Goal: Information Seeking & Learning: Find specific fact

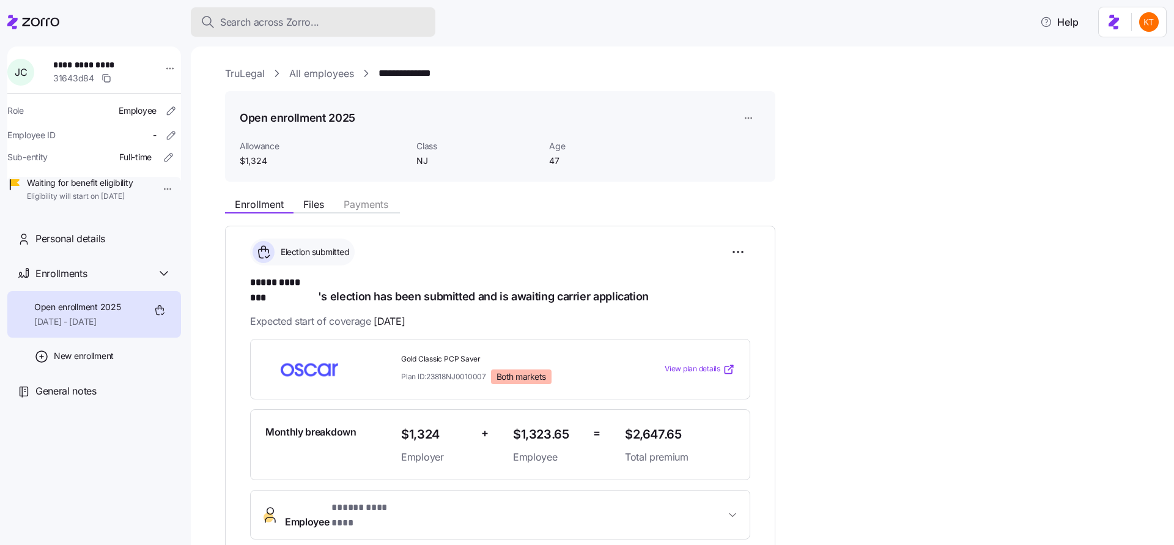
click at [273, 21] on span "Search across Zorro..." at bounding box center [269, 22] width 99 height 15
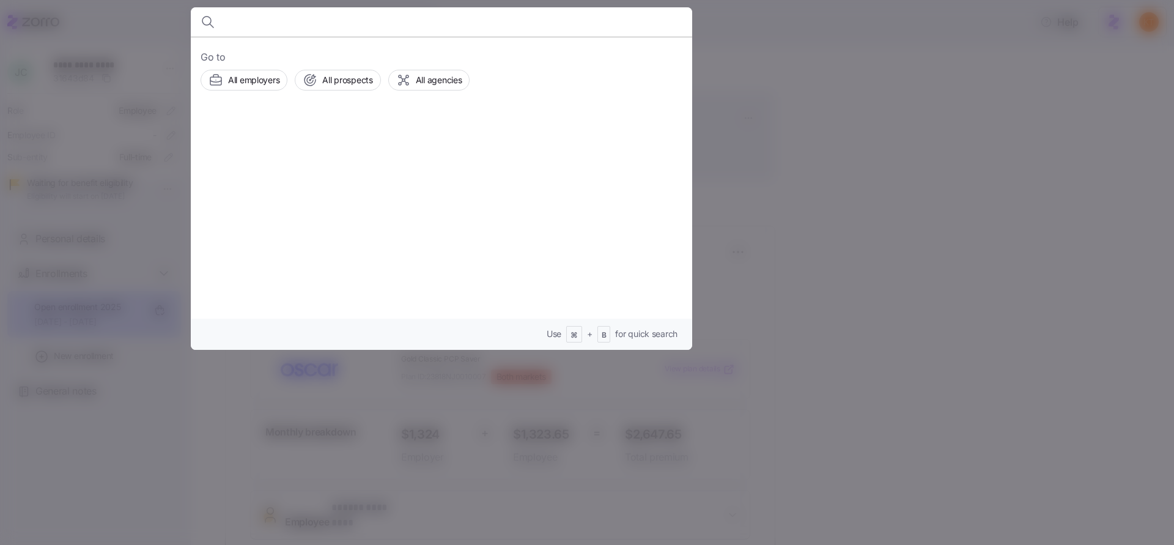
click at [761, 138] on div at bounding box center [587, 272] width 1174 height 545
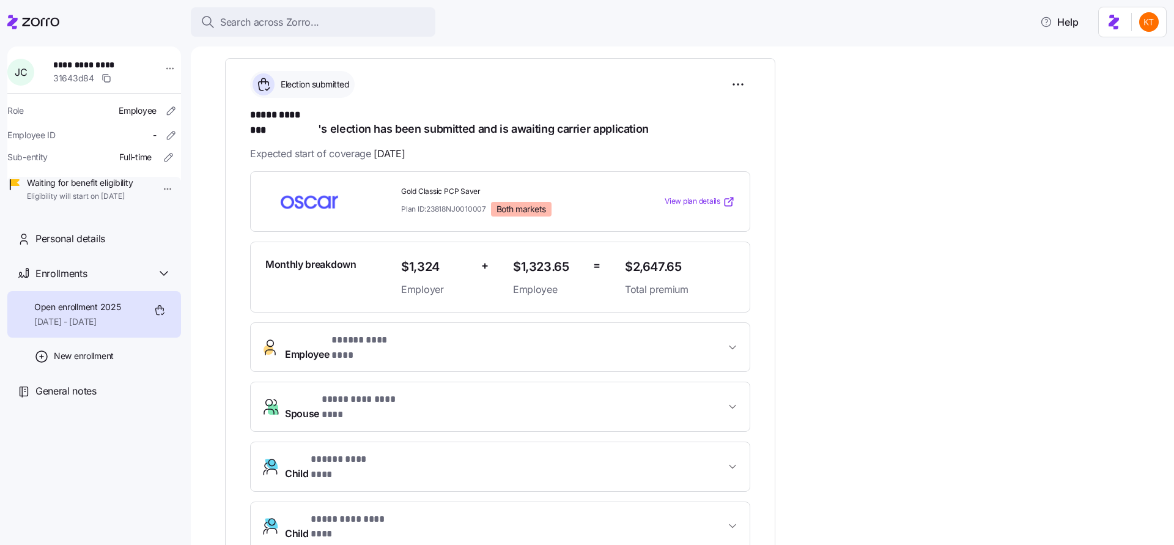
scroll to position [207, 0]
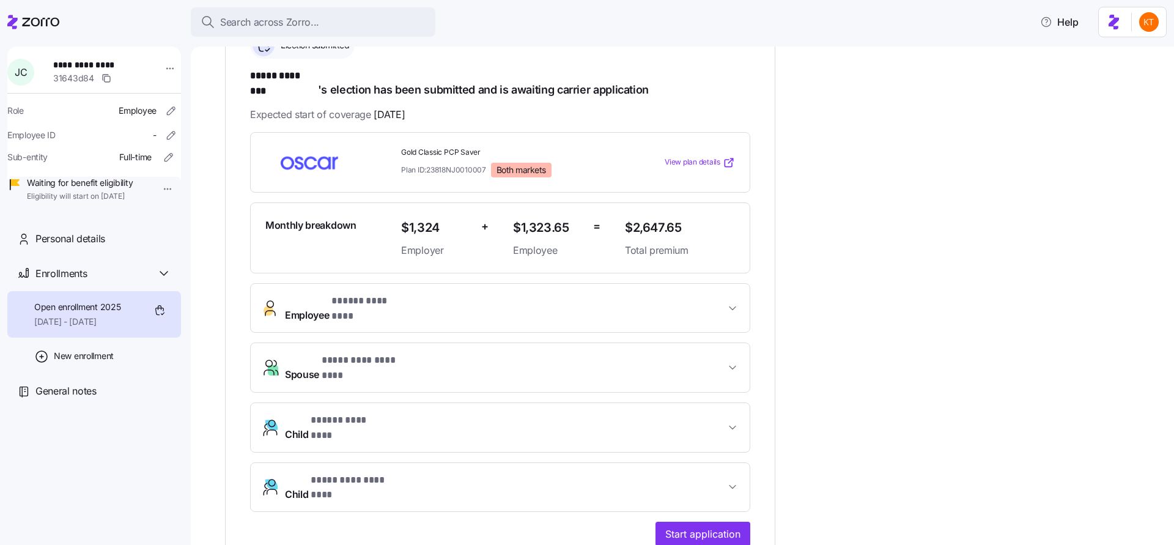
click at [399, 299] on button "Employee * ***** ******** *" at bounding box center [500, 308] width 499 height 49
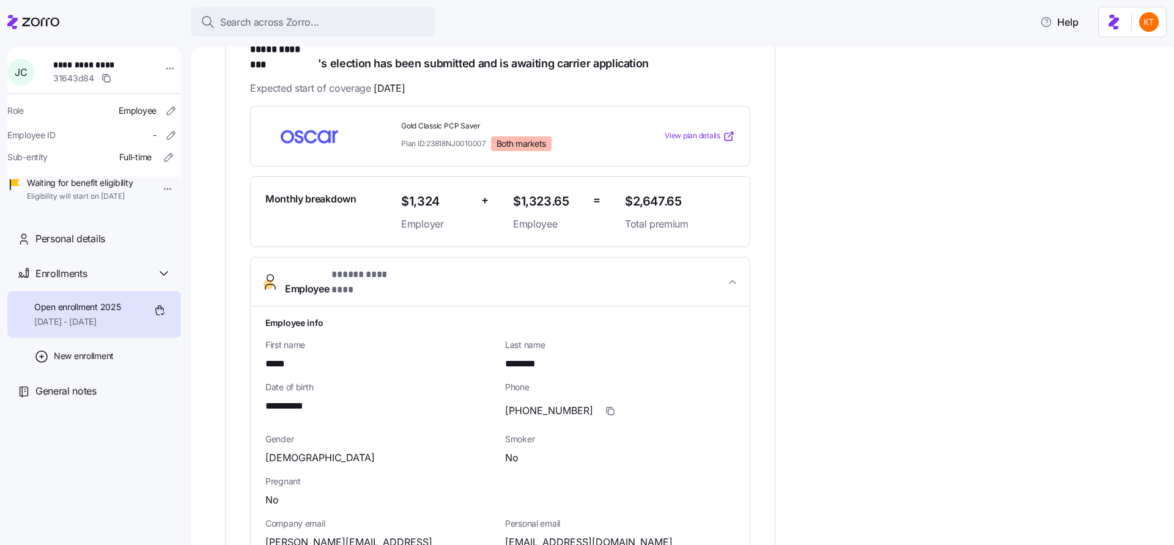
scroll to position [75, 0]
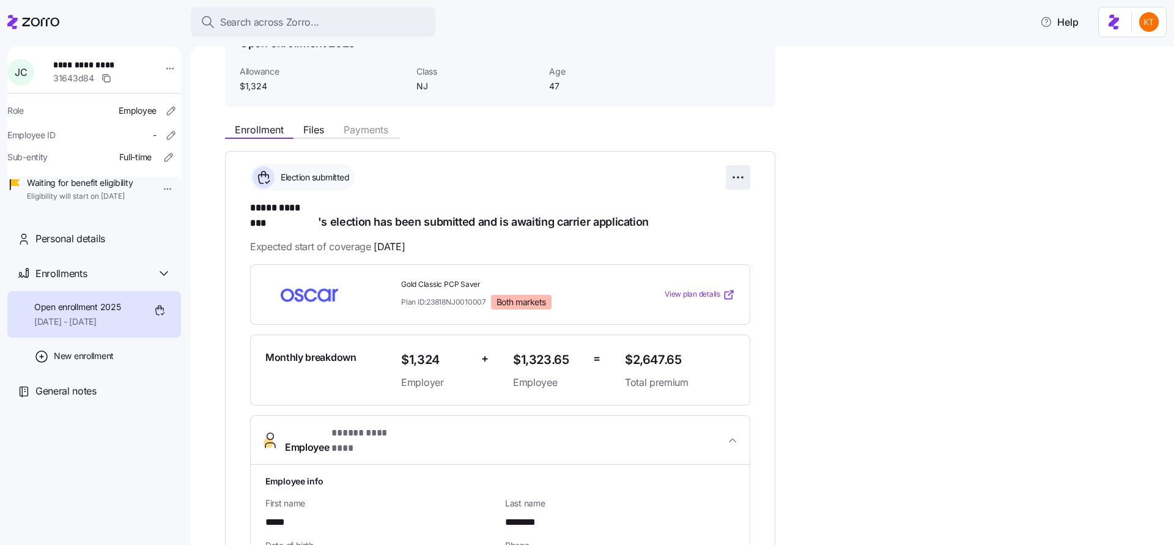
click at [736, 176] on html "**********" at bounding box center [587, 268] width 1174 height 537
click at [183, 226] on html "**********" at bounding box center [587, 268] width 1174 height 537
click at [109, 246] on div "Personal details" at bounding box center [103, 238] width 136 height 15
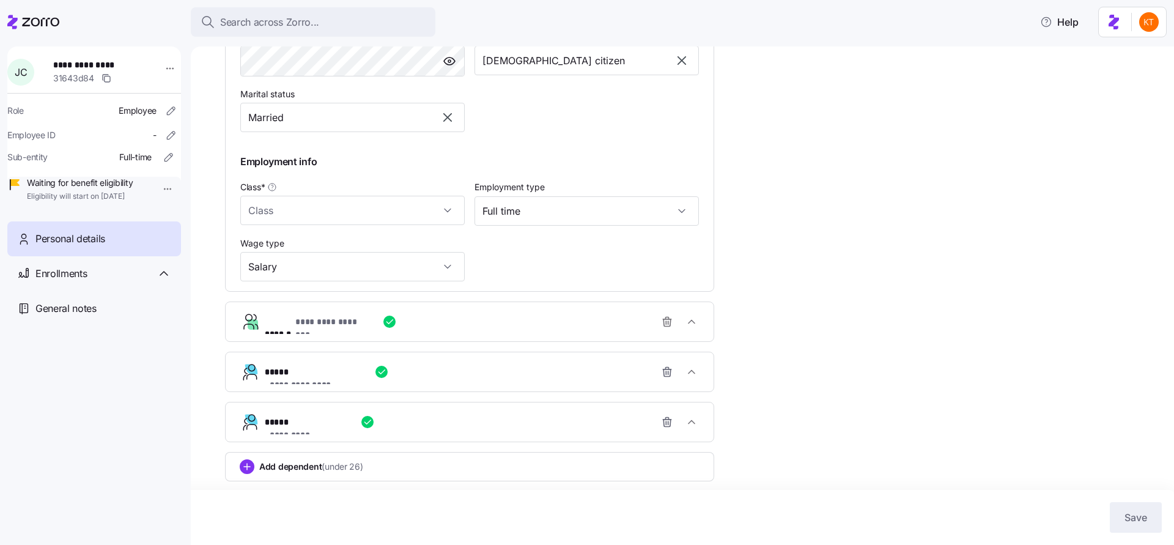
scroll to position [526, 0]
type input "NJ"
click at [315, 429] on span "**********" at bounding box center [299, 435] width 59 height 12
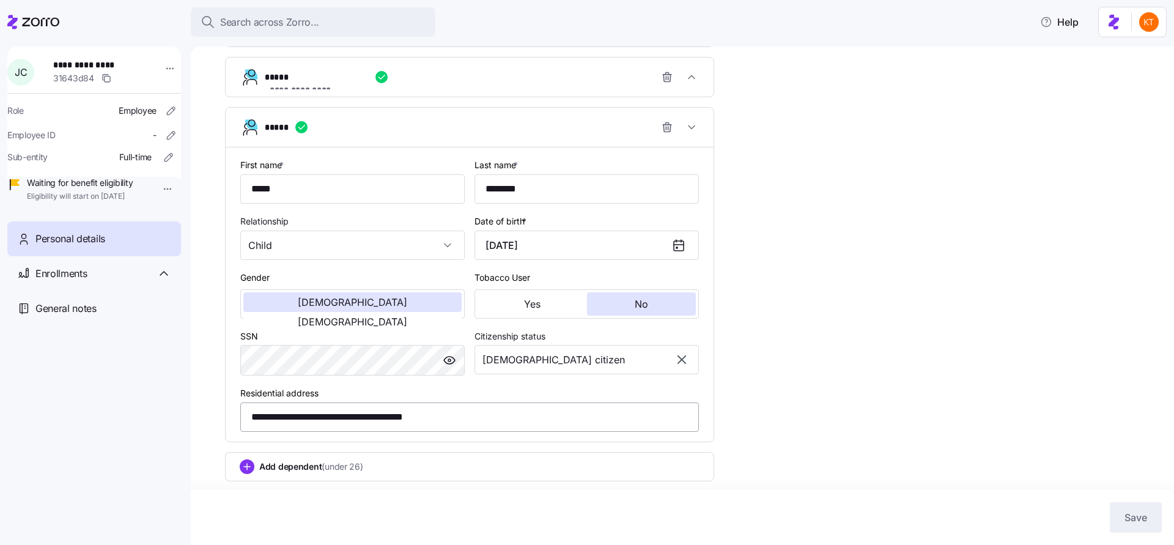
scroll to position [821, 0]
click at [279, 422] on input "**********" at bounding box center [469, 416] width 459 height 29
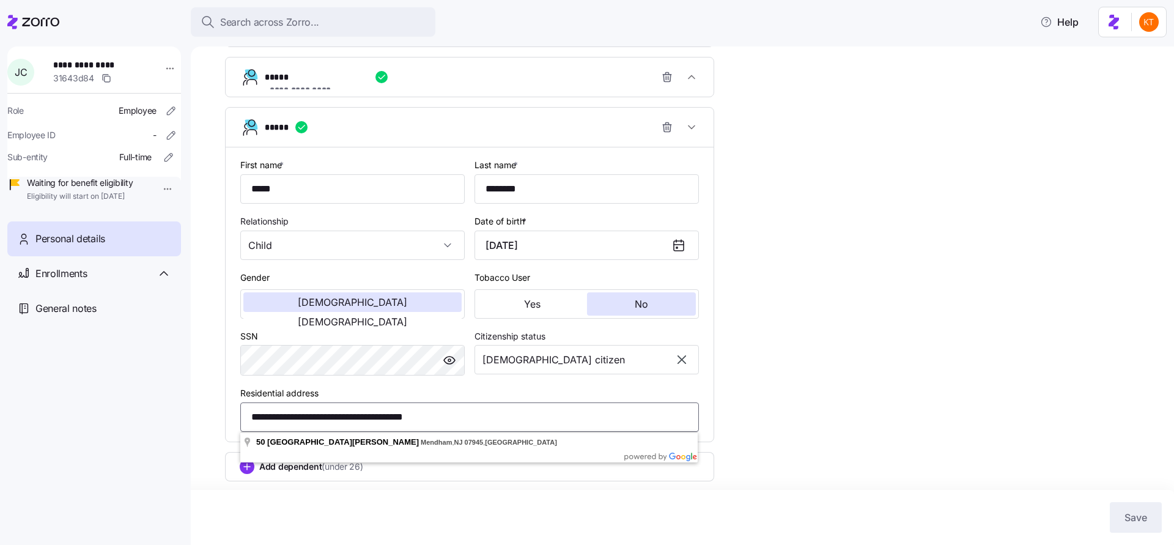
drag, startPoint x: 260, startPoint y: 417, endPoint x: 460, endPoint y: 405, distance: 200.9
click at [460, 405] on input "**********" at bounding box center [469, 416] width 459 height 29
click at [223, 375] on div "**********" at bounding box center [682, 295] width 983 height 498
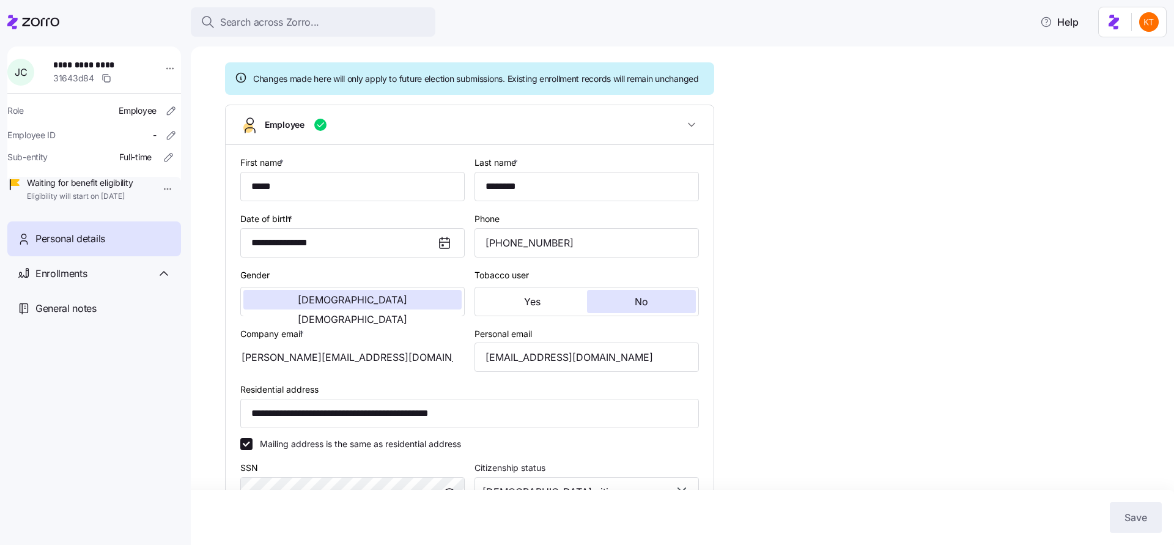
scroll to position [0, 0]
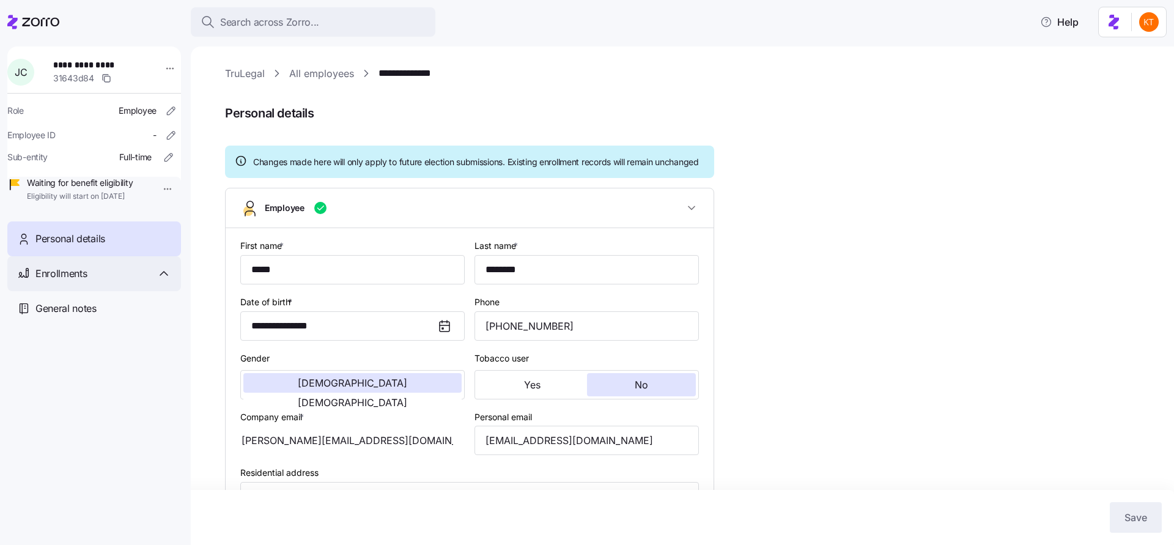
click at [89, 281] on div "Enrollments" at bounding box center [103, 273] width 136 height 15
click at [78, 328] on span "[DATE] - [DATE]" at bounding box center [77, 321] width 86 height 12
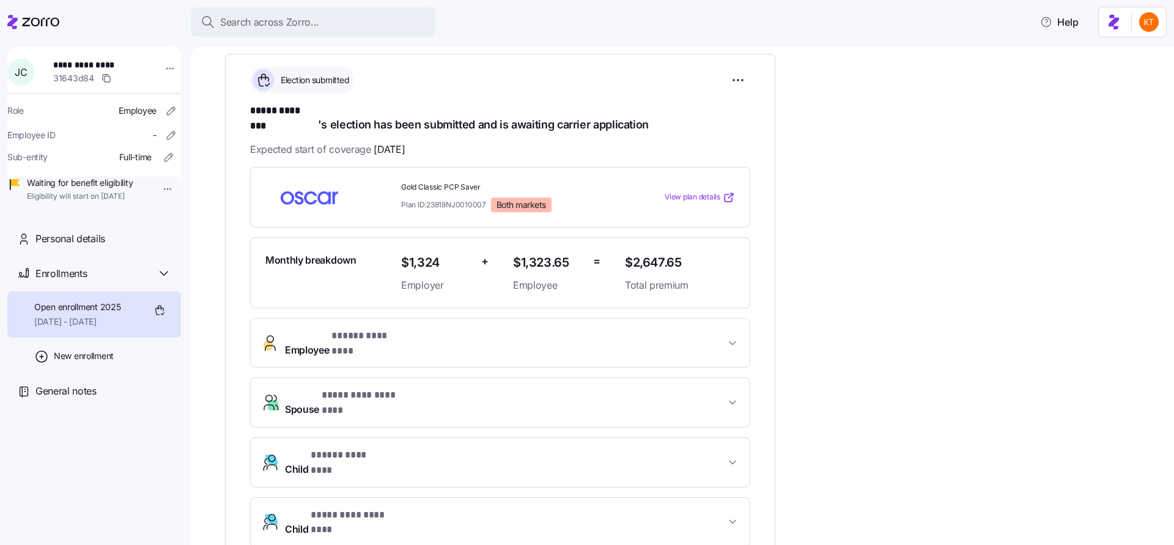
scroll to position [174, 0]
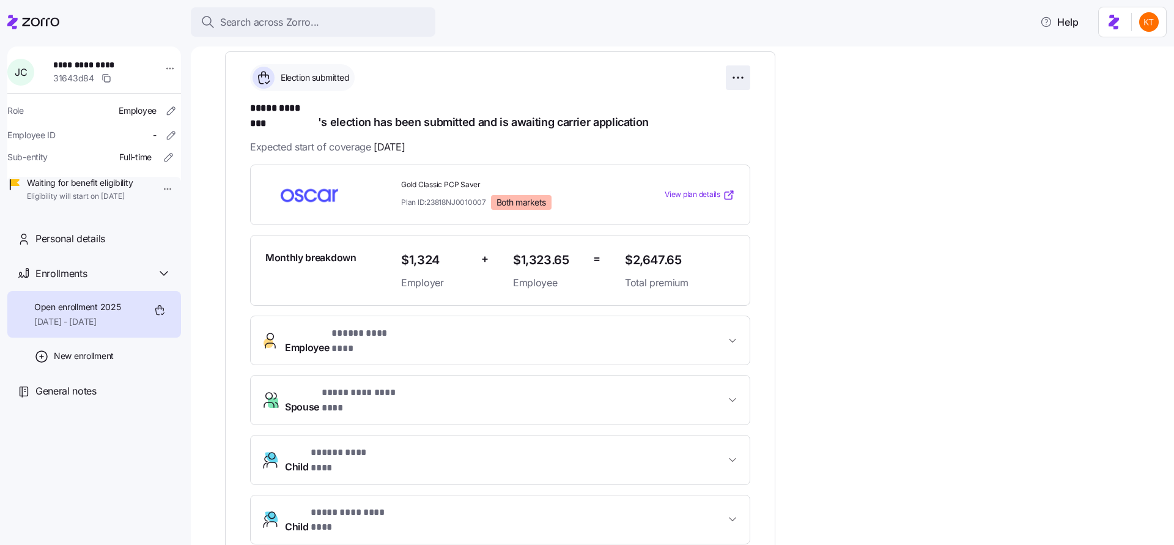
click at [740, 84] on html "**********" at bounding box center [587, 268] width 1174 height 537
click at [445, 150] on html "**********" at bounding box center [587, 268] width 1174 height 537
drag, startPoint x: 488, startPoint y: 189, endPoint x: 397, endPoint y: 190, distance: 90.5
click at [397, 190] on div "Gold Classic PCP Saver Plan ID: 23818NJ0010007 Both markets" at bounding box center [508, 195] width 224 height 40
click at [479, 180] on span "Gold Classic PCP Saver" at bounding box center [508, 185] width 214 height 10
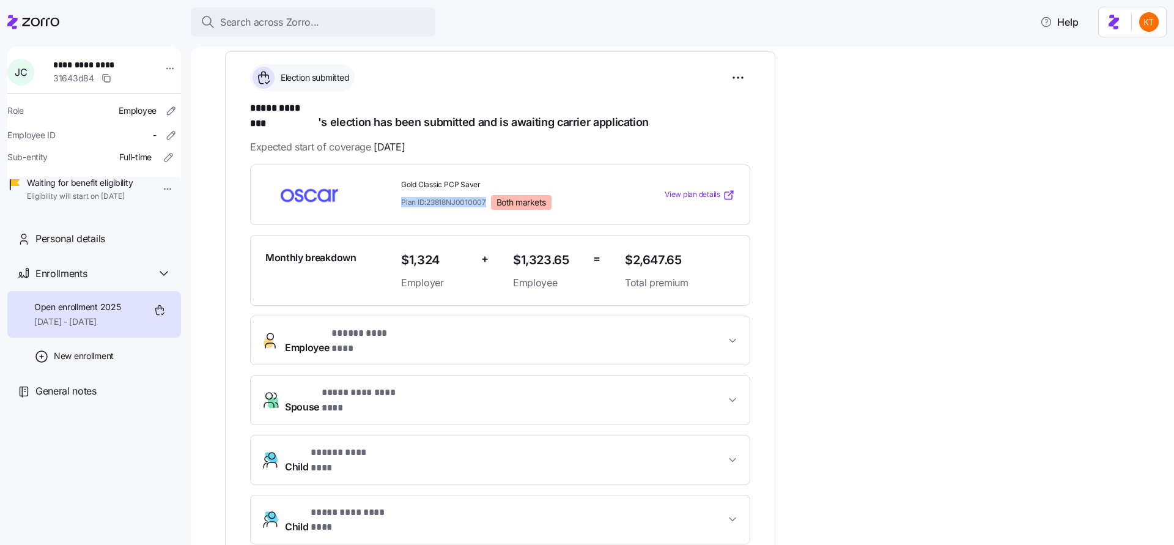
drag, startPoint x: 488, startPoint y: 191, endPoint x: 404, endPoint y: 183, distance: 84.1
click at [398, 188] on div "Gold Classic PCP Saver Plan ID: 23818NJ0010007 Both markets" at bounding box center [508, 195] width 224 height 40
click at [467, 180] on span "Gold Classic PCP Saver" at bounding box center [508, 185] width 214 height 10
drag, startPoint x: 487, startPoint y: 186, endPoint x: 394, endPoint y: 190, distance: 93.6
click at [394, 190] on div "Gold Classic PCP Saver Plan ID: 23818NJ0010007 Both markets View plan details" at bounding box center [499, 195] width 479 height 40
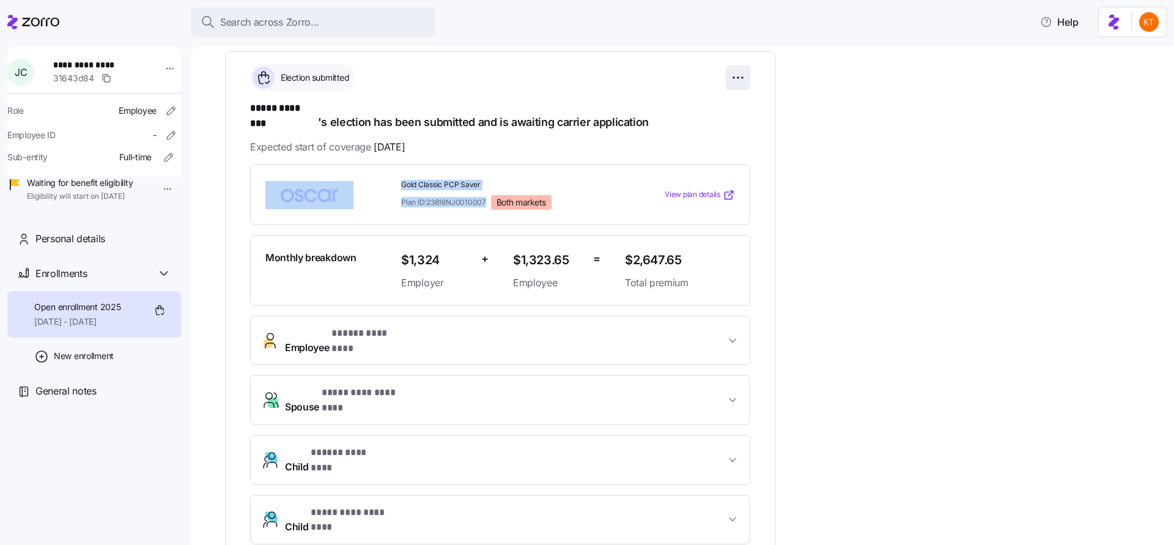
click at [737, 79] on html "**********" at bounding box center [587, 268] width 1174 height 537
click at [424, 202] on html "**********" at bounding box center [587, 268] width 1174 height 537
click at [745, 70] on html "**********" at bounding box center [587, 268] width 1174 height 537
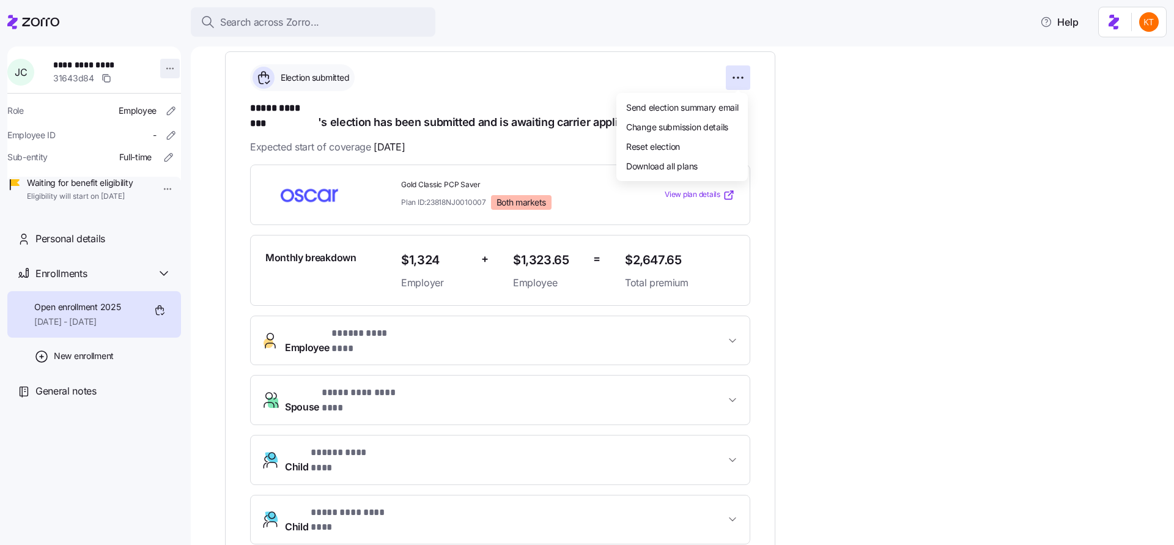
click at [138, 64] on html "**********" at bounding box center [587, 268] width 1174 height 537
click at [168, 69] on html "**********" at bounding box center [587, 268] width 1174 height 537
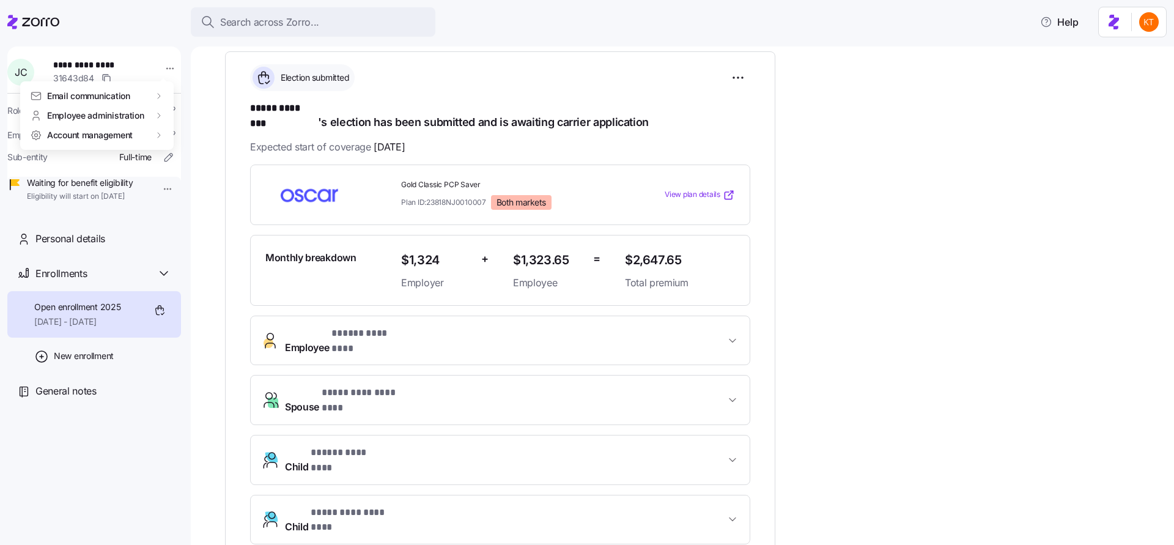
click at [339, 165] on html "**********" at bounding box center [587, 268] width 1174 height 537
click at [317, 194] on img at bounding box center [309, 195] width 88 height 28
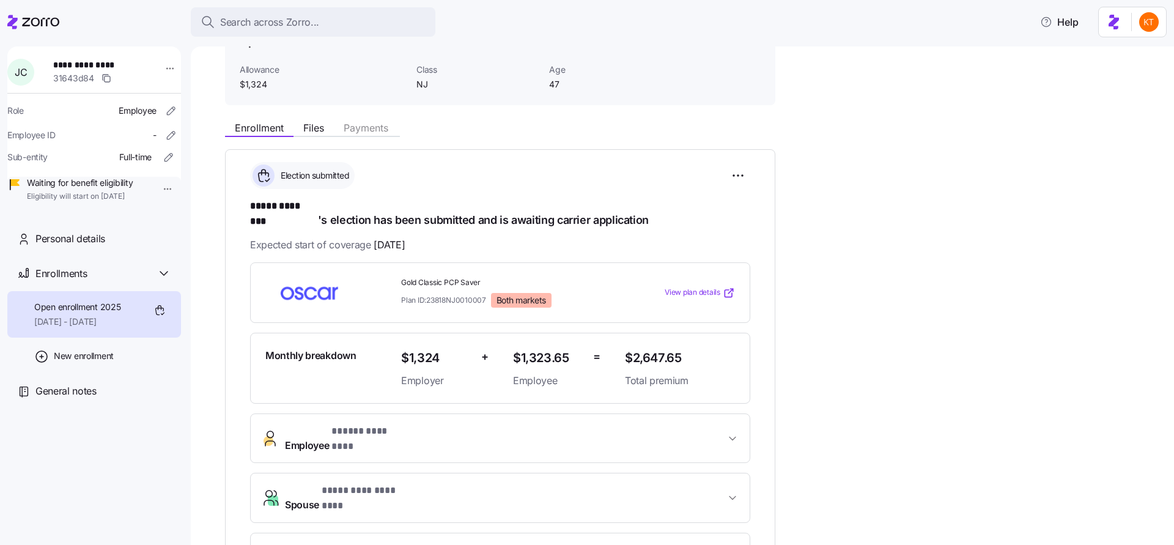
scroll to position [0, 0]
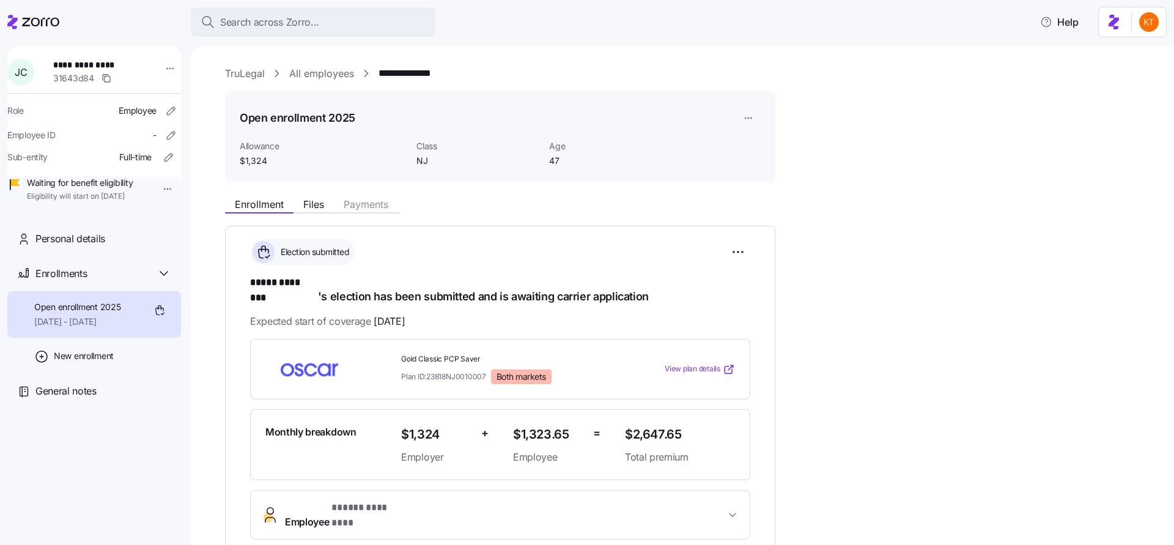
click at [259, 71] on link "TruLegal" at bounding box center [245, 73] width 40 height 15
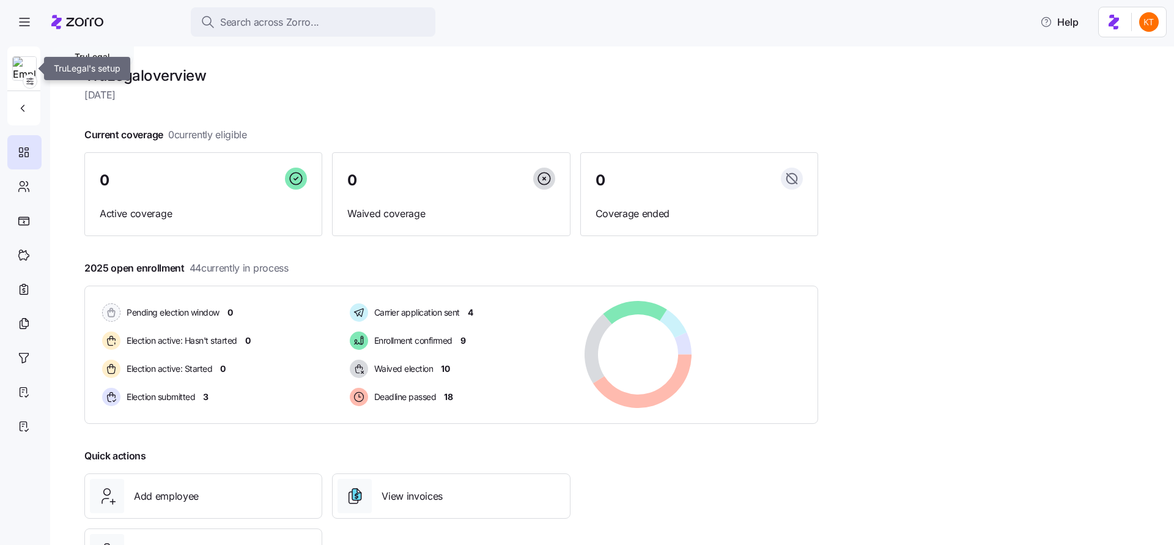
click at [30, 68] on img at bounding box center [24, 69] width 23 height 24
click at [30, 84] on icon "button" at bounding box center [30, 81] width 10 height 10
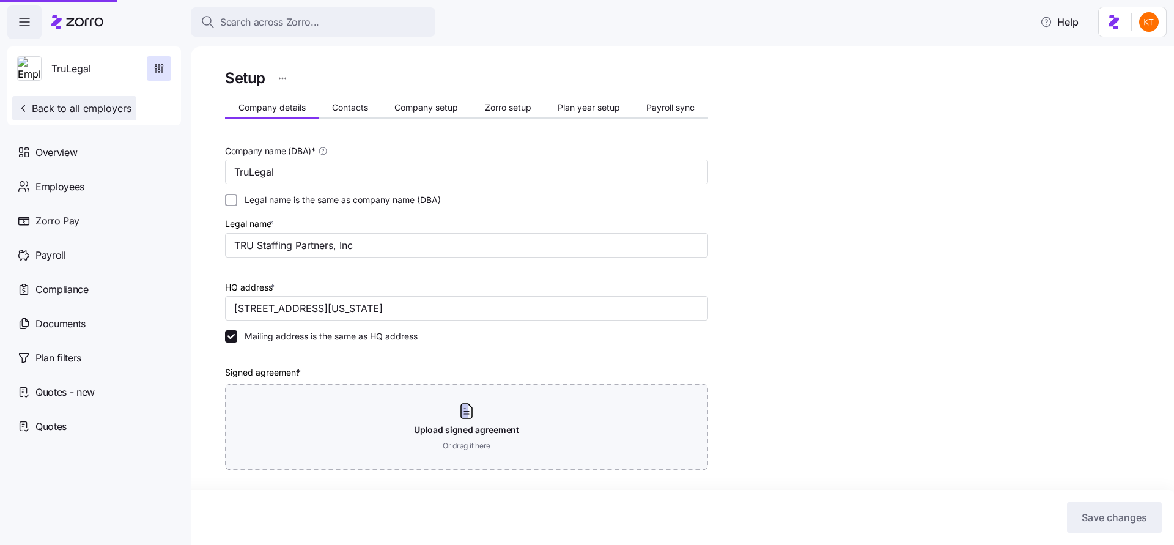
click at [51, 117] on button "Back to all employers" at bounding box center [74, 108] width 124 height 24
click at [53, 111] on span "Back to all employers" at bounding box center [74, 108] width 114 height 15
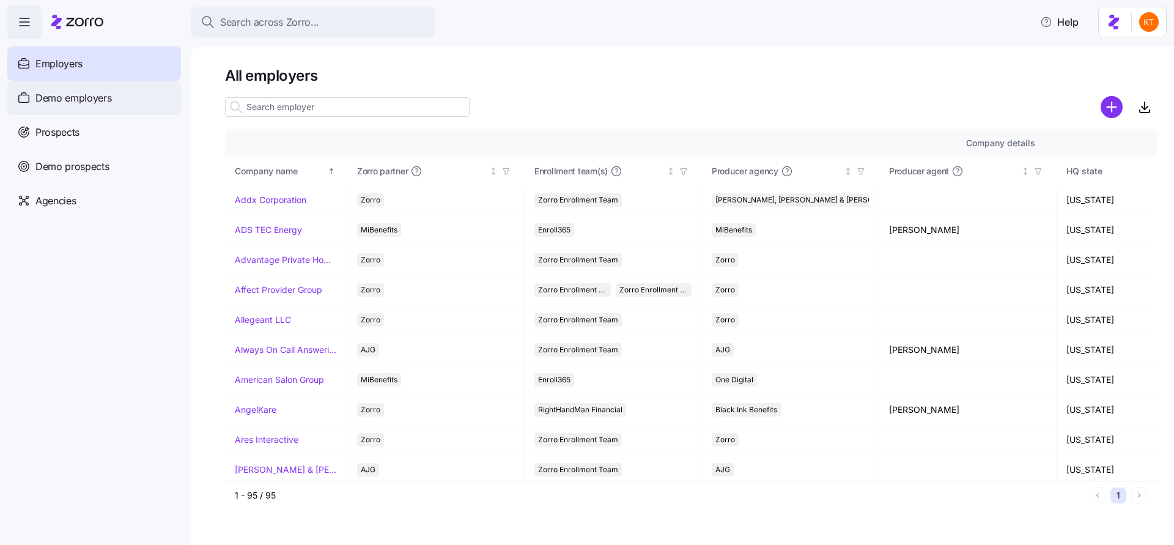
click at [97, 100] on span "Demo employers" at bounding box center [73, 97] width 76 height 15
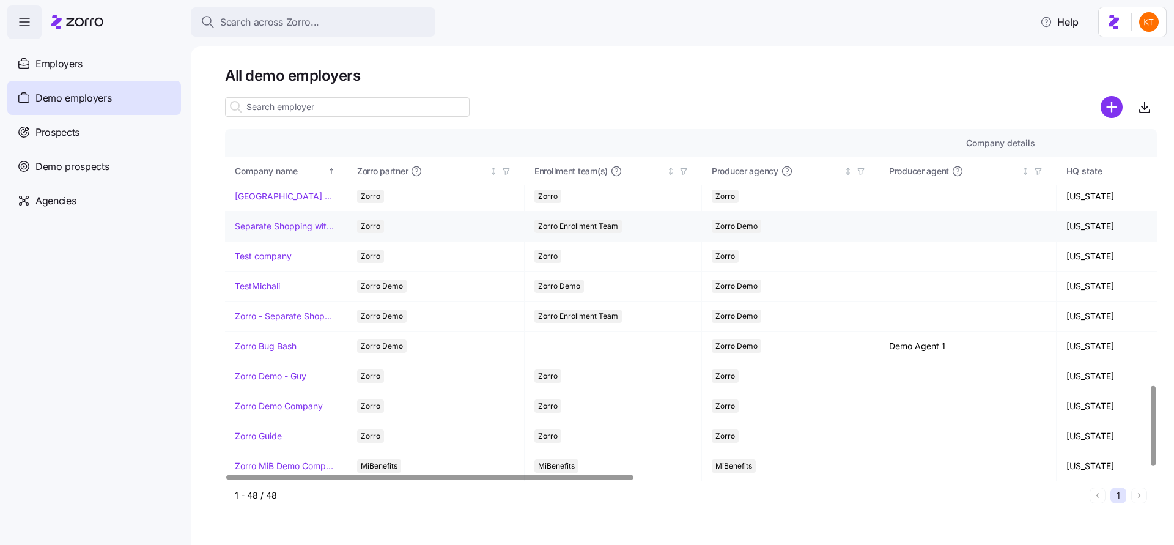
scroll to position [1113, 0]
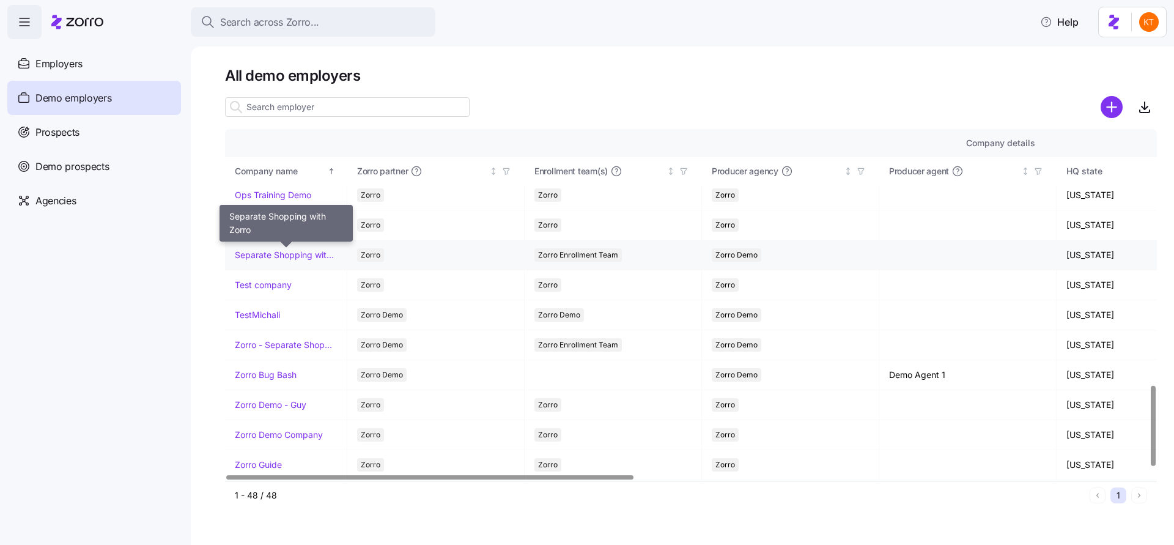
click at [303, 253] on link "Separate Shopping with Zorro" at bounding box center [286, 255] width 102 height 12
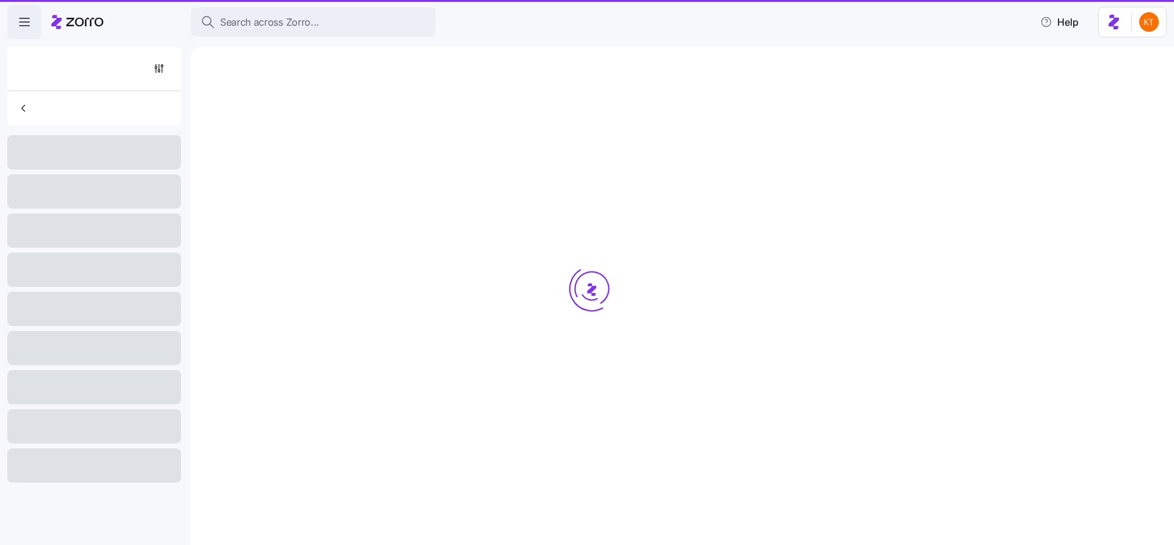
click at [272, 256] on div at bounding box center [592, 311] width 734 height 491
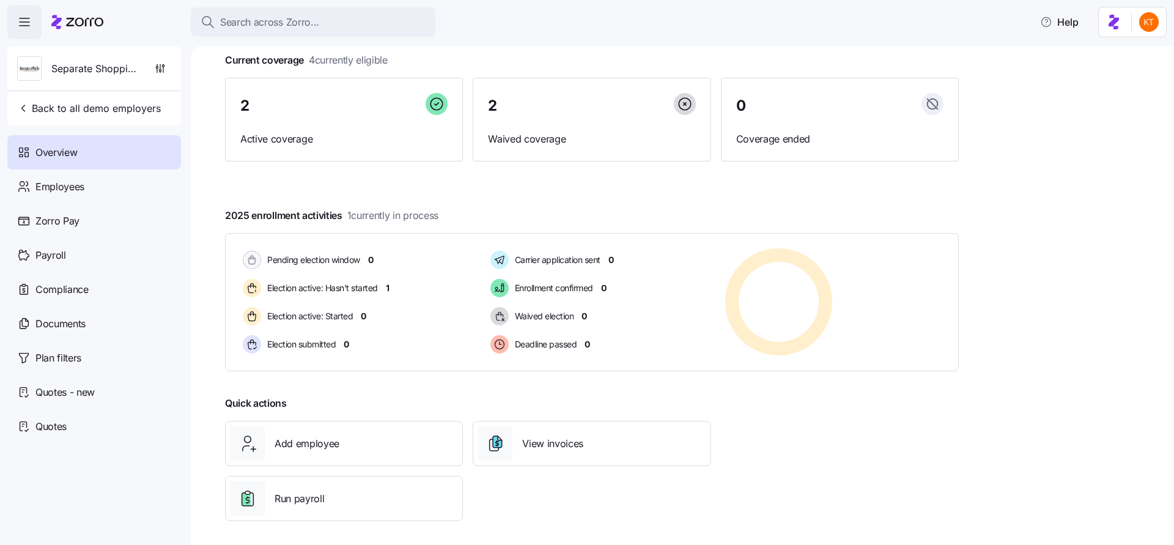
scroll to position [80, 0]
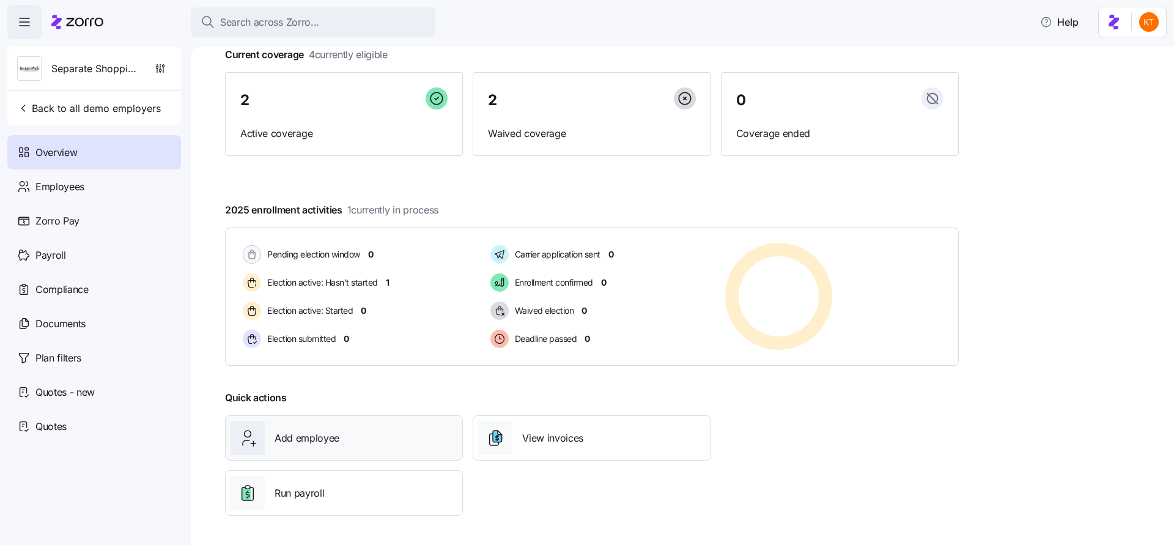
click at [326, 446] on div "Add employee" at bounding box center [344, 438] width 227 height 34
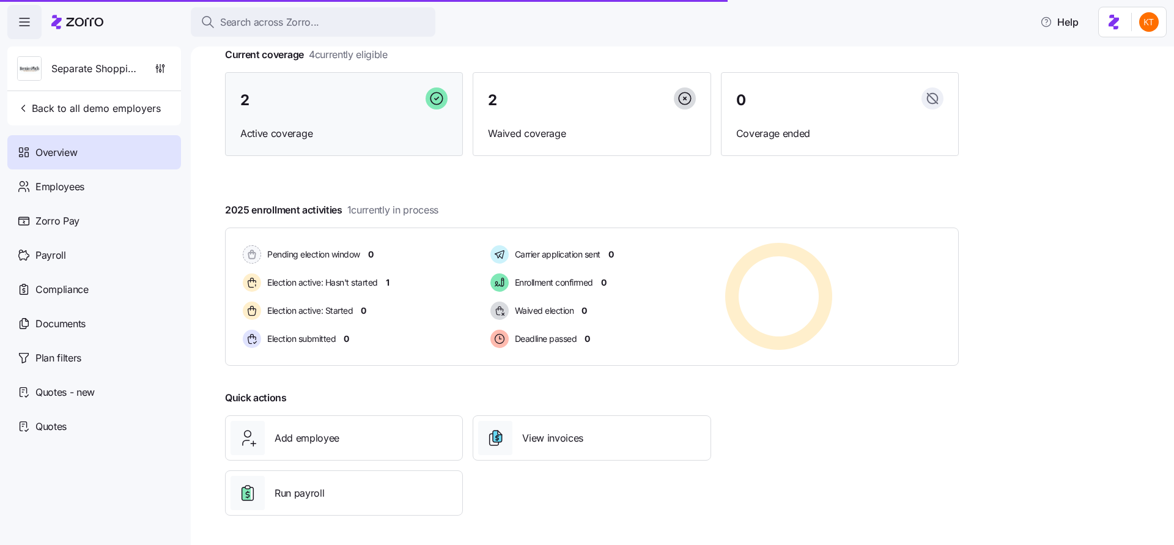
click at [276, 101] on div "2" at bounding box center [343, 100] width 207 height 26
click at [432, 108] on icon at bounding box center [437, 98] width 22 height 22
click at [294, 123] on div "2 Active coverage" at bounding box center [344, 114] width 238 height 84
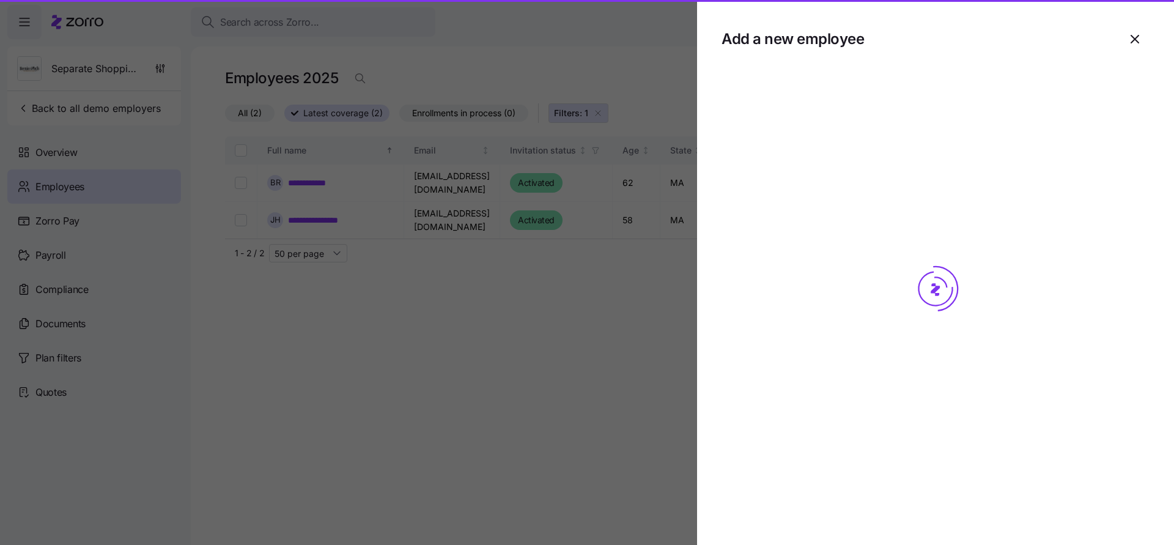
click at [331, 180] on div at bounding box center [587, 272] width 1174 height 545
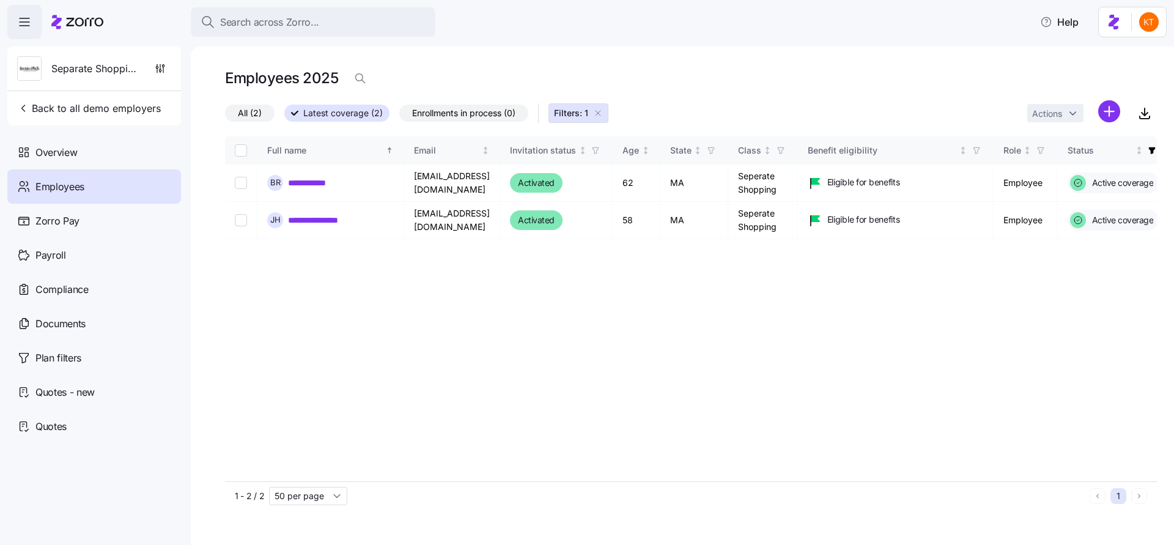
click at [331, 186] on div at bounding box center [587, 272] width 1174 height 545
click at [331, 183] on div at bounding box center [587, 272] width 1174 height 545
click at [319, 183] on link "**********" at bounding box center [315, 183] width 54 height 12
click at [297, 185] on link "**********" at bounding box center [315, 183] width 54 height 12
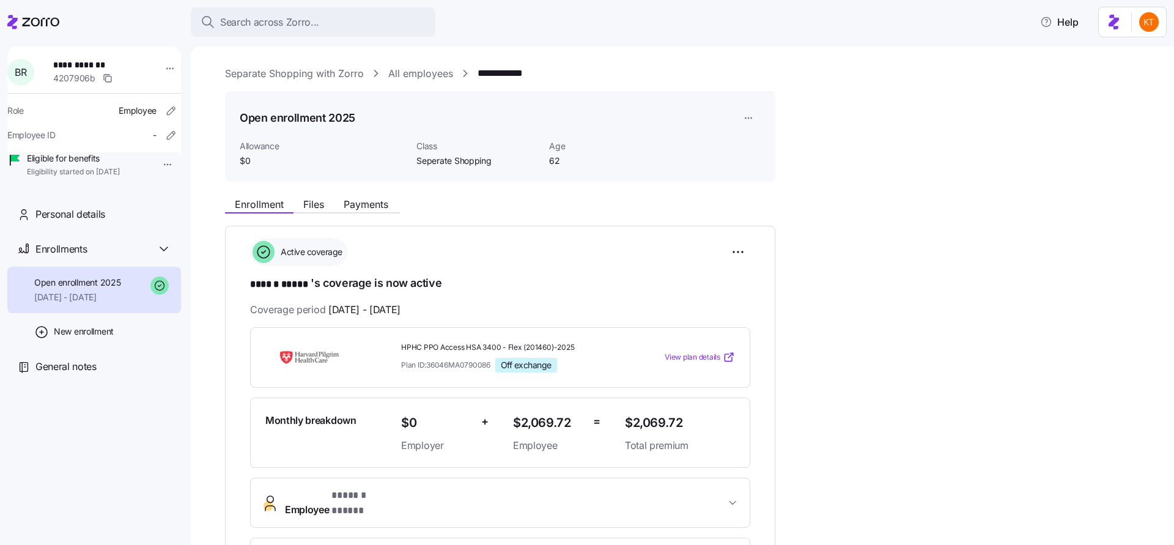
scroll to position [137, 0]
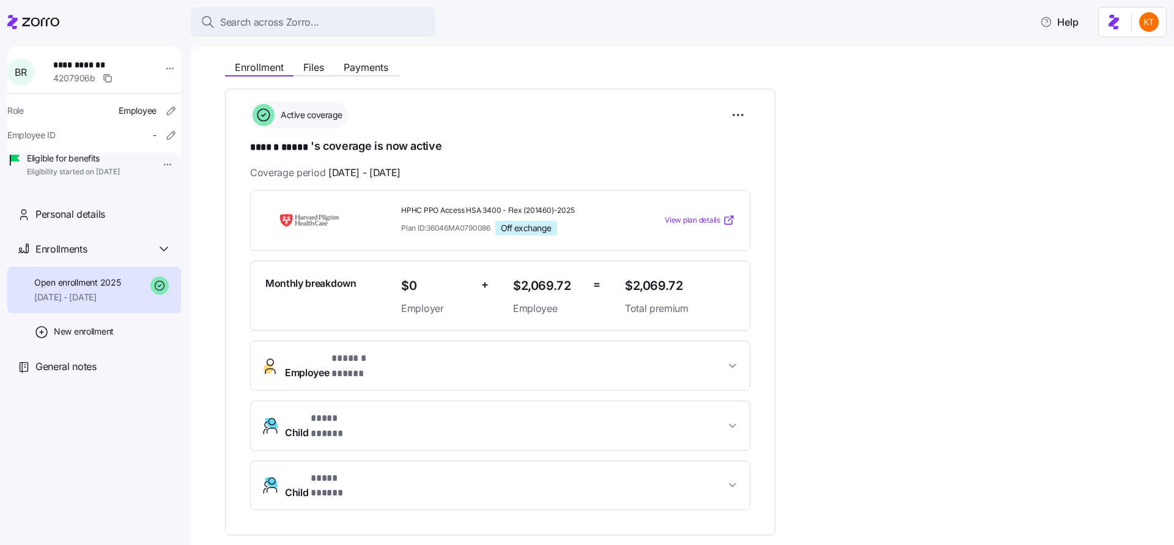
click at [702, 222] on span "View plan details" at bounding box center [693, 221] width 56 height 12
click at [739, 116] on html "**********" at bounding box center [587, 268] width 1174 height 537
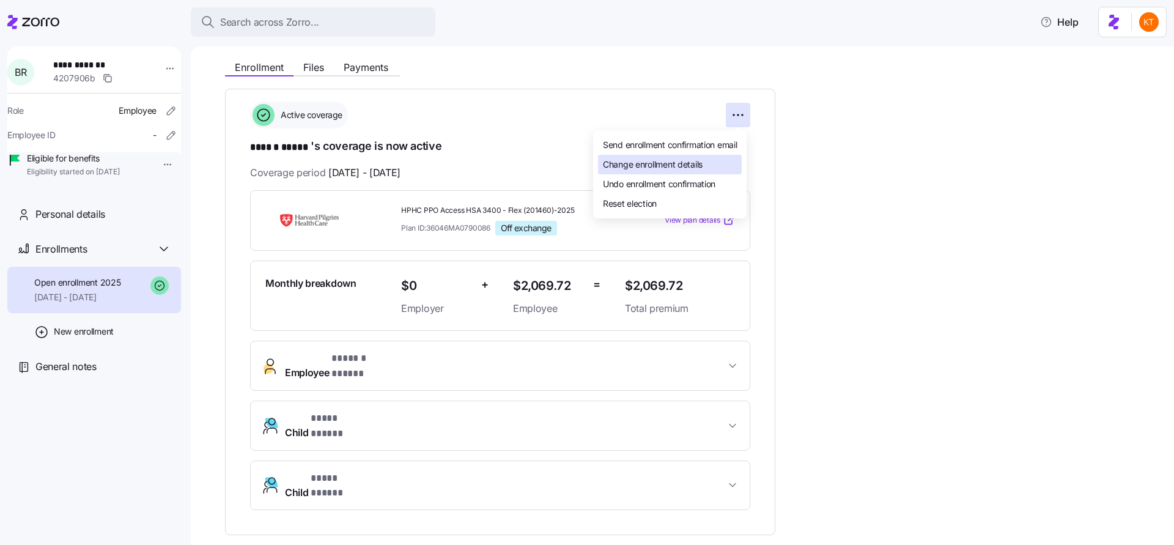
click at [715, 166] on div "Change enrollment details" at bounding box center [670, 165] width 144 height 20
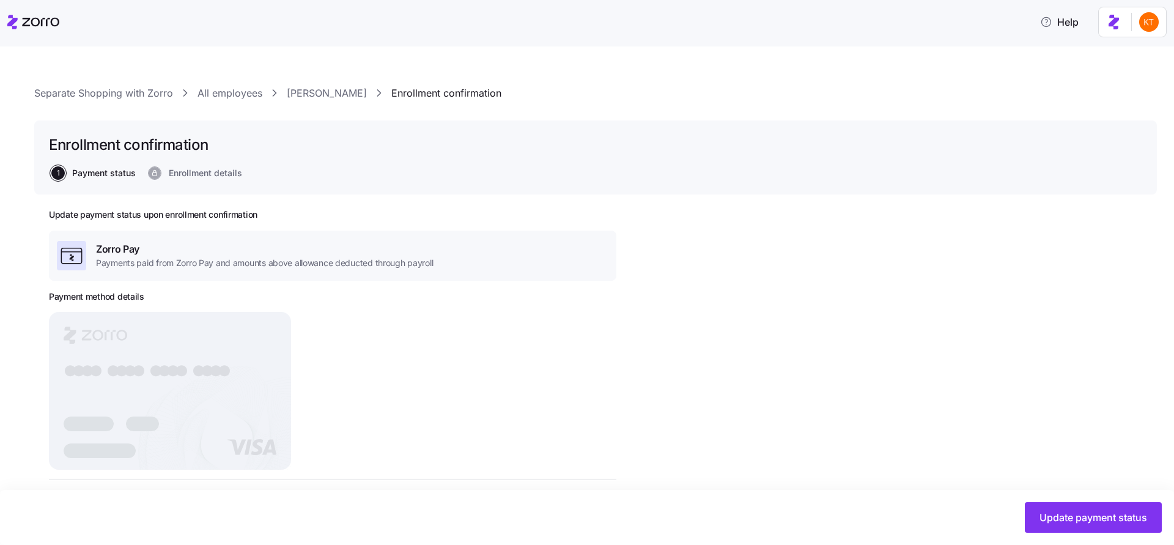
scroll to position [339, 0]
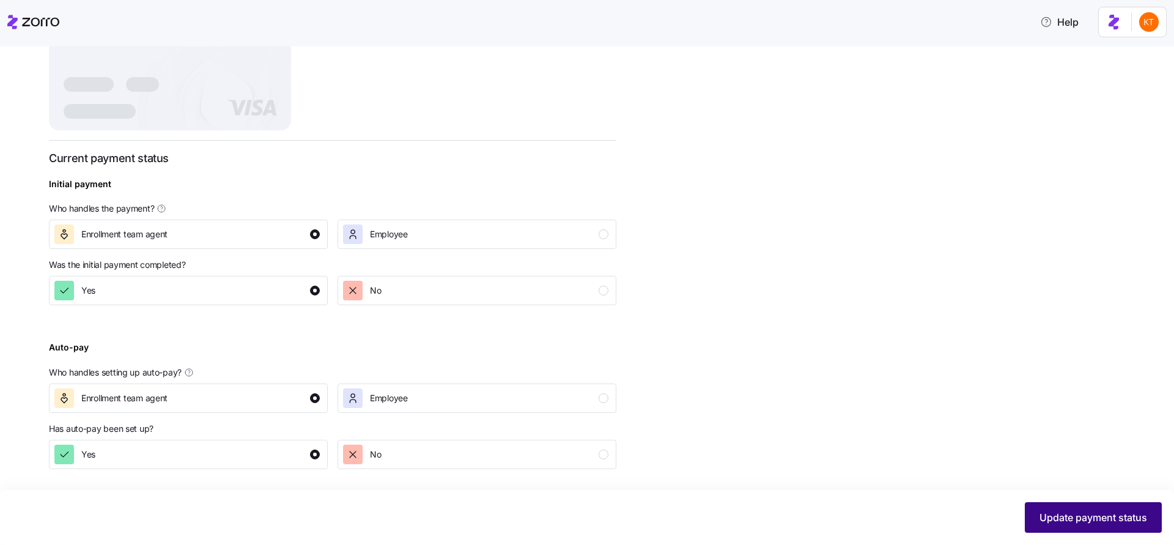
click at [1068, 520] on span "Update payment status" at bounding box center [1093, 517] width 108 height 15
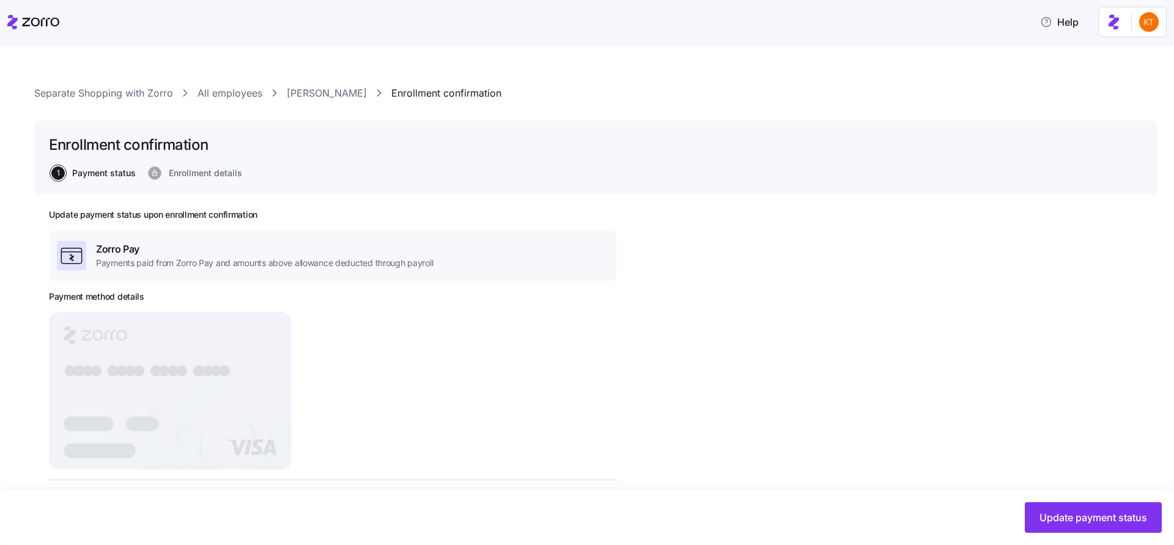
click at [304, 92] on link "[PERSON_NAME]" at bounding box center [327, 93] width 80 height 15
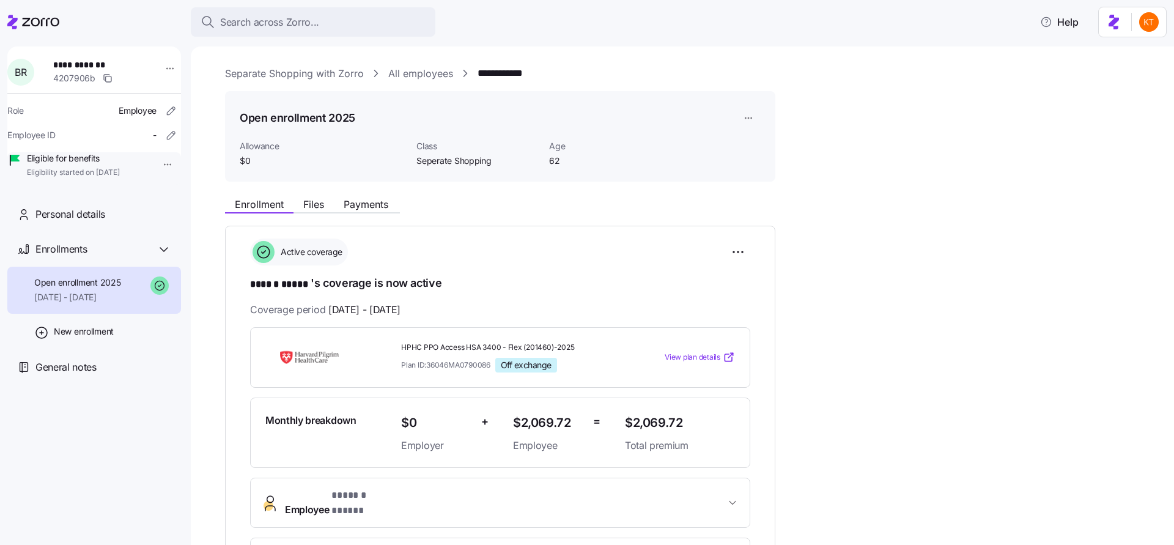
click at [753, 117] on html "**********" at bounding box center [587, 268] width 1174 height 537
click at [733, 251] on html "**********" at bounding box center [587, 268] width 1174 height 537
click at [728, 304] on div "Change enrollment details" at bounding box center [670, 302] width 144 height 20
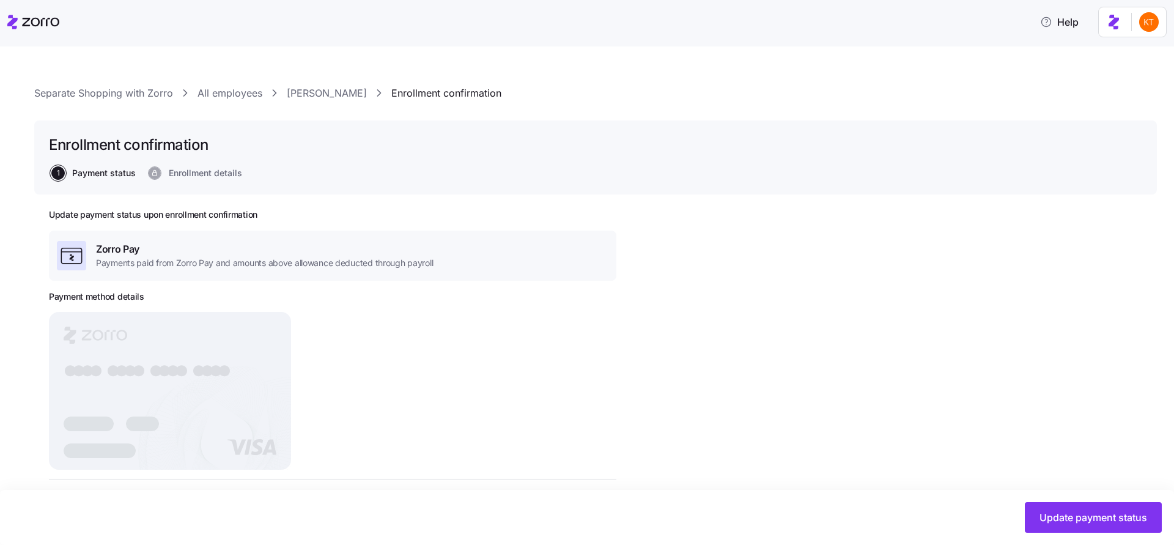
scroll to position [2, 0]
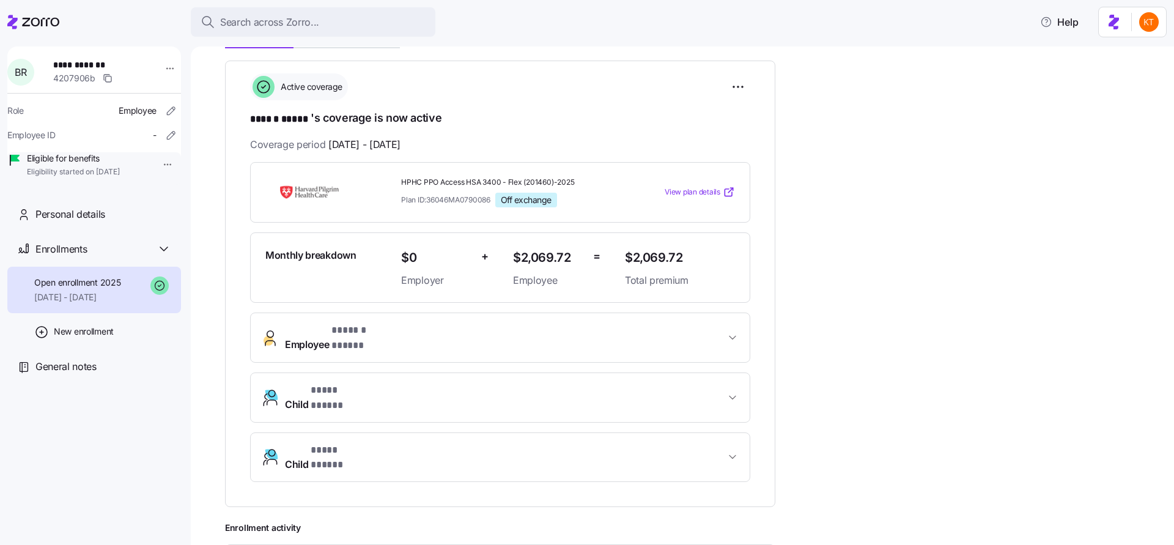
scroll to position [153, 0]
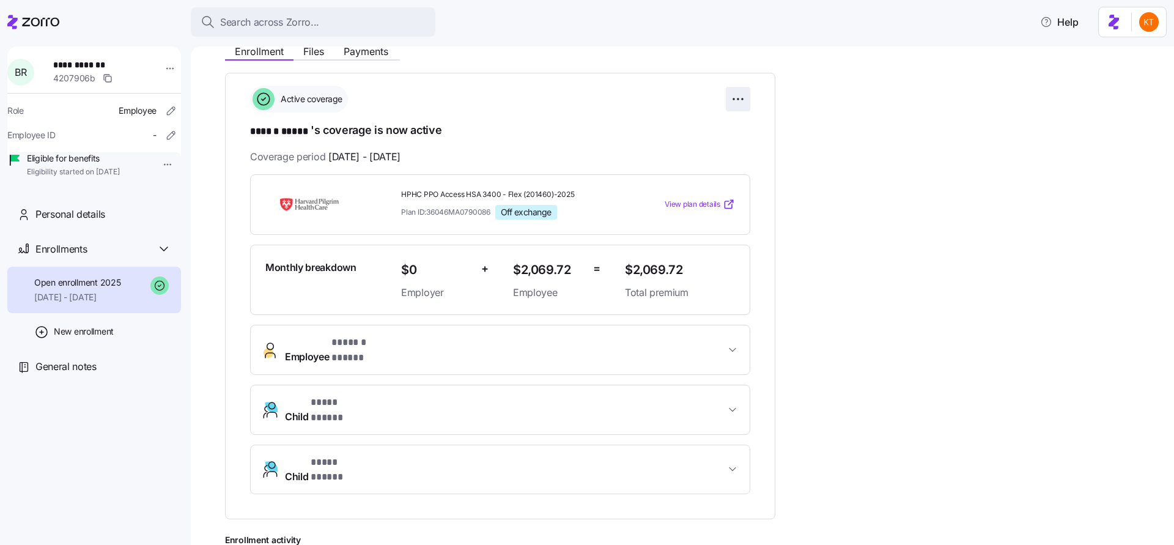
click at [738, 92] on html "**********" at bounding box center [587, 268] width 1174 height 537
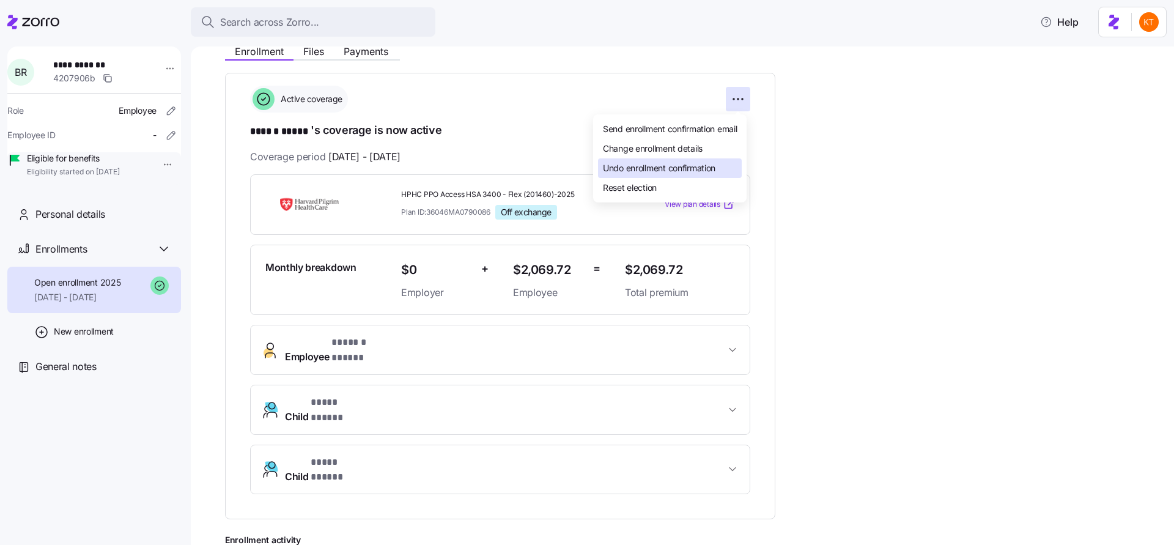
click at [665, 169] on span "Undo enrollment confirmation" at bounding box center [659, 168] width 113 height 12
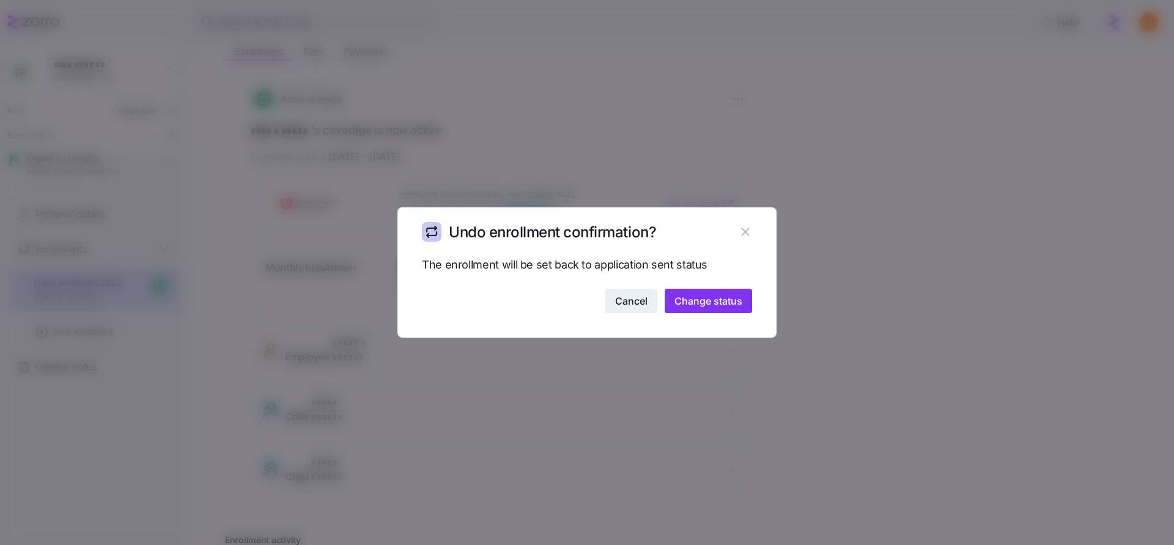
click at [643, 306] on span "Cancel" at bounding box center [631, 300] width 32 height 15
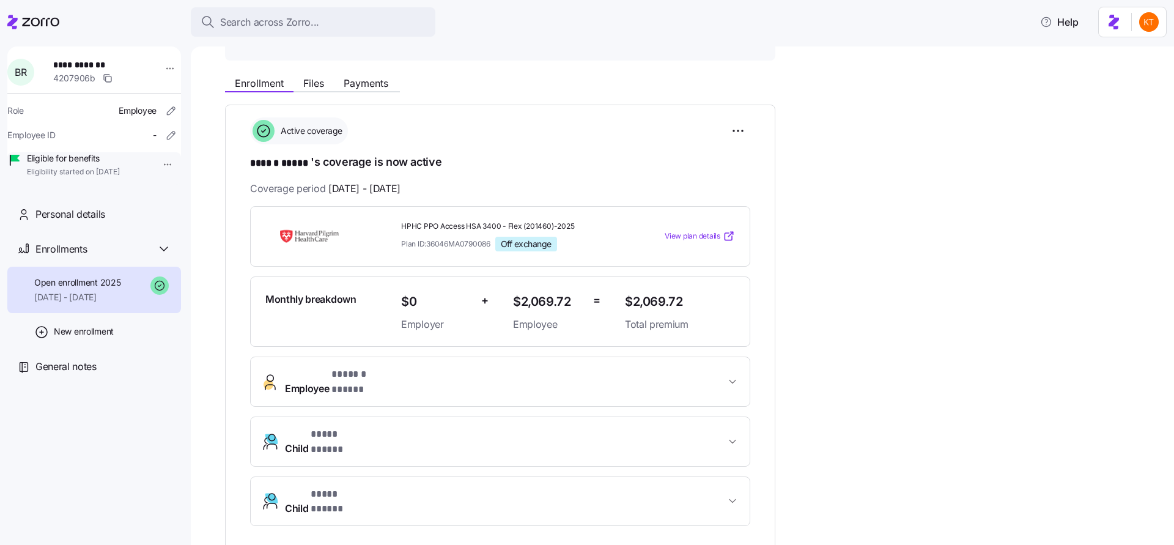
scroll to position [0, 0]
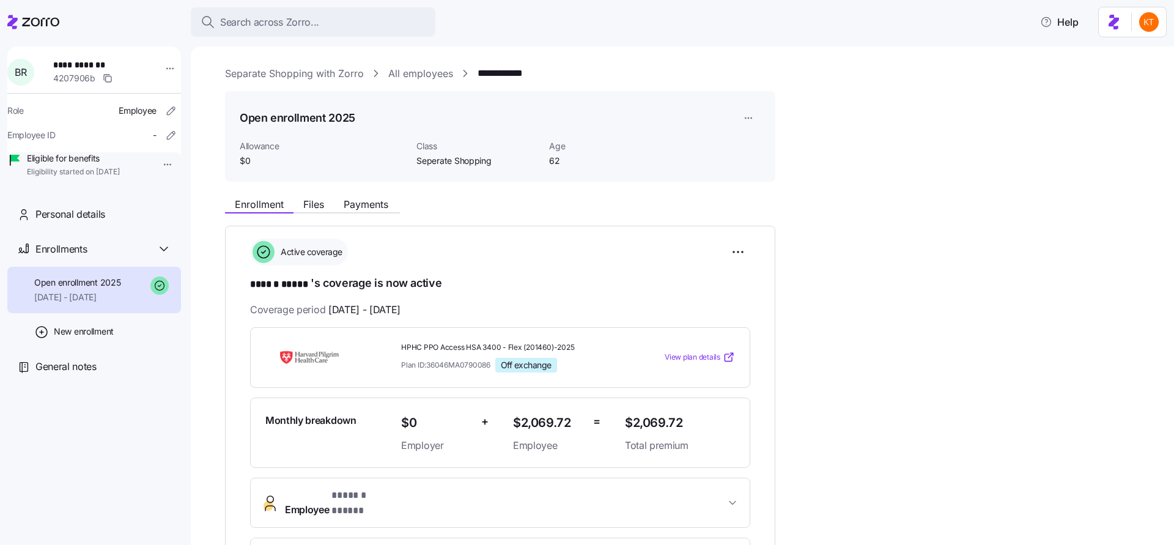
click at [752, 116] on html "**********" at bounding box center [587, 268] width 1174 height 537
click at [772, 153] on div "Edit enrollment record" at bounding box center [790, 147] width 88 height 13
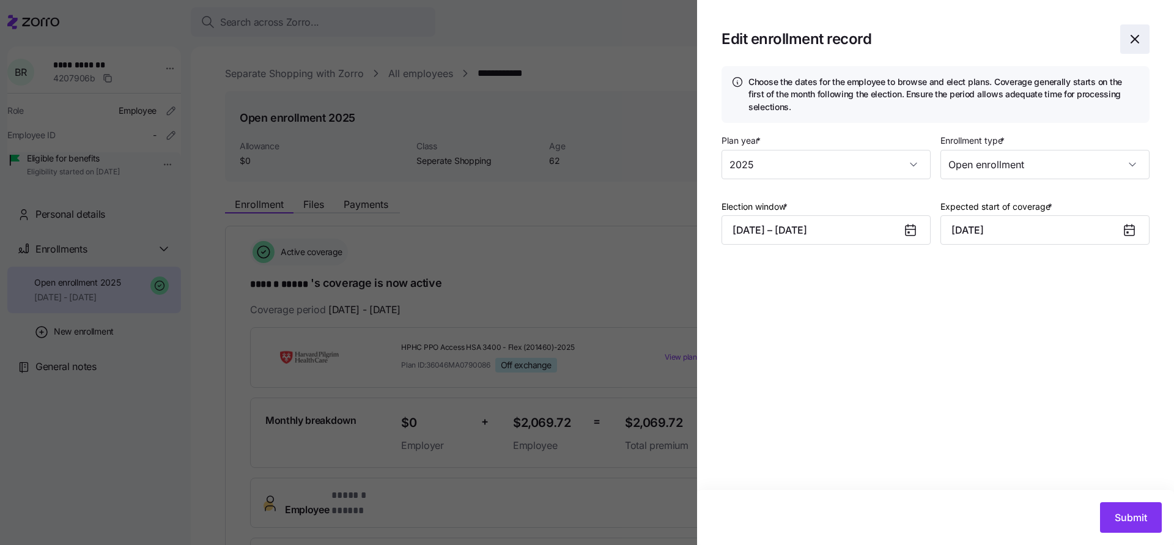
click at [1141, 42] on icon "button" at bounding box center [1134, 39] width 15 height 15
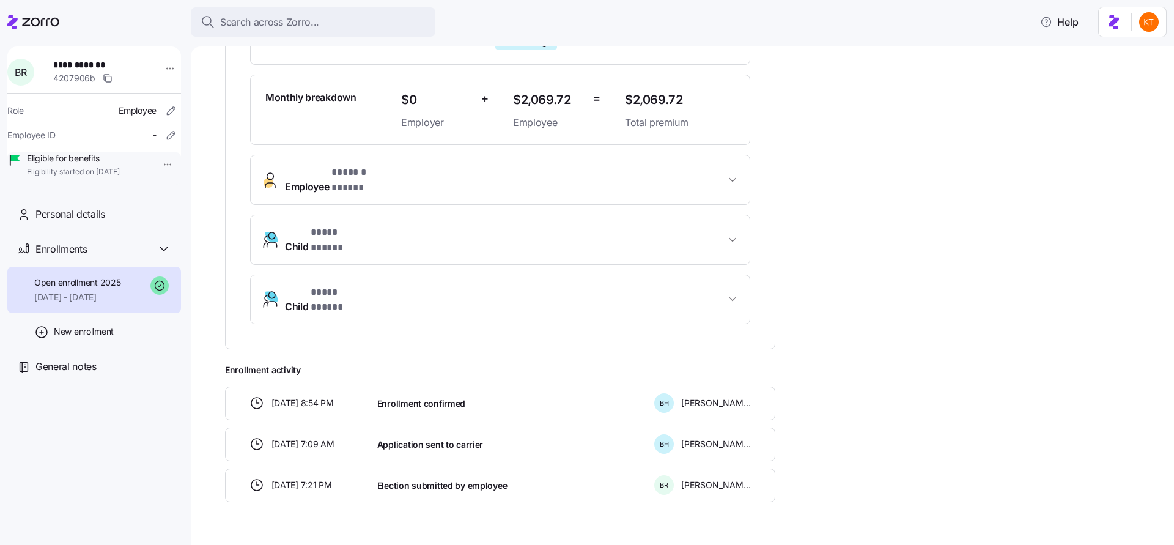
scroll to position [102, 0]
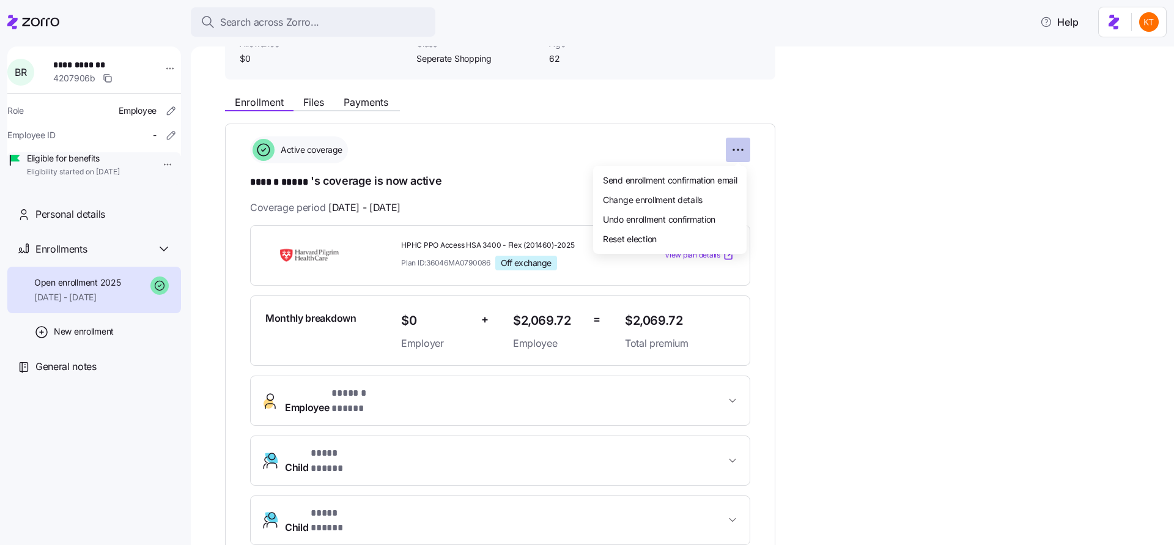
click at [739, 150] on html "**********" at bounding box center [587, 268] width 1174 height 537
click at [571, 183] on html "**********" at bounding box center [587, 268] width 1174 height 537
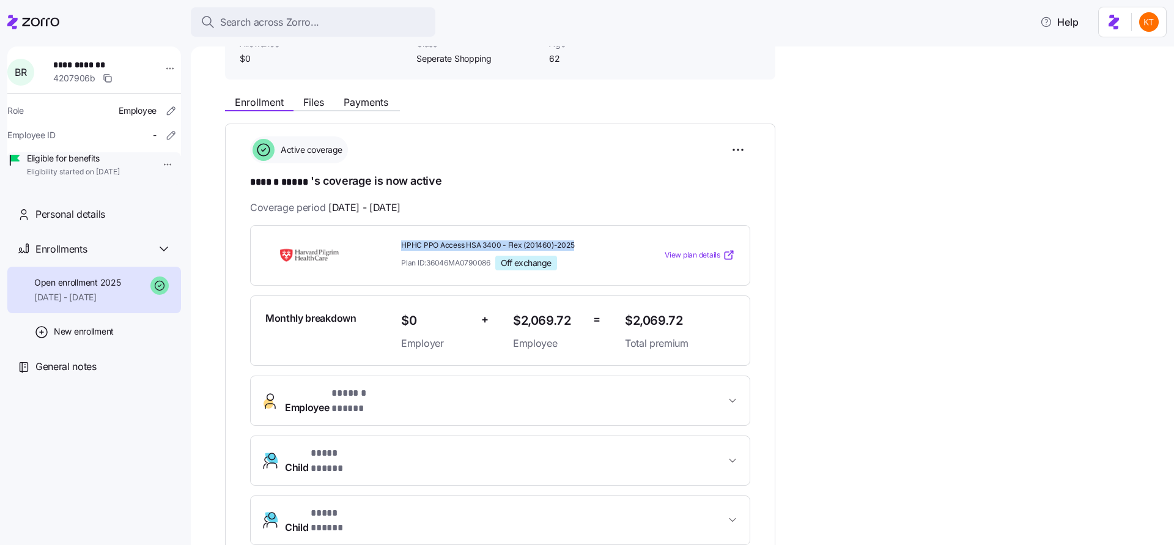
drag, startPoint x: 402, startPoint y: 242, endPoint x: 576, endPoint y: 243, distance: 173.6
click at [576, 243] on span "HPHC PPO Access HSA 3400 - Flex (201460)-2025" at bounding box center [508, 245] width 214 height 10
click at [575, 245] on span "HPHC PPO Access HSA 3400 - Flex (201460)-2025" at bounding box center [508, 245] width 214 height 10
click at [445, 249] on div "HPHC PPO Access HSA 3400 - Flex (201460)-2025 Plan ID: 36046MA0790086 Off excha…" at bounding box center [508, 255] width 214 height 30
drag, startPoint x: 399, startPoint y: 262, endPoint x: 489, endPoint y: 260, distance: 89.9
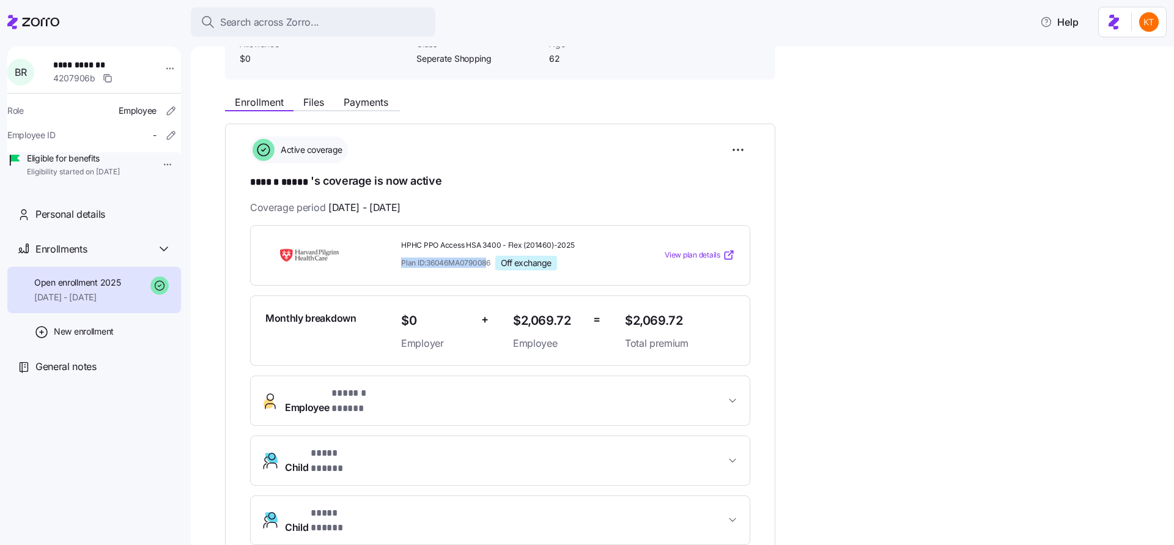
click at [489, 260] on div "HPHC PPO Access HSA 3400 - Flex (201460)-2025 Plan ID: 36046MA0790086 Off excha…" at bounding box center [508, 255] width 224 height 40
click at [493, 260] on div "Plan ID: 36046MA0790086 Off exchange" at bounding box center [508, 263] width 214 height 15
drag, startPoint x: 492, startPoint y: 259, endPoint x: 394, endPoint y: 257, distance: 97.8
click at [394, 257] on div "HPHC PPO Access HSA 3400 - Flex (201460)-2025 Plan ID: 36046MA0790086 Off excha…" at bounding box center [499, 255] width 479 height 40
click at [564, 221] on div "**********" at bounding box center [500, 340] width 500 height 408
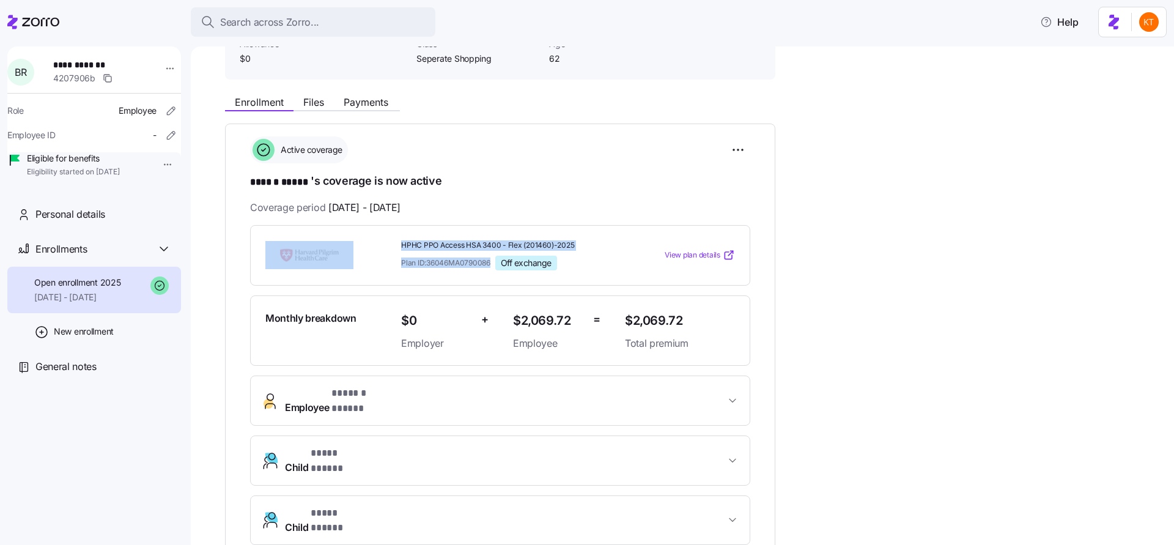
drag, startPoint x: 492, startPoint y: 262, endPoint x: 363, endPoint y: 257, distance: 129.7
click at [363, 257] on div "HPHC PPO Access HSA 3400 - Flex (201460)-2025 Plan ID: 36046MA0790086 Off excha…" at bounding box center [499, 255] width 479 height 40
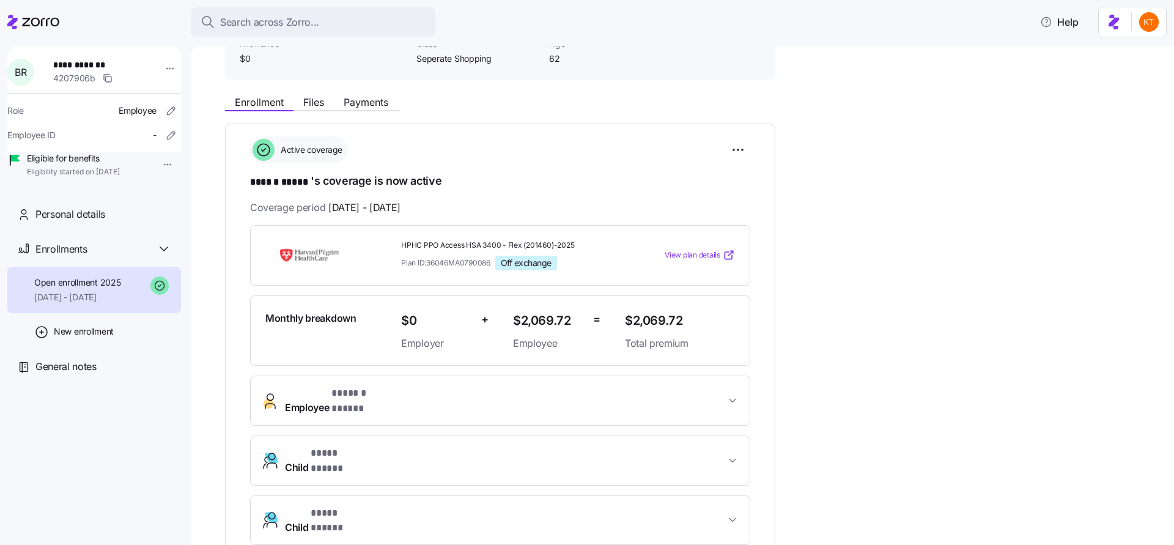
click at [631, 205] on div "Coverage period [DATE] - [DATE]" at bounding box center [500, 207] width 500 height 15
click at [256, 26] on span "Search across Zorro..." at bounding box center [269, 22] width 99 height 15
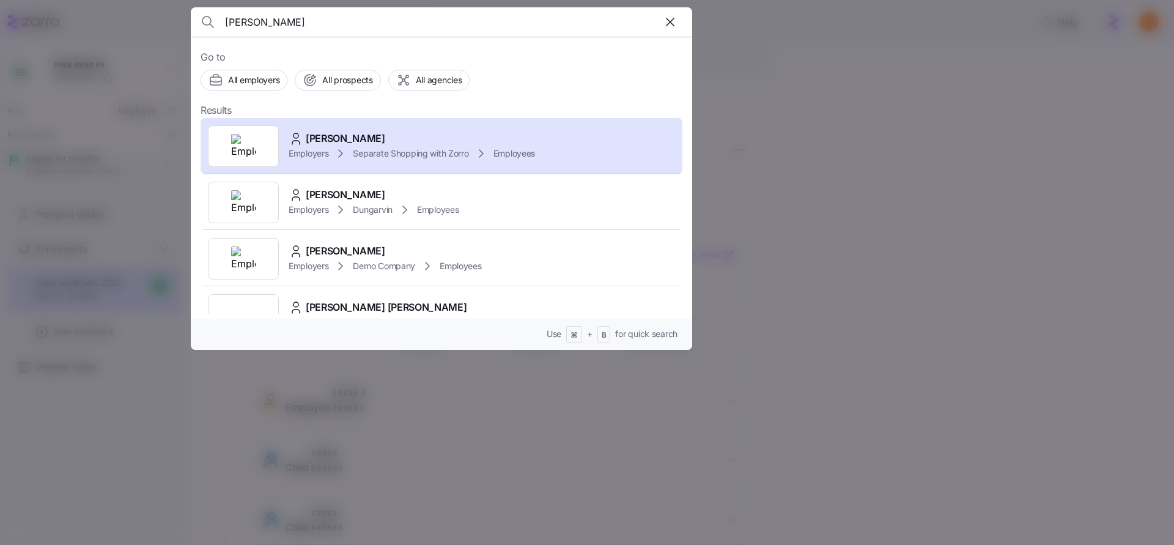
drag, startPoint x: 286, startPoint y: 23, endPoint x: 191, endPoint y: 28, distance: 94.3
click at [180, 537] on div "[PERSON_NAME] Go to All employers All prospects All agencies Results [PERSON_NA…" at bounding box center [587, 537] width 1174 height 0
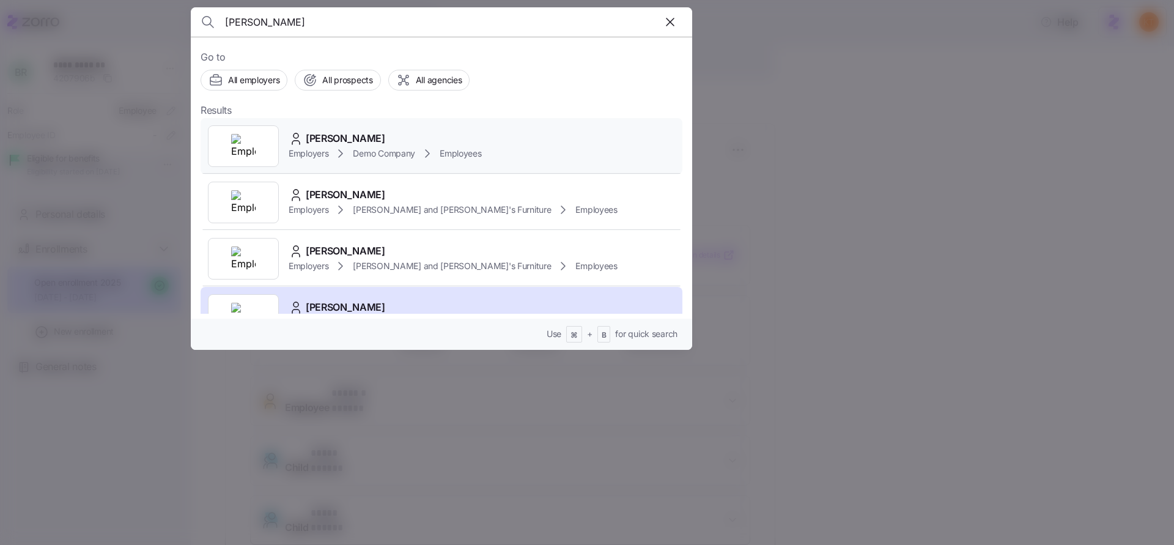
type input "[PERSON_NAME]"
click at [364, 131] on div "[PERSON_NAME]" at bounding box center [385, 138] width 193 height 15
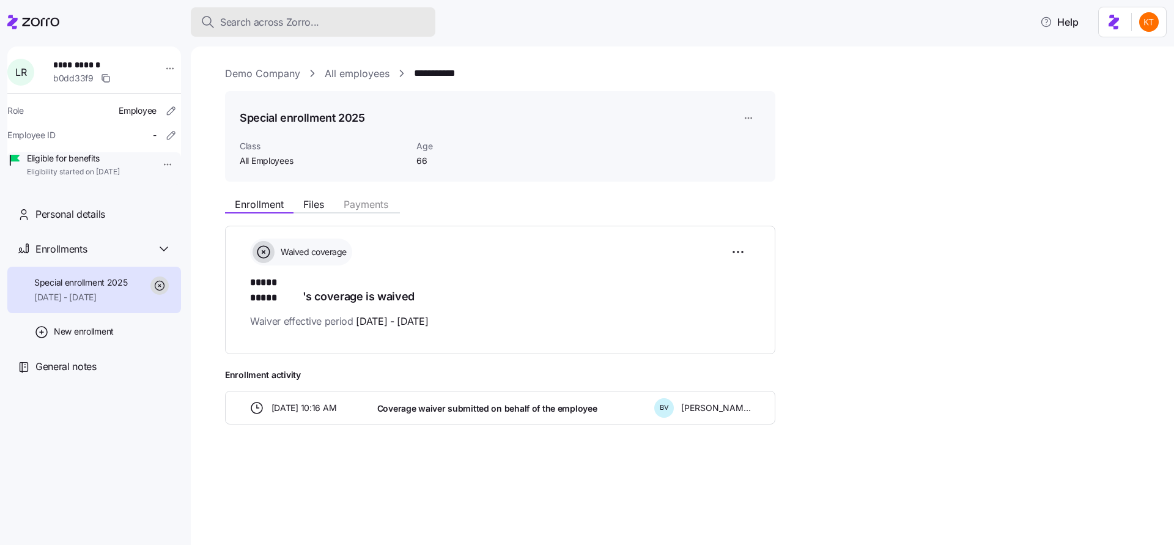
click at [257, 21] on span "Search across Zorro..." at bounding box center [269, 22] width 99 height 15
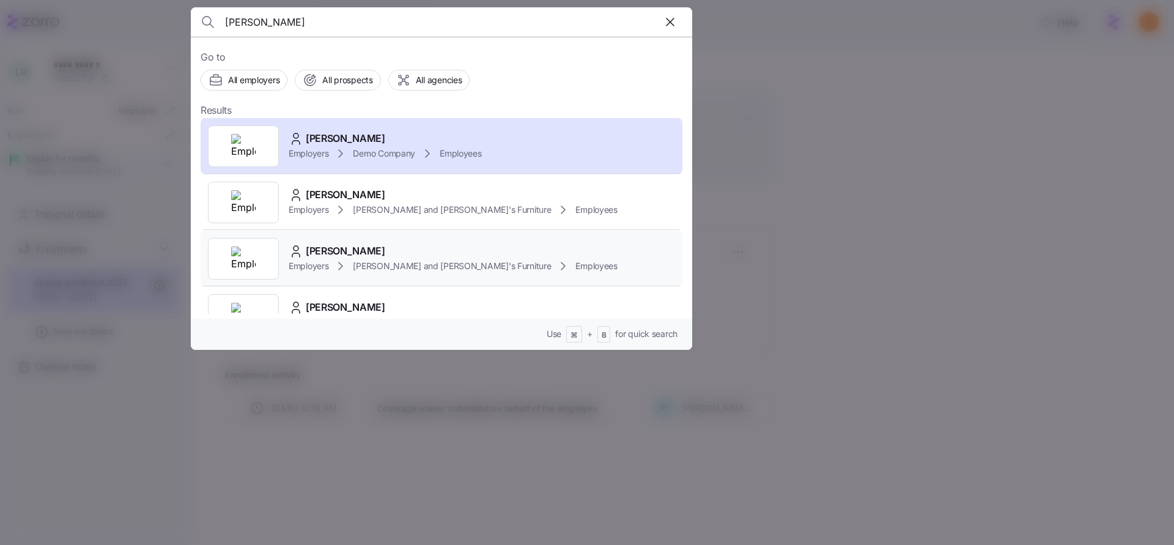
scroll to position [2, 0]
type input "[PERSON_NAME]"
click at [368, 248] on div "[PERSON_NAME]" at bounding box center [453, 248] width 329 height 15
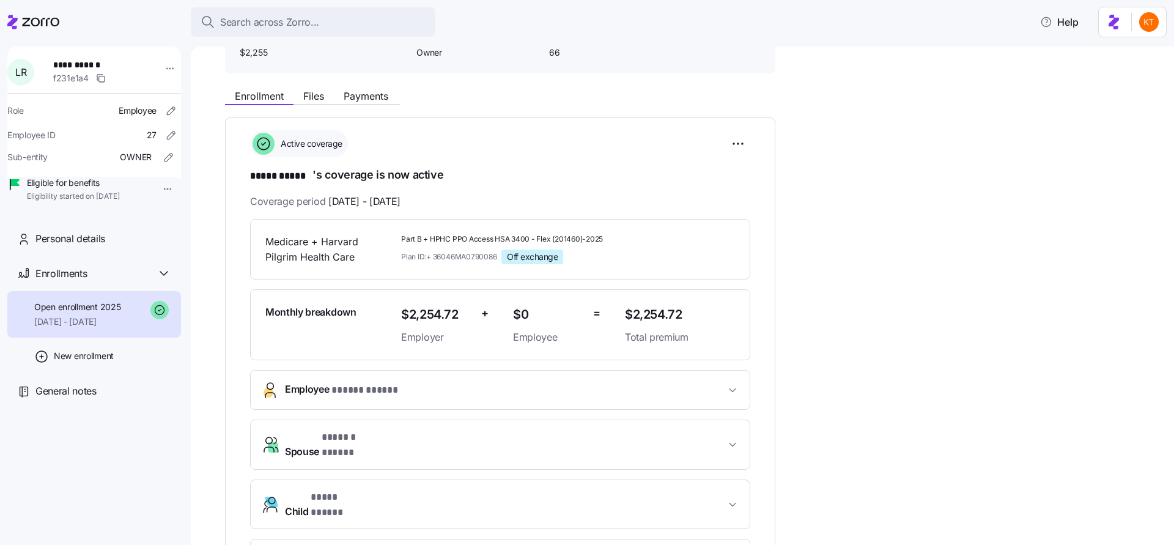
scroll to position [109, 0]
drag, startPoint x: 429, startPoint y: 236, endPoint x: 404, endPoint y: 236, distance: 25.1
click at [404, 236] on span "Part B + HPHC PPO Access HSA 3400 - Flex (201460)-2025" at bounding box center [508, 239] width 214 height 10
click at [422, 239] on span "Part B + HPHC PPO Access HSA 3400 - Flex (201460)-2025" at bounding box center [508, 239] width 214 height 10
drag, startPoint x: 423, startPoint y: 238, endPoint x: 608, endPoint y: 238, distance: 184.7
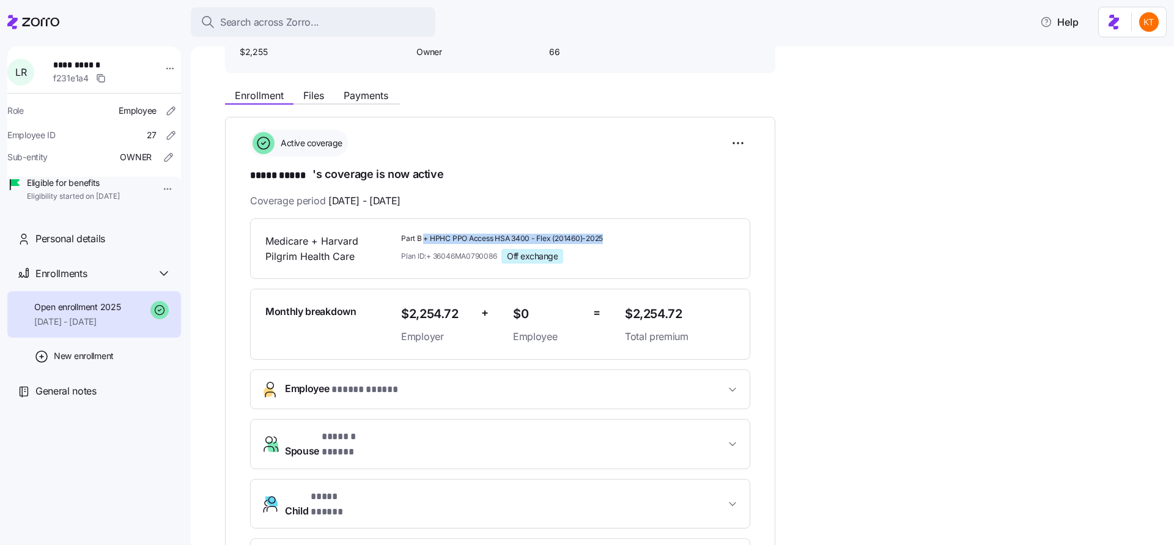
click at [608, 238] on span "Part B + HPHC PPO Access HSA 3400 - Flex (201460)-2025" at bounding box center [508, 239] width 214 height 10
click at [607, 267] on div "Medicare + Harvard Pilgrim Health Care Part B + HPHC PPO Access HSA 3400 - Flex…" at bounding box center [500, 248] width 500 height 61
drag, startPoint x: 398, startPoint y: 256, endPoint x: 493, endPoint y: 256, distance: 95.4
click at [493, 256] on div "Part B + HPHC PPO Access HSA 3400 - Flex (201460)-2025 Plan ID: + 36046MA079008…" at bounding box center [508, 249] width 224 height 40
click at [382, 273] on div "Medicare + Harvard Pilgrim Health Care Part B + HPHC PPO Access HSA 3400 - Flex…" at bounding box center [500, 248] width 500 height 61
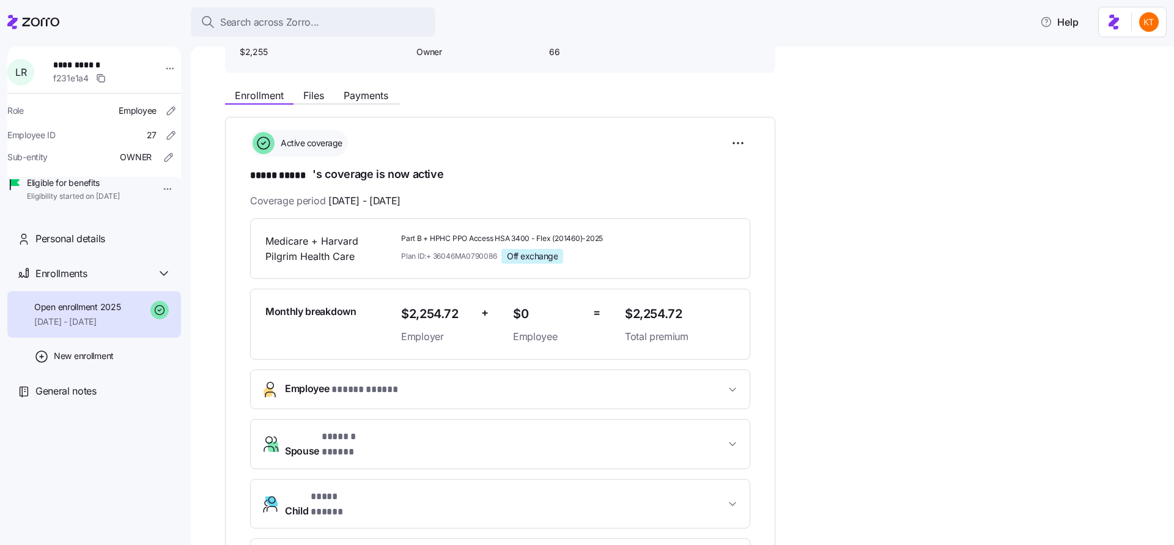
drag, startPoint x: 437, startPoint y: 257, endPoint x: 498, endPoint y: 257, distance: 60.5
click at [496, 257] on span "Plan ID: + 36046MA0790086" at bounding box center [448, 256] width 95 height 10
click at [495, 259] on span "Plan ID: + 36046MA0790086" at bounding box center [448, 256] width 95 height 10
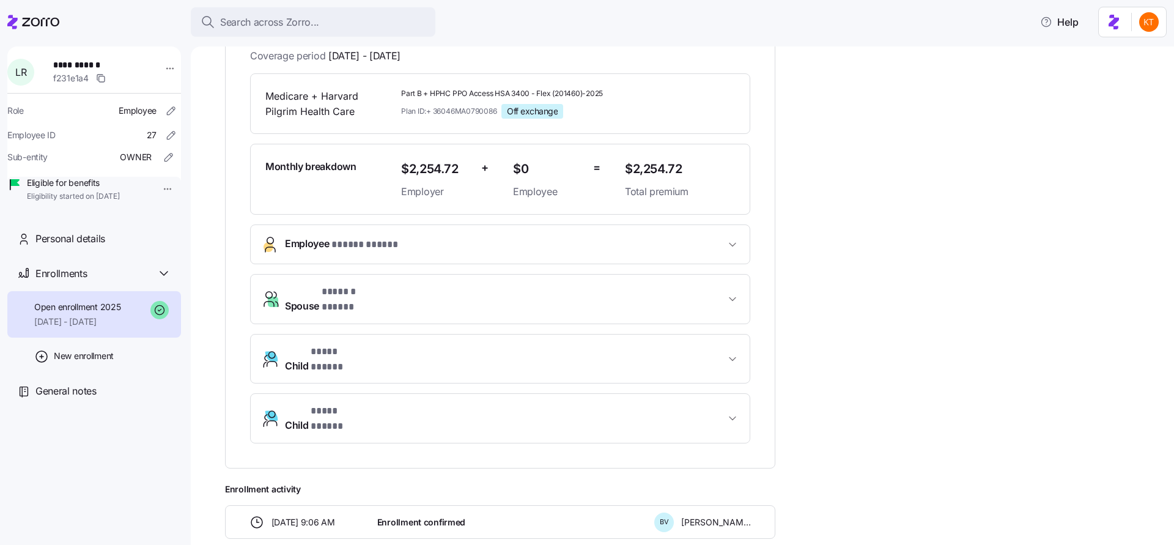
scroll to position [119, 0]
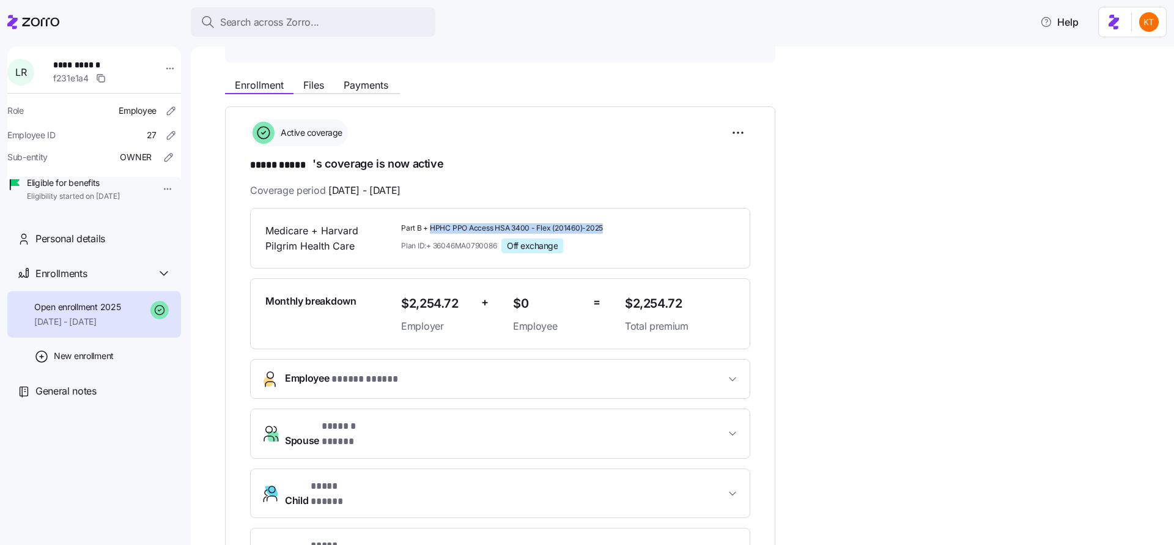
drag, startPoint x: 430, startPoint y: 227, endPoint x: 610, endPoint y: 232, distance: 179.8
click at [610, 232] on span "Part B + HPHC PPO Access HSA 3400 - Flex (201460)-2025" at bounding box center [508, 228] width 214 height 10
drag, startPoint x: 421, startPoint y: 227, endPoint x: 397, endPoint y: 229, distance: 24.5
click at [397, 229] on div "Part B + HPHC PPO Access HSA 3400 - Flex (201460)-2025 Plan ID: + 36046MA079008…" at bounding box center [508, 238] width 224 height 40
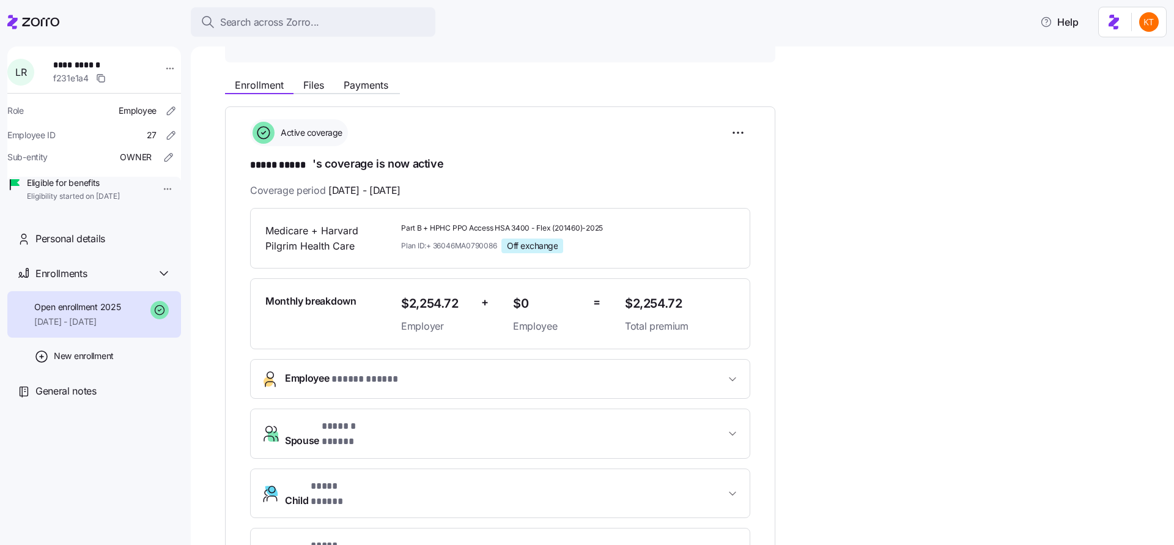
click at [396, 229] on div "Part B + HPHC PPO Access HSA 3400 - Flex (201460)-2025 Plan ID: + 36046MA079008…" at bounding box center [508, 238] width 224 height 40
click at [358, 382] on span "* ***** ***** *" at bounding box center [365, 379] width 68 height 15
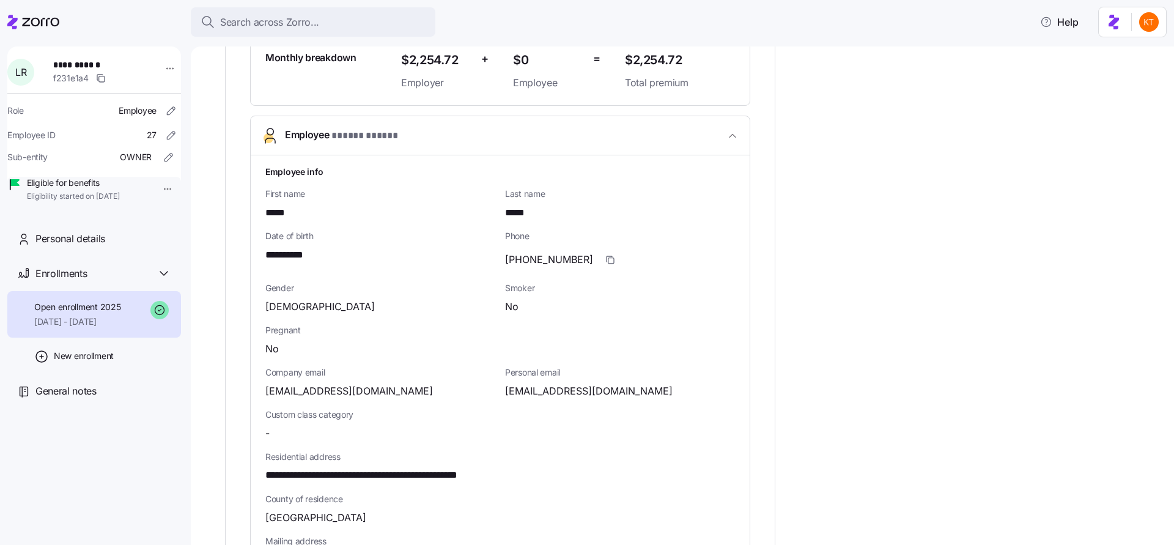
scroll to position [209, 0]
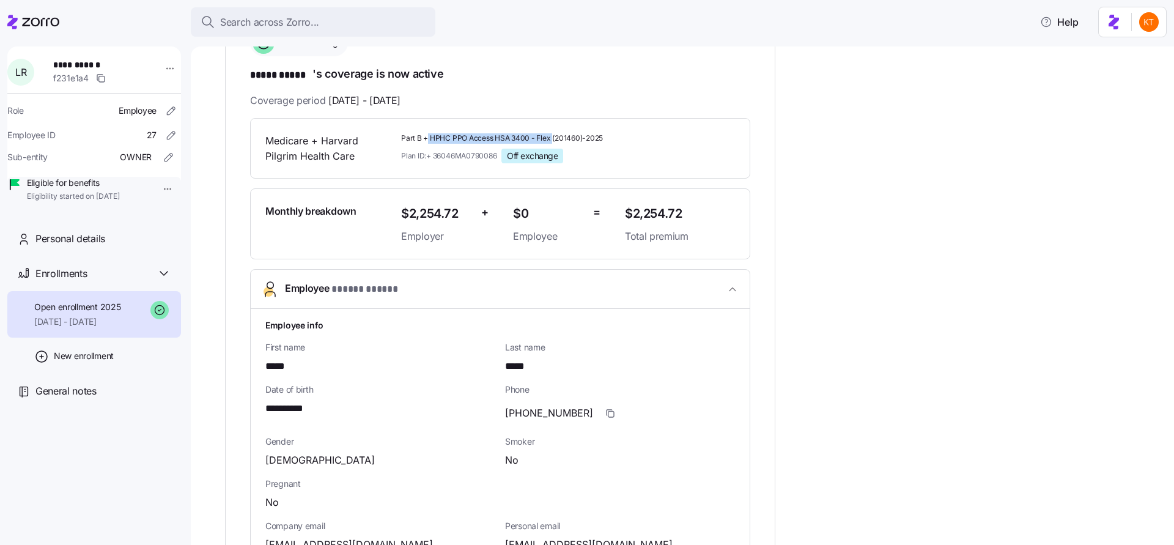
drag, startPoint x: 426, startPoint y: 138, endPoint x: 553, endPoint y: 141, distance: 126.6
click at [553, 141] on span "Part B + HPHC PPO Access HSA 3400 - Flex (201460)-2025" at bounding box center [508, 138] width 214 height 10
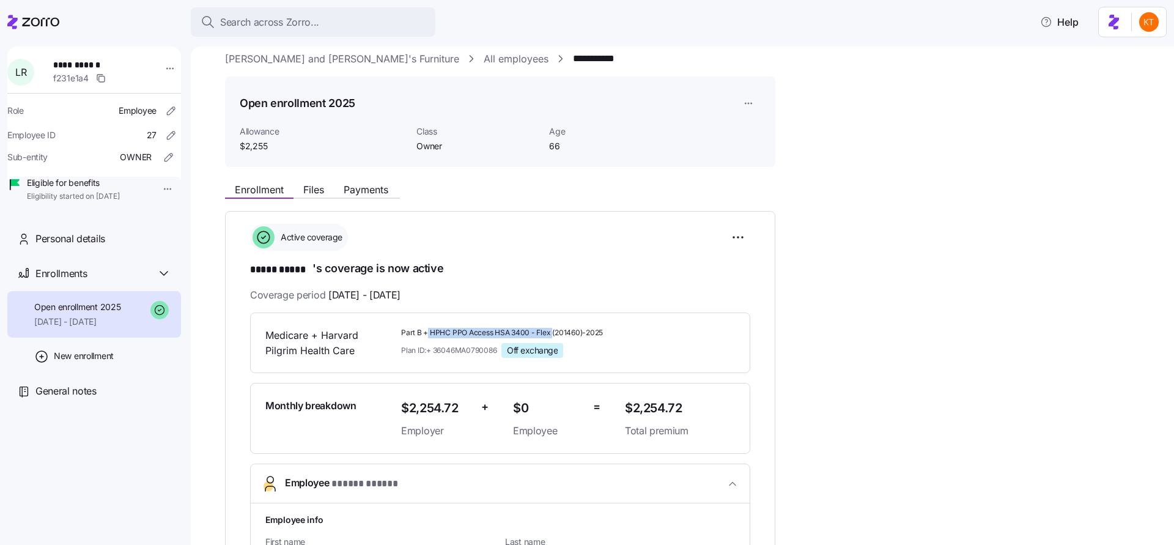
scroll to position [38, 0]
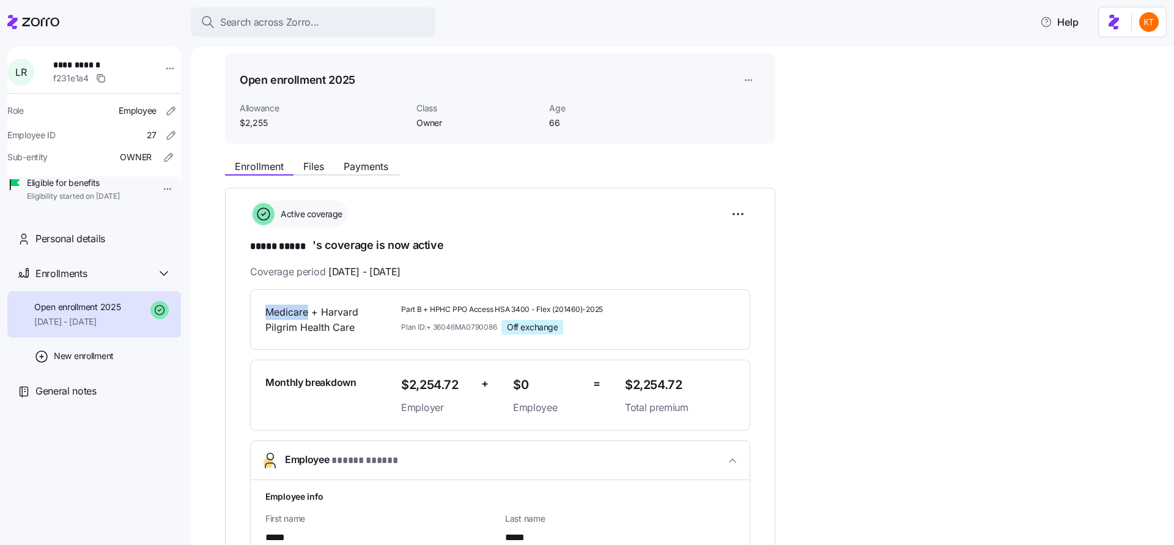
drag, startPoint x: 309, startPoint y: 312, endPoint x: 259, endPoint y: 312, distance: 50.1
click at [259, 312] on div "Medicare + Harvard Pilgrim Health Care Part B + HPHC PPO Access HSA 3400 - Flex…" at bounding box center [500, 319] width 500 height 61
click at [728, 217] on html "**********" at bounding box center [587, 268] width 1174 height 537
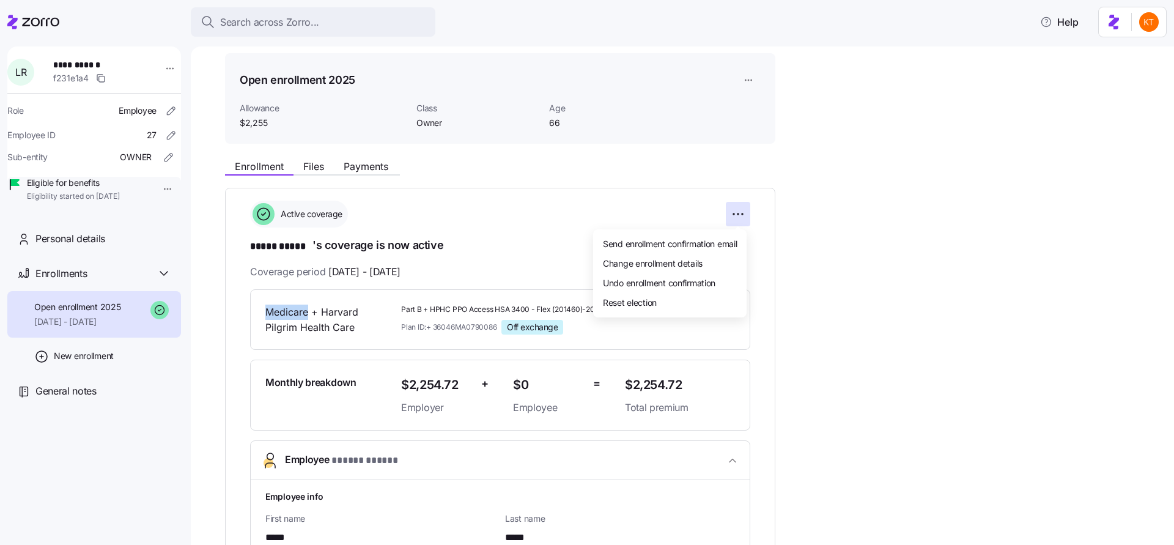
click at [498, 213] on html "**********" at bounding box center [587, 268] width 1174 height 537
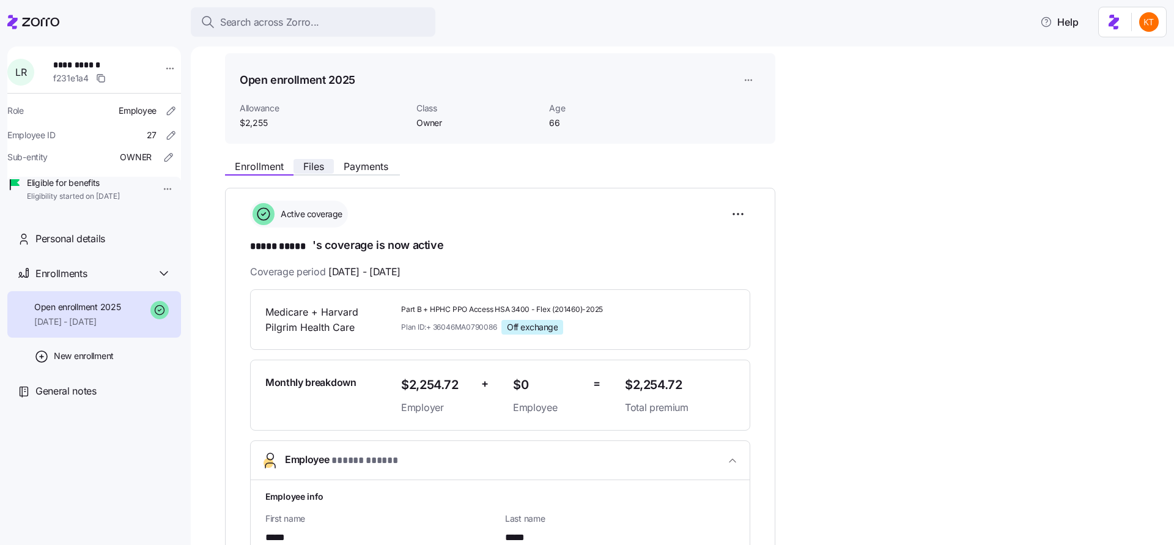
click at [311, 163] on span "Files" at bounding box center [313, 166] width 21 height 10
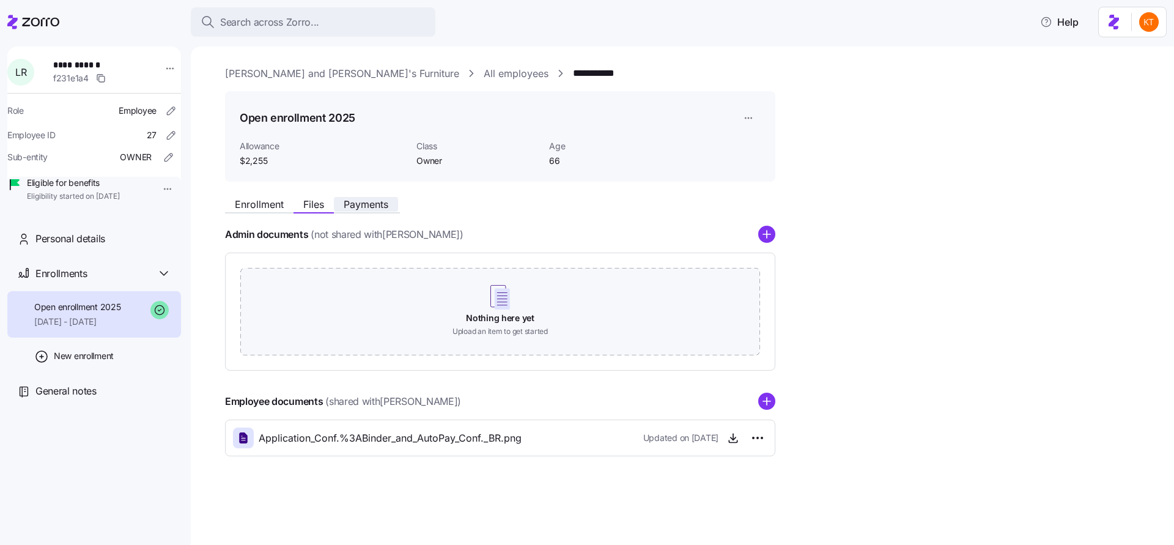
click at [386, 201] on span "Payments" at bounding box center [366, 204] width 45 height 10
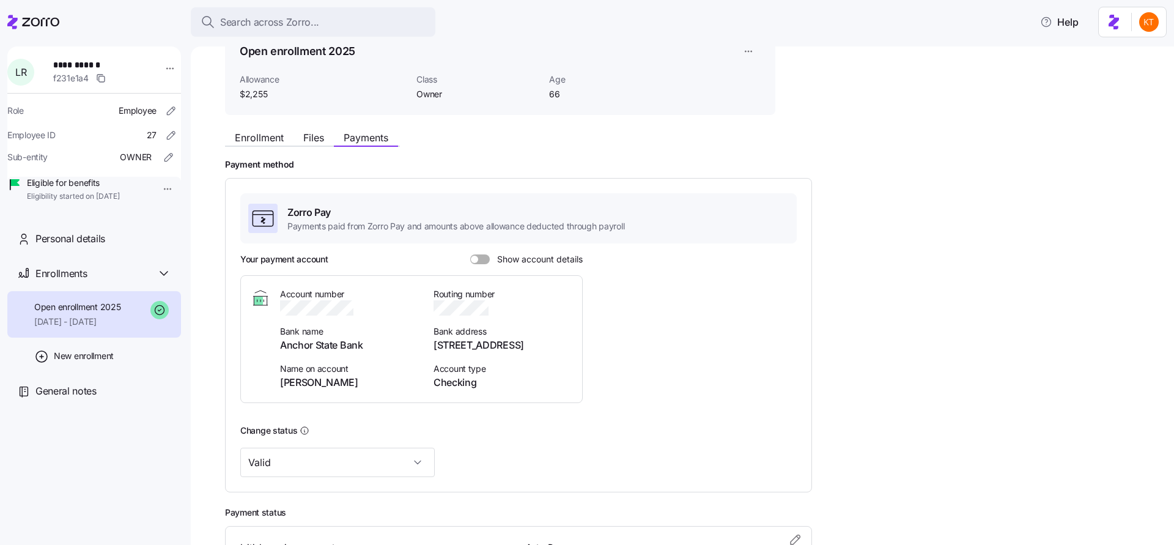
scroll to position [177, 0]
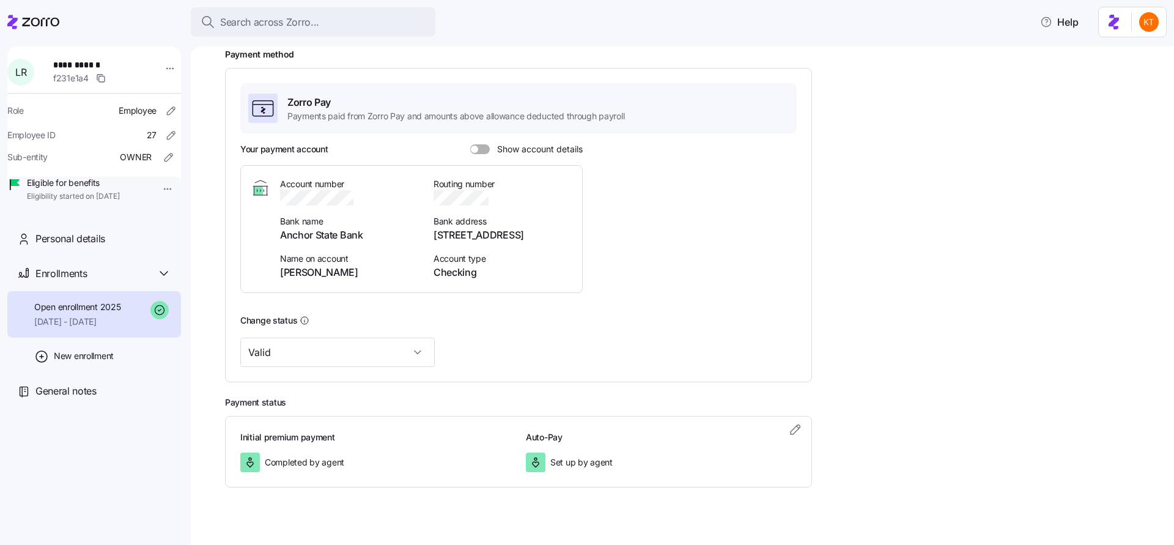
click at [479, 152] on span at bounding box center [484, 149] width 12 height 10
click at [470, 144] on input "Show account details" at bounding box center [470, 144] width 0 height 0
click at [476, 149] on span at bounding box center [476, 149] width 12 height 10
click at [470, 144] on input "Show account details" at bounding box center [470, 144] width 0 height 0
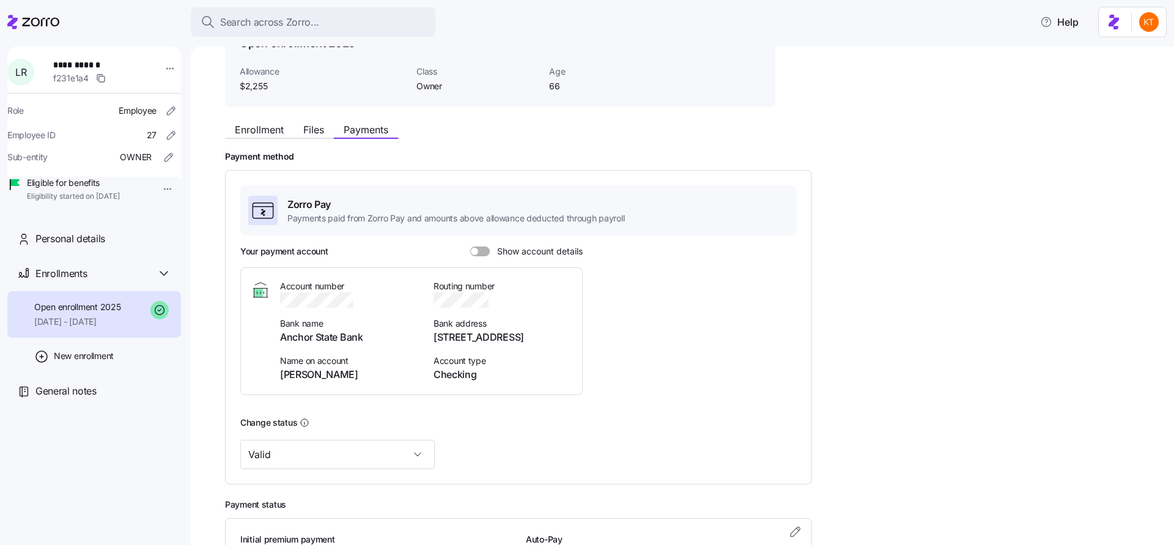
scroll to position [0, 0]
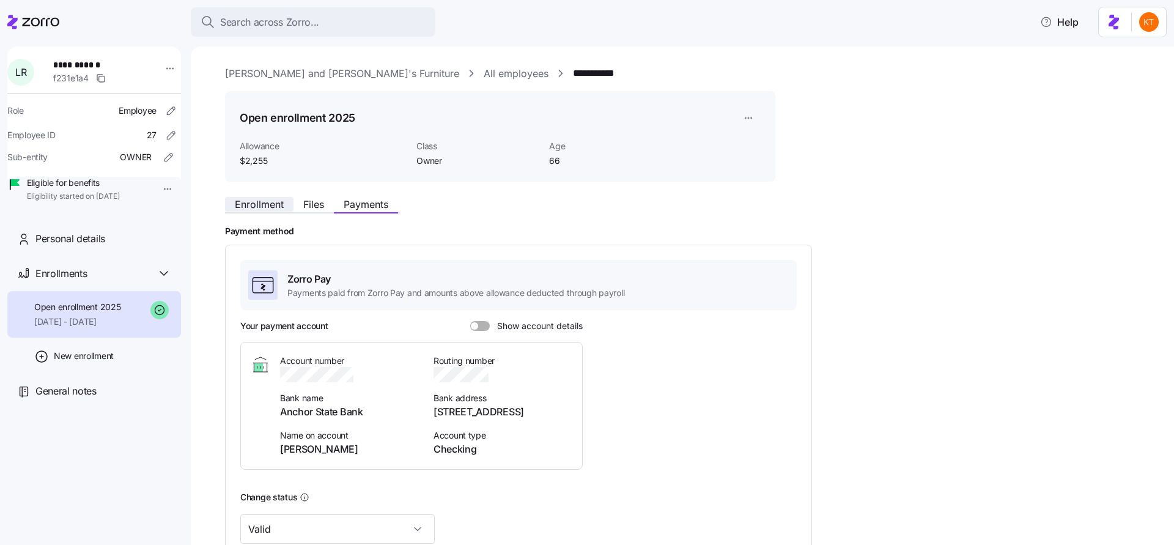
click at [270, 200] on span "Enrollment" at bounding box center [259, 204] width 49 height 10
click at [284, 210] on button "Enrollment" at bounding box center [259, 204] width 68 height 15
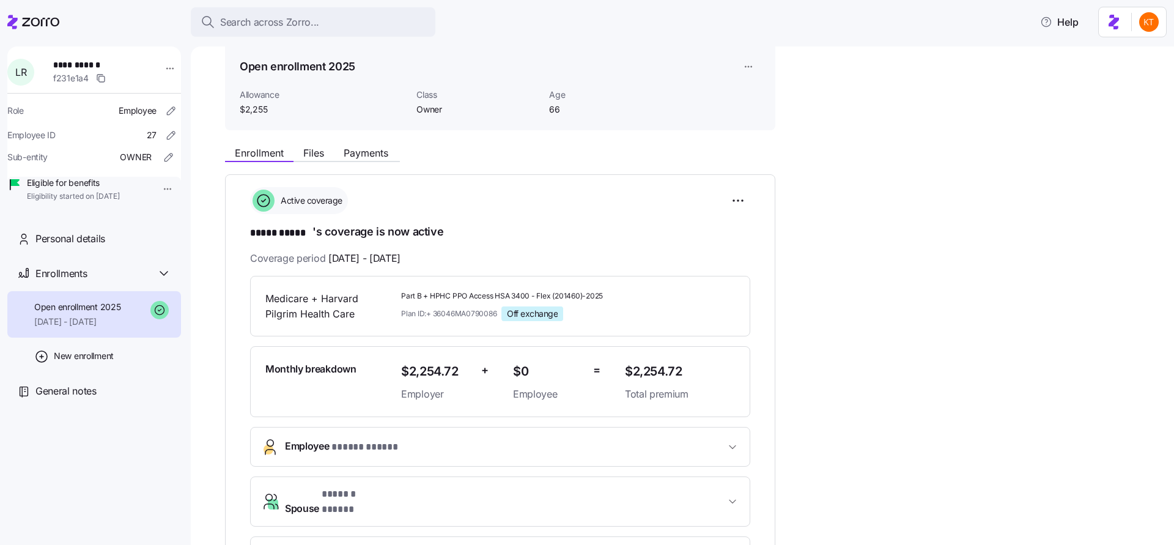
scroll to position [71, 0]
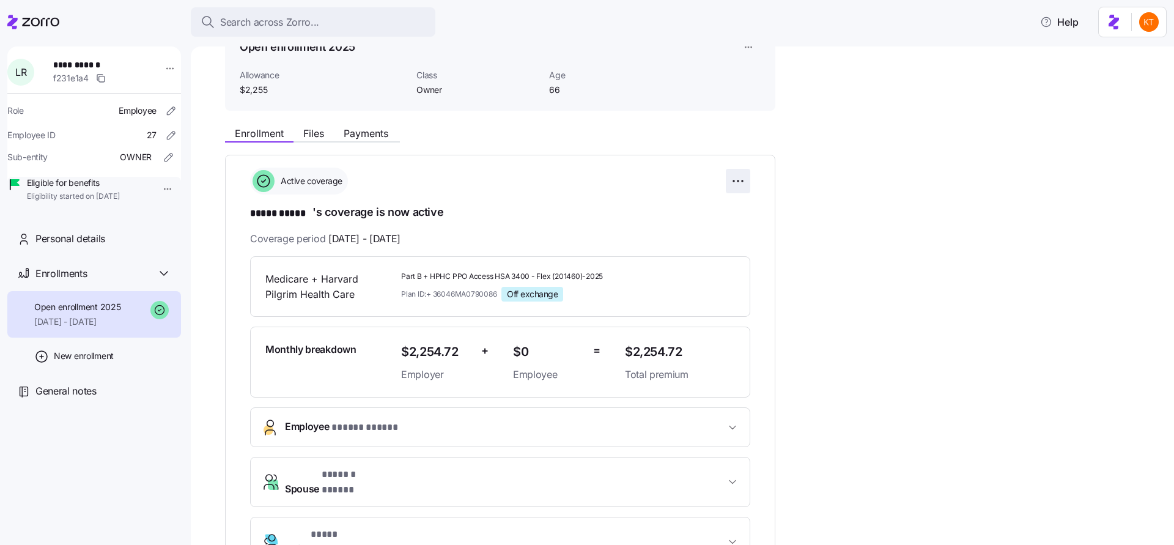
click at [737, 179] on html "**********" at bounding box center [587, 268] width 1174 height 537
click at [429, 275] on html "**********" at bounding box center [587, 268] width 1174 height 537
drag, startPoint x: 429, startPoint y: 297, endPoint x: 498, endPoint y: 292, distance: 68.6
click at [496, 292] on span "Plan ID: + 36046MA0790086" at bounding box center [448, 294] width 95 height 10
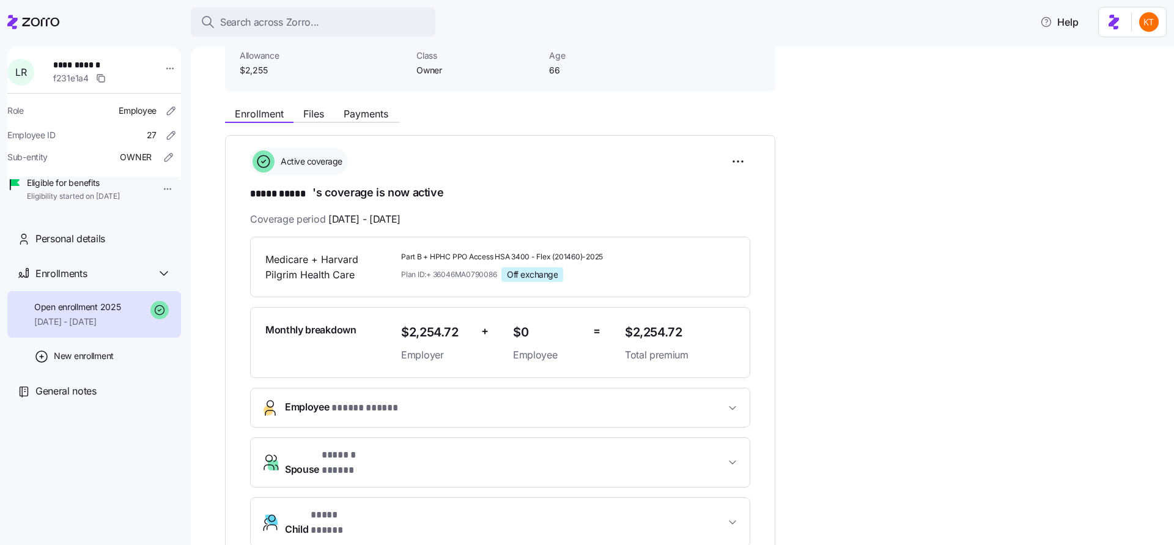
scroll to position [120, 0]
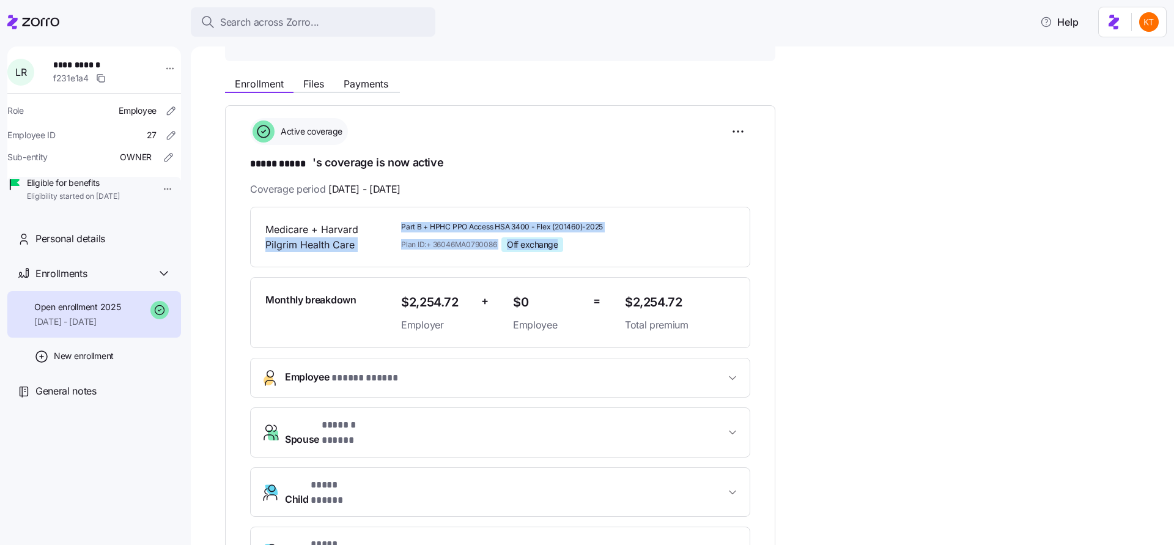
drag, startPoint x: 574, startPoint y: 249, endPoint x: 393, endPoint y: 224, distance: 182.7
click at [393, 224] on div "Medicare + Harvard Pilgrim Health Care Part B + HPHC PPO Access HSA 3400 - Flex…" at bounding box center [499, 237] width 479 height 40
click at [393, 224] on div "Medicare + Harvard Pilgrim Health Care" at bounding box center [328, 237] width 136 height 40
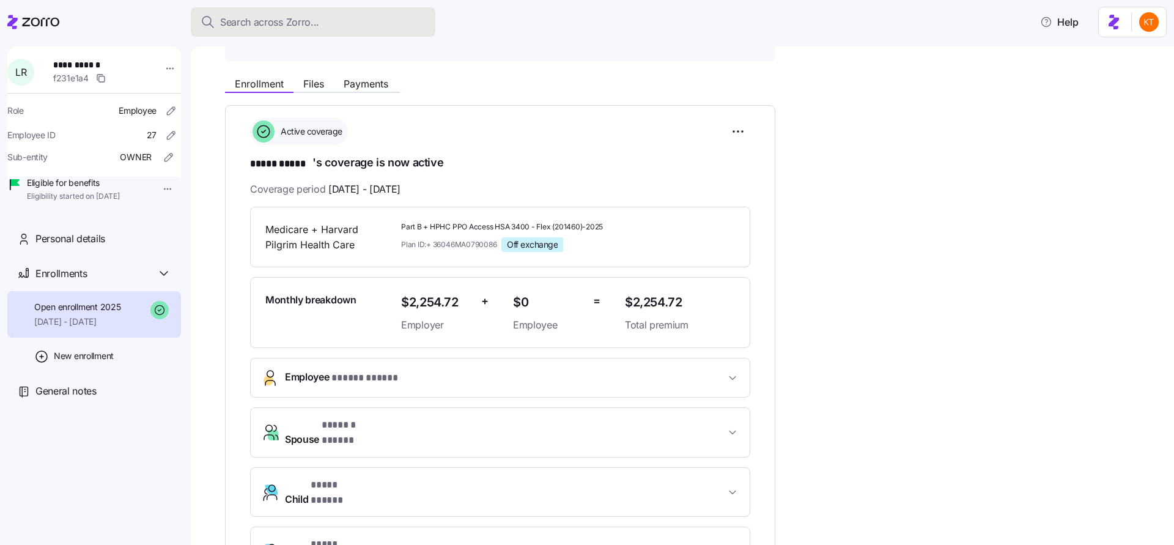
click at [327, 29] on button "Search across Zorro..." at bounding box center [313, 21] width 245 height 29
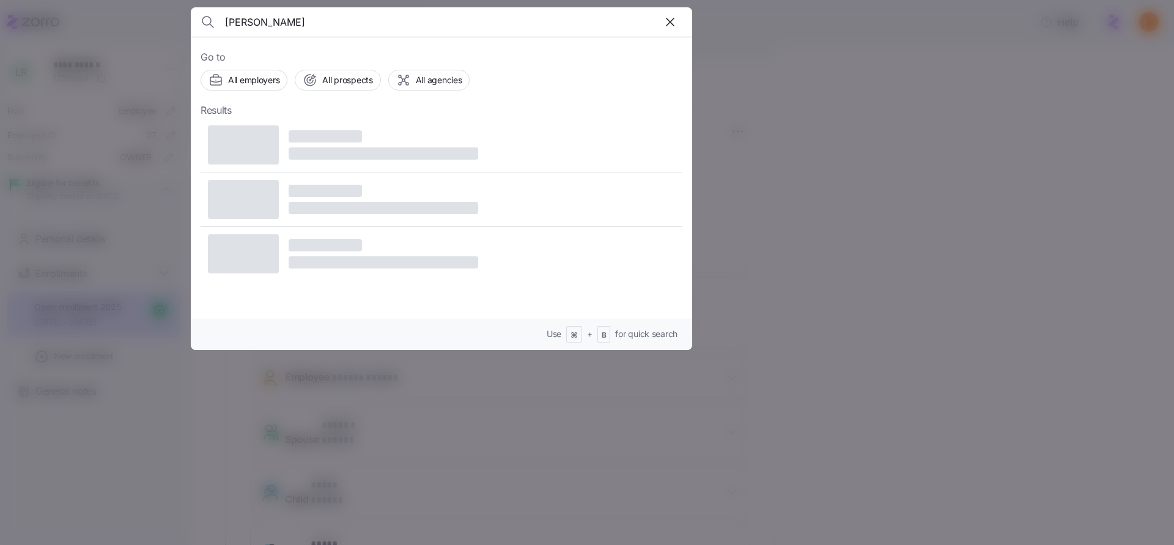
click at [195, 26] on header "[PERSON_NAME]" at bounding box center [441, 21] width 501 height 29
click at [239, 26] on input "[PERSON_NAME]" at bounding box center [381, 21] width 313 height 29
click at [239, 25] on input "[PERSON_NAME]" at bounding box center [381, 21] width 313 height 29
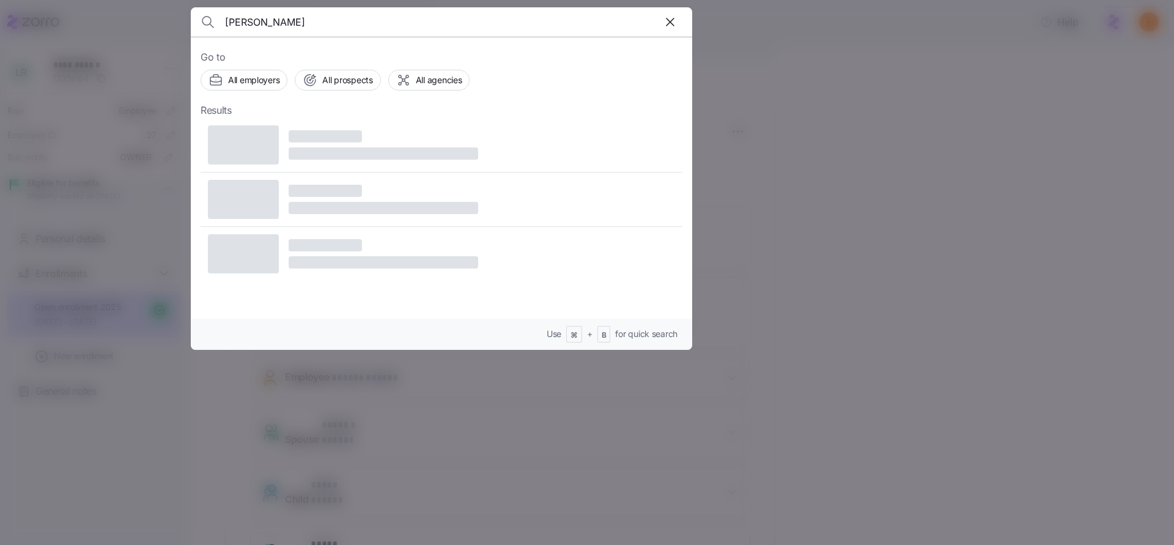
click at [238, 24] on input "[PERSON_NAME]" at bounding box center [381, 21] width 313 height 29
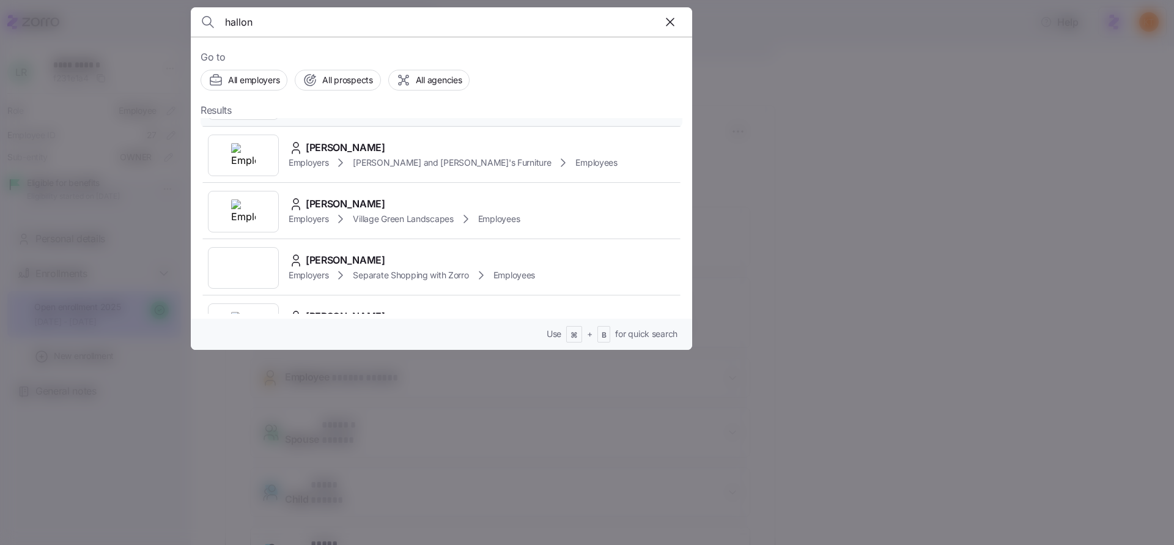
scroll to position [114, 0]
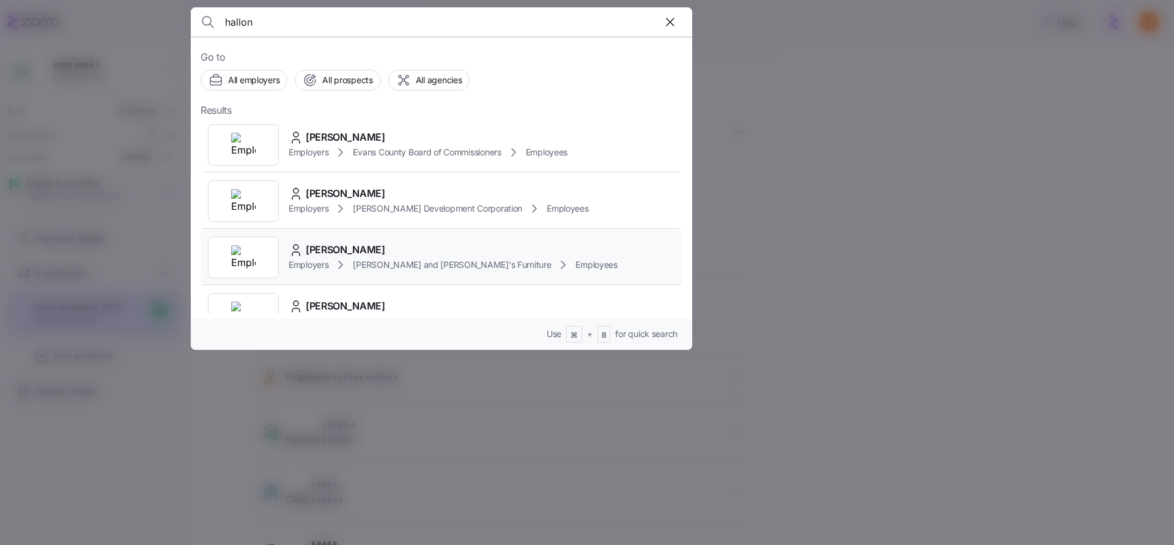
type input "hallon"
click at [434, 249] on div "[PERSON_NAME]" at bounding box center [453, 249] width 329 height 15
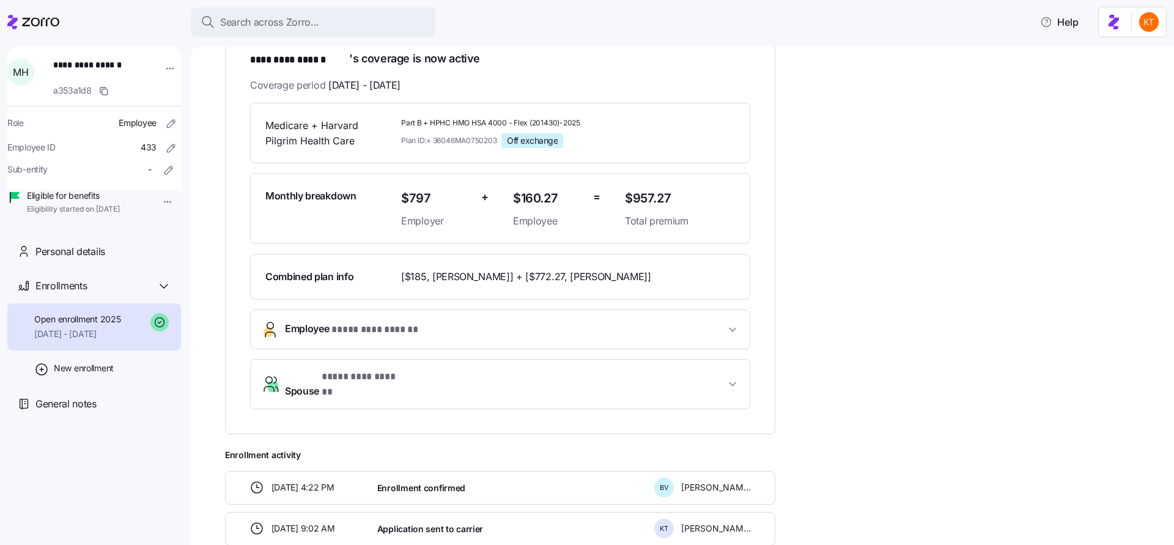
scroll to position [226, 0]
drag, startPoint x: 587, startPoint y: 274, endPoint x: 546, endPoint y: 273, distance: 41.0
click at [546, 273] on span "[$185, [PERSON_NAME]] + [$772.27, [PERSON_NAME]]" at bounding box center [526, 275] width 250 height 15
click at [841, 273] on div "**********" at bounding box center [691, 275] width 932 height 619
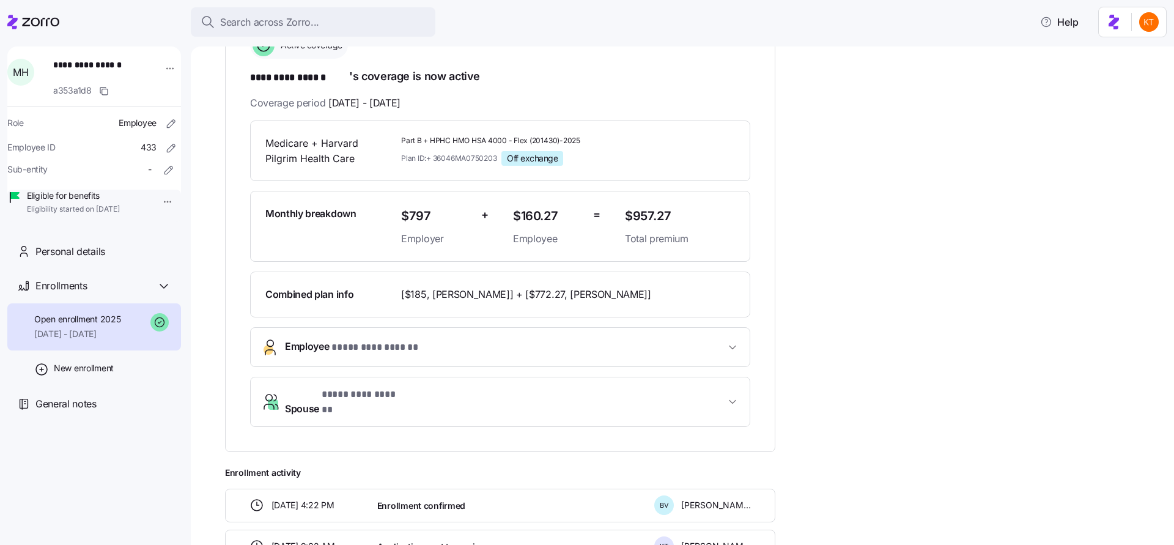
scroll to position [230, 0]
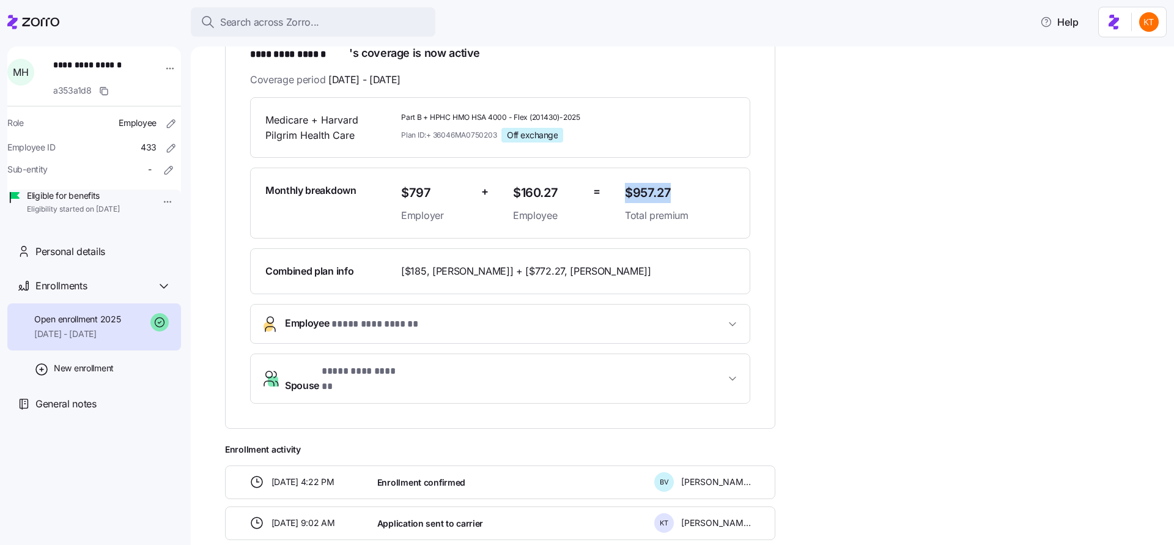
drag, startPoint x: 670, startPoint y: 193, endPoint x: 611, endPoint y: 194, distance: 59.3
click at [611, 194] on div "Monthly breakdown $797 Employer + $160.27 Employee = $957.27 Total premium" at bounding box center [499, 203] width 479 height 50
drag, startPoint x: 425, startPoint y: 271, endPoint x: 410, endPoint y: 270, distance: 15.3
click at [410, 270] on span "[$185, [PERSON_NAME]] + [$772.27, [PERSON_NAME]]" at bounding box center [526, 271] width 250 height 15
drag, startPoint x: 587, startPoint y: 269, endPoint x: 544, endPoint y: 268, distance: 42.8
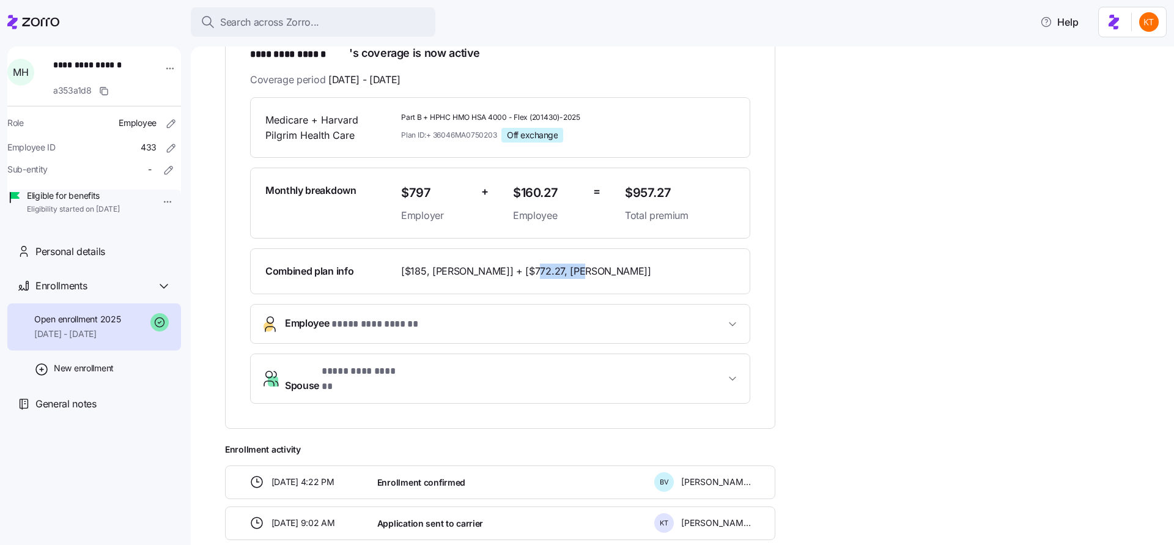
click at [544, 268] on span "[$185, [PERSON_NAME]] + [$772.27, [PERSON_NAME]]" at bounding box center [526, 271] width 250 height 15
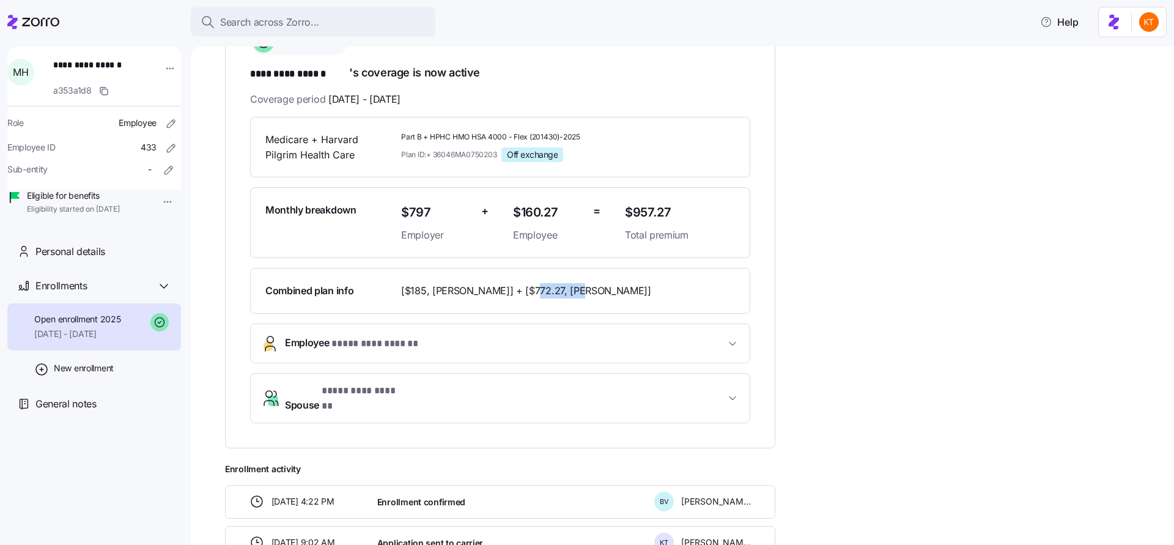
scroll to position [0, 0]
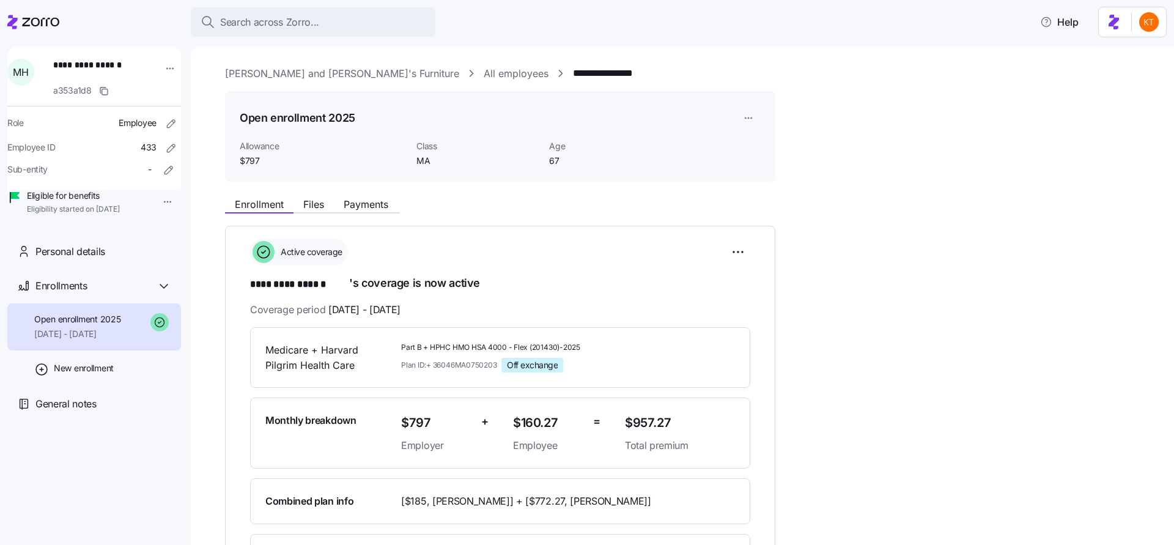
click at [347, 216] on div "**********" at bounding box center [691, 500] width 932 height 619
click at [350, 212] on div "Enrollment Files Payments" at bounding box center [312, 206] width 175 height 15
click at [352, 208] on span "Payments" at bounding box center [366, 204] width 45 height 10
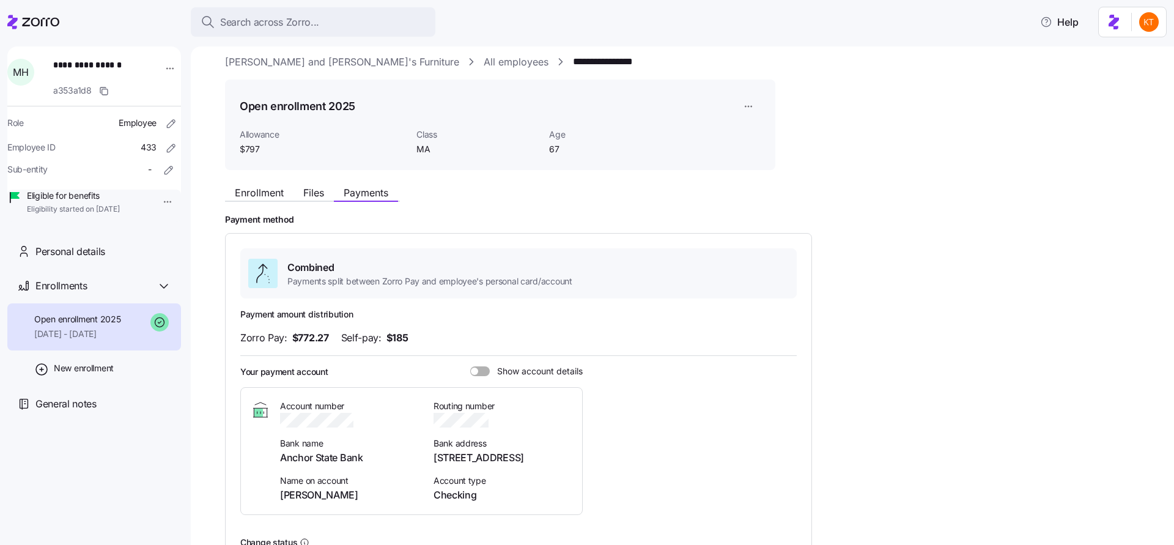
scroll to position [26, 0]
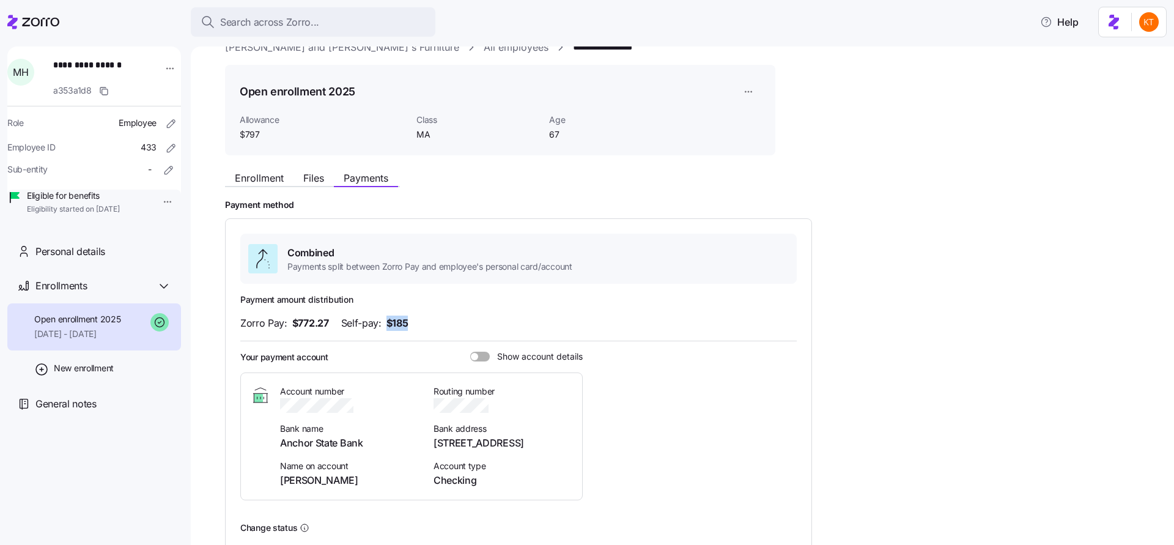
drag, startPoint x: 411, startPoint y: 327, endPoint x: 388, endPoint y: 327, distance: 23.2
click at [388, 327] on div "Zorro Pay: $772.27 Self-pay: $185" at bounding box center [518, 322] width 556 height 15
click at [394, 333] on div "Payment amount distribution Zorro Pay: $772.27 Self-pay: $185 Your payment acco…" at bounding box center [518, 401] width 556 height 216
drag, startPoint x: 410, startPoint y: 323, endPoint x: 389, endPoint y: 322, distance: 21.4
click at [389, 322] on div "Zorro Pay: $772.27 Self-pay: $185" at bounding box center [518, 322] width 556 height 15
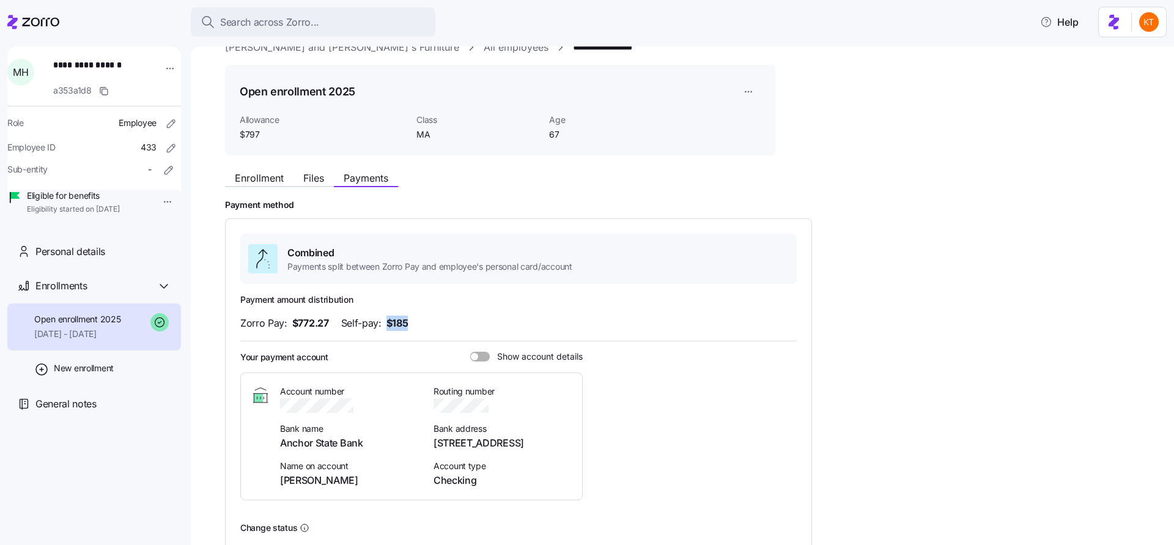
click at [406, 327] on span "$185" at bounding box center [397, 322] width 22 height 15
drag, startPoint x: 410, startPoint y: 325, endPoint x: 388, endPoint y: 323, distance: 22.7
click at [388, 323] on div "Zorro Pay: $772.27 Self-pay: $185" at bounding box center [518, 322] width 556 height 15
click at [388, 323] on span "$185" at bounding box center [397, 322] width 22 height 15
drag, startPoint x: 331, startPoint y: 323, endPoint x: 286, endPoint y: 323, distance: 44.6
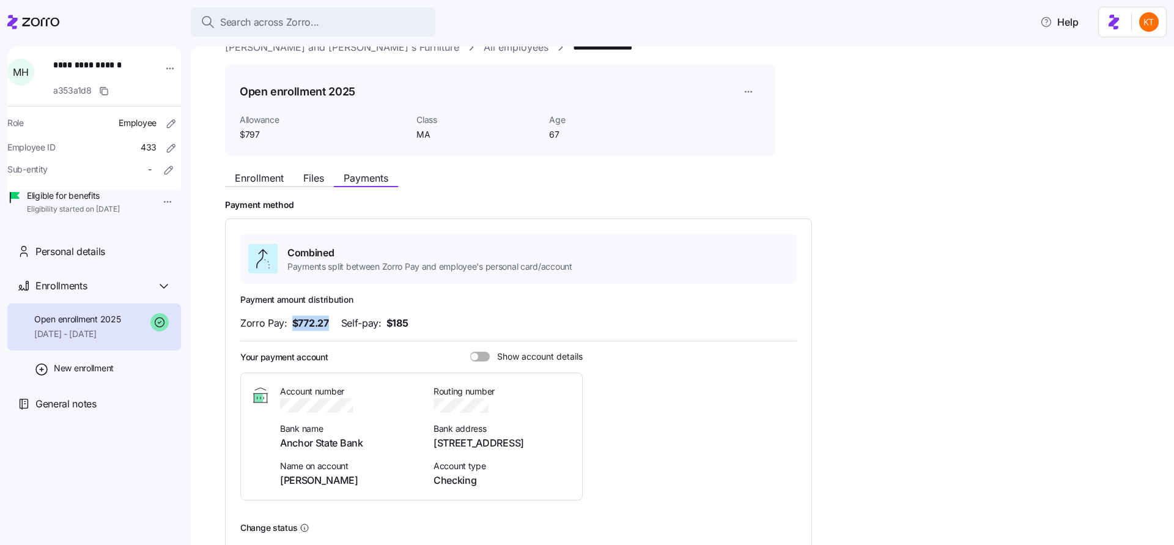
click at [286, 323] on div "Zorro Pay: $772.27 Self-pay: $185" at bounding box center [518, 322] width 556 height 15
click at [311, 325] on span "$772.27" at bounding box center [310, 322] width 37 height 15
drag, startPoint x: 261, startPoint y: 135, endPoint x: 242, endPoint y: 136, distance: 19.0
click at [242, 136] on span "$797" at bounding box center [323, 134] width 167 height 12
click at [260, 141] on div "Open enrollment 2025 Allowance $797 Class MA Age [DEMOGRAPHIC_DATA]" at bounding box center [500, 110] width 550 height 91
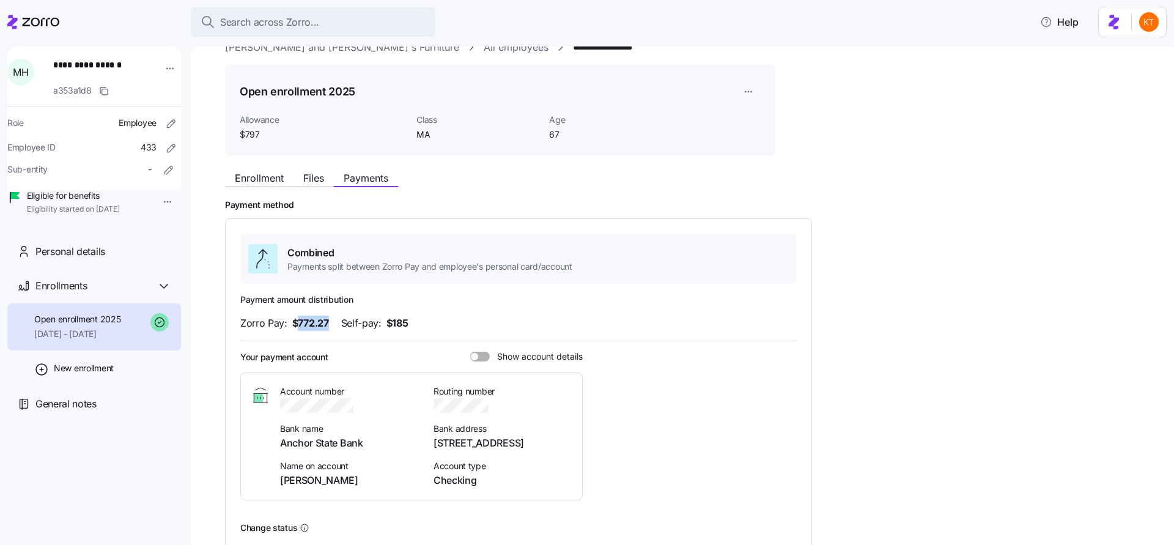
drag, startPoint x: 331, startPoint y: 327, endPoint x: 295, endPoint y: 328, distance: 36.1
click at [295, 328] on div "Zorro Pay: $772.27 Self-pay: $185" at bounding box center [518, 322] width 556 height 15
drag, startPoint x: 266, startPoint y: 136, endPoint x: 242, endPoint y: 136, distance: 23.8
click at [242, 136] on span "$797" at bounding box center [323, 134] width 167 height 12
drag, startPoint x: 408, startPoint y: 325, endPoint x: 394, endPoint y: 325, distance: 14.1
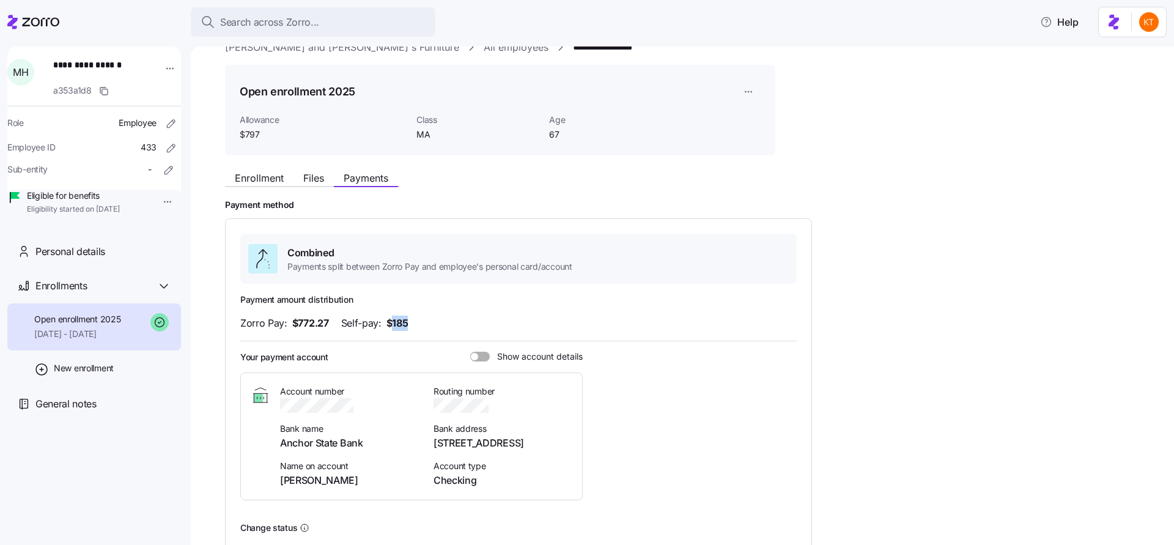
click at [394, 325] on div "Zorro Pay: $772.27 Self-pay: $185" at bounding box center [518, 322] width 556 height 15
drag, startPoint x: 331, startPoint y: 323, endPoint x: 292, endPoint y: 324, distance: 38.5
click at [292, 324] on div "Zorro Pay: $772.27 Self-pay: $185" at bounding box center [518, 322] width 556 height 15
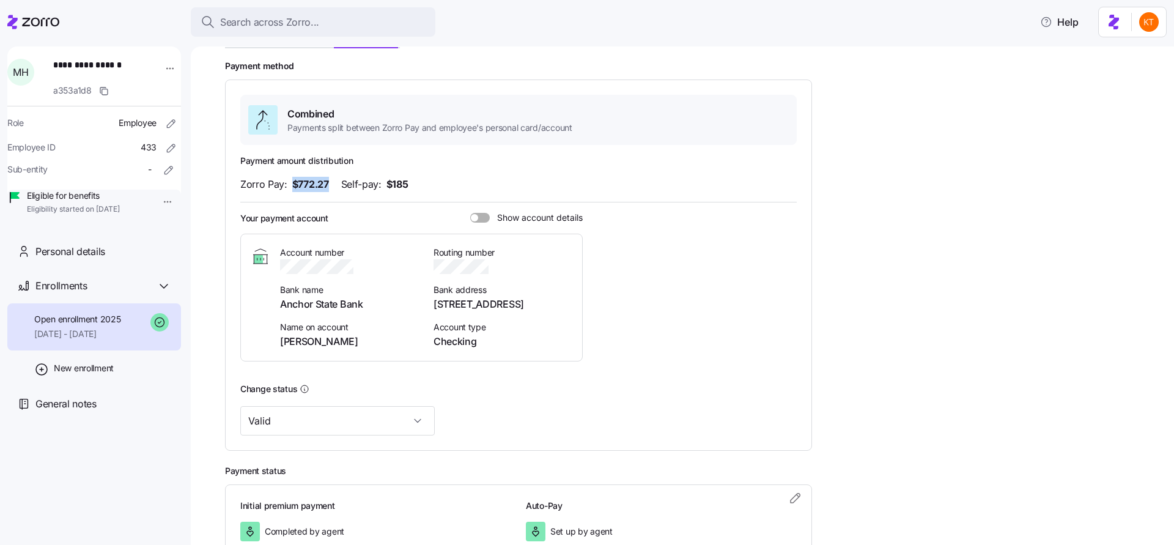
scroll to position [163, 0]
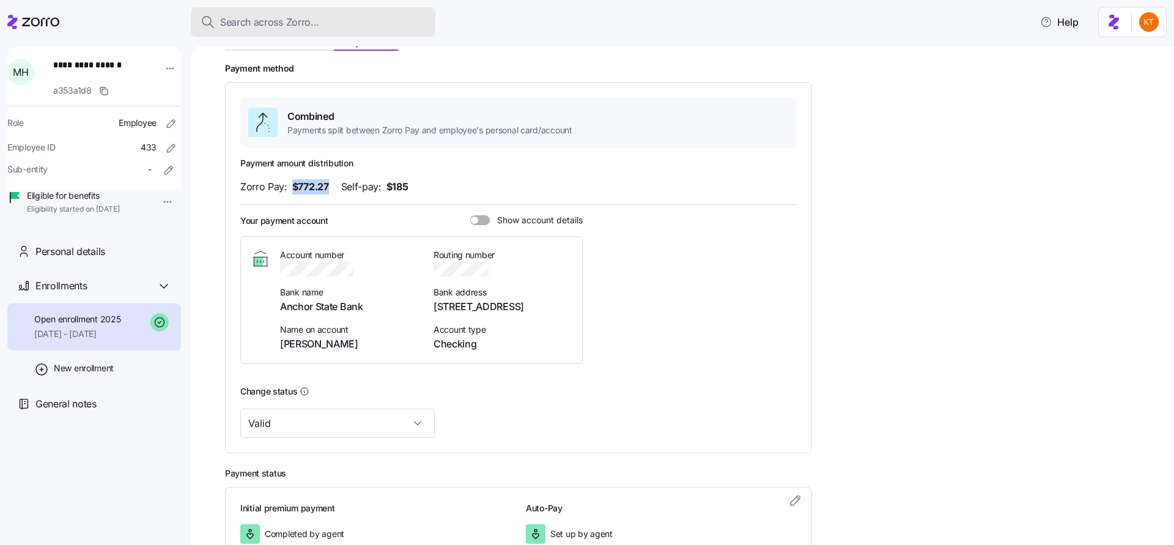
click at [281, 15] on span "Search across Zorro..." at bounding box center [269, 22] width 99 height 15
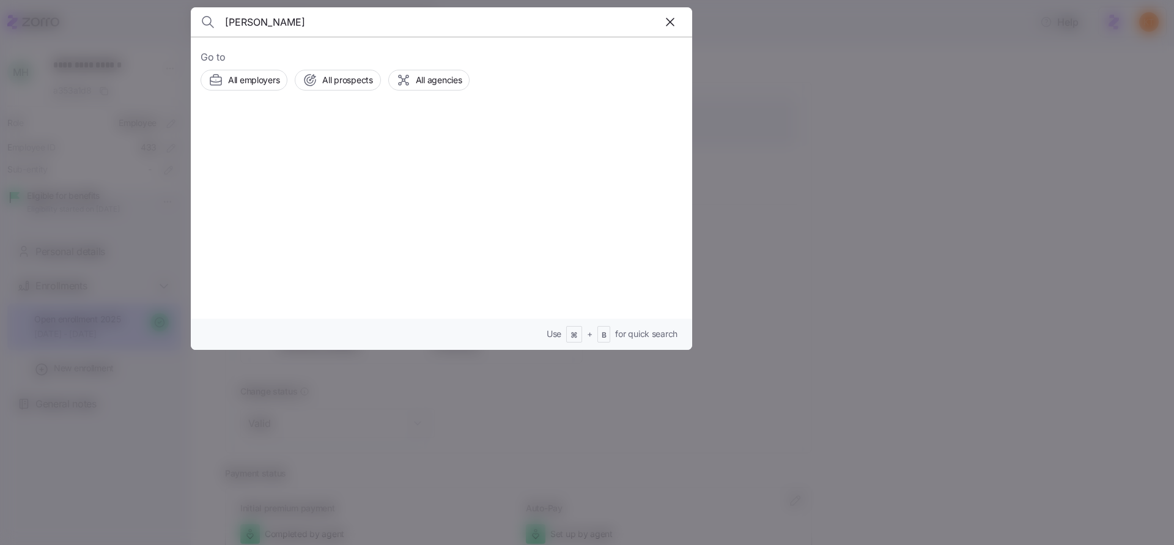
type input "[PERSON_NAME]"
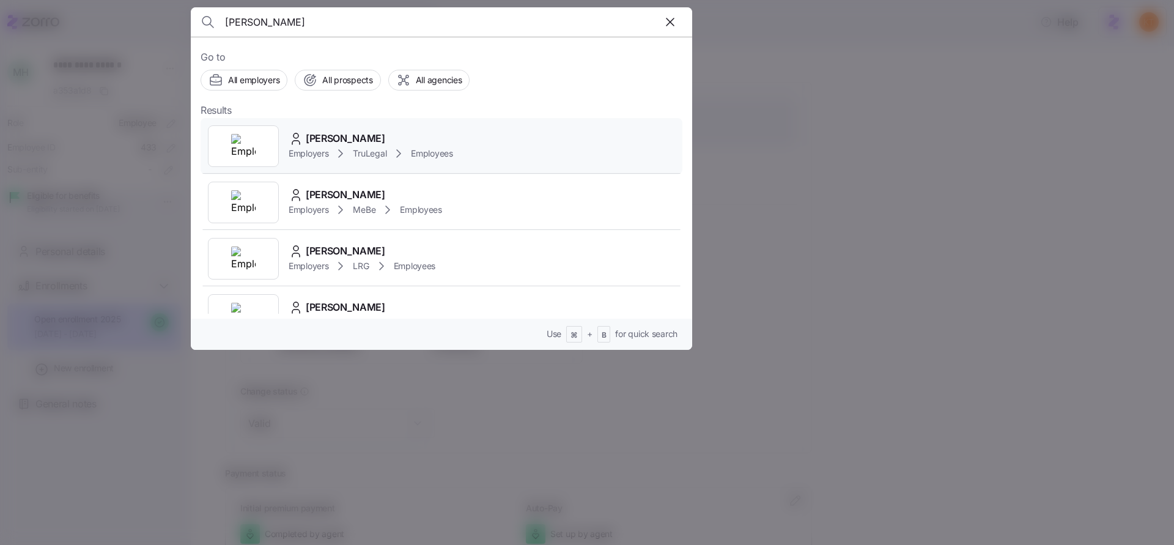
click at [324, 147] on span "Employers" at bounding box center [309, 153] width 40 height 12
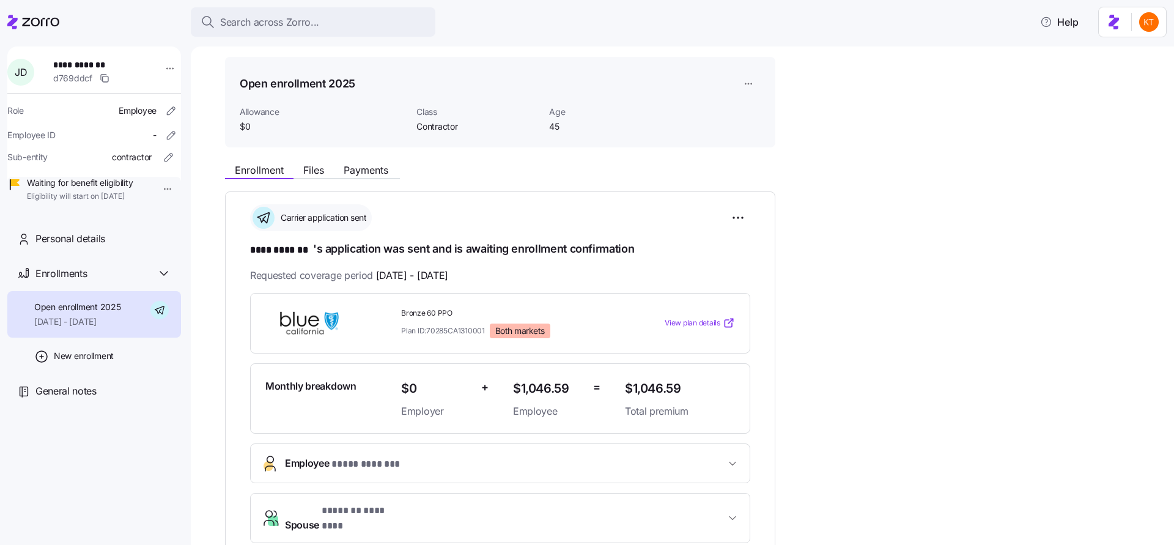
click at [328, 467] on span "Employee * **** ******* *" at bounding box center [343, 464] width 116 height 17
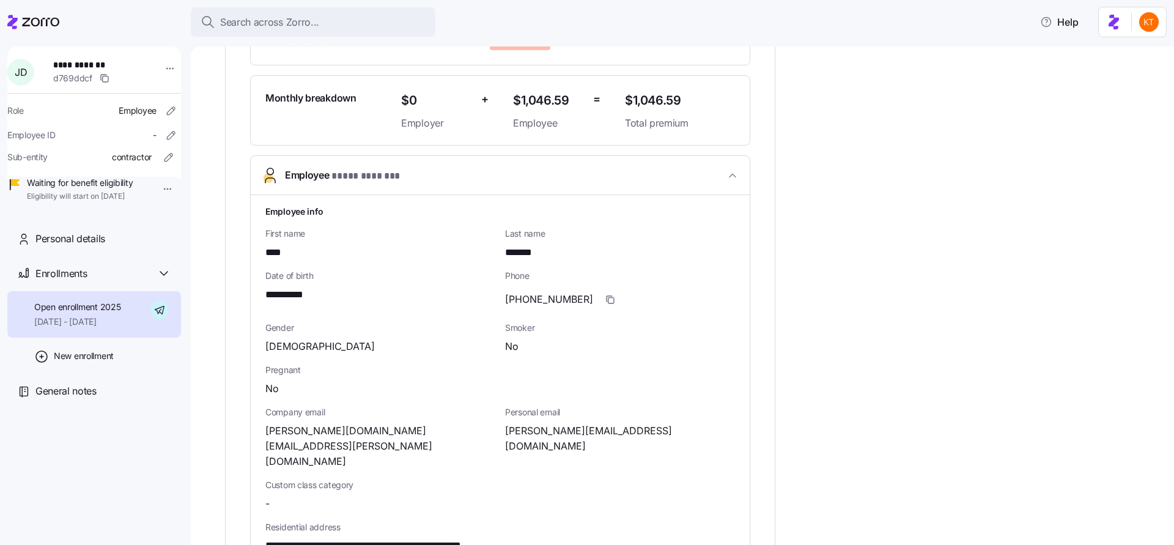
scroll to position [466, 0]
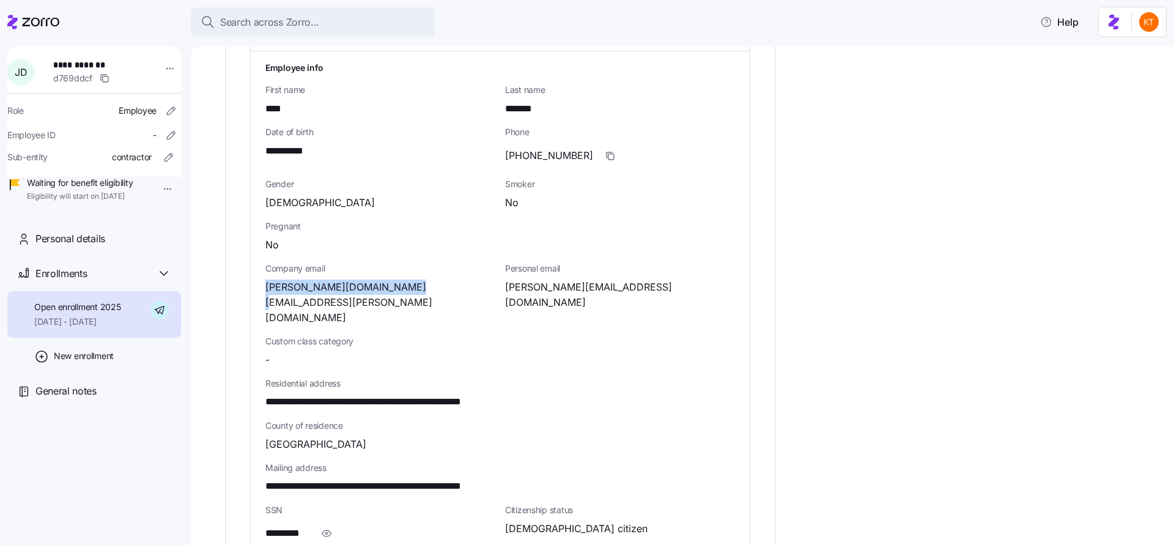
drag, startPoint x: 409, startPoint y: 289, endPoint x: 270, endPoint y: 290, distance: 138.8
click at [264, 290] on div "**********" at bounding box center [500, 377] width 499 height 653
copy span "[PERSON_NAME][DOMAIN_NAME][EMAIL_ADDRESS][PERSON_NAME][DOMAIN_NAME]"
click at [538, 286] on span "[PERSON_NAME][EMAIL_ADDRESS][DOMAIN_NAME]" at bounding box center [620, 294] width 230 height 31
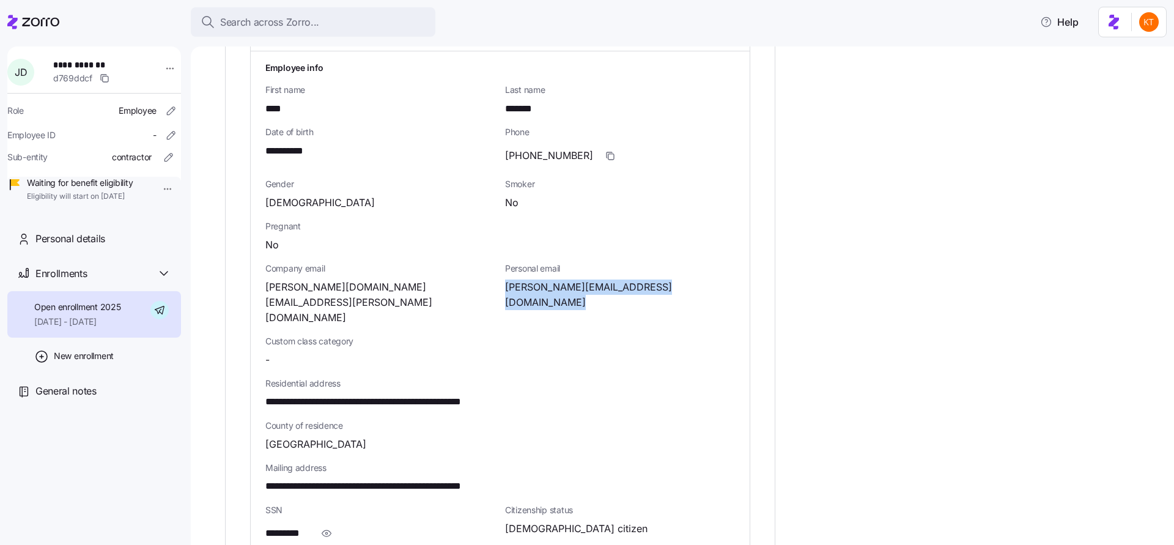
click at [538, 286] on span "[PERSON_NAME][EMAIL_ADDRESS][DOMAIN_NAME]" at bounding box center [620, 294] width 230 height 31
copy span "tfnol"
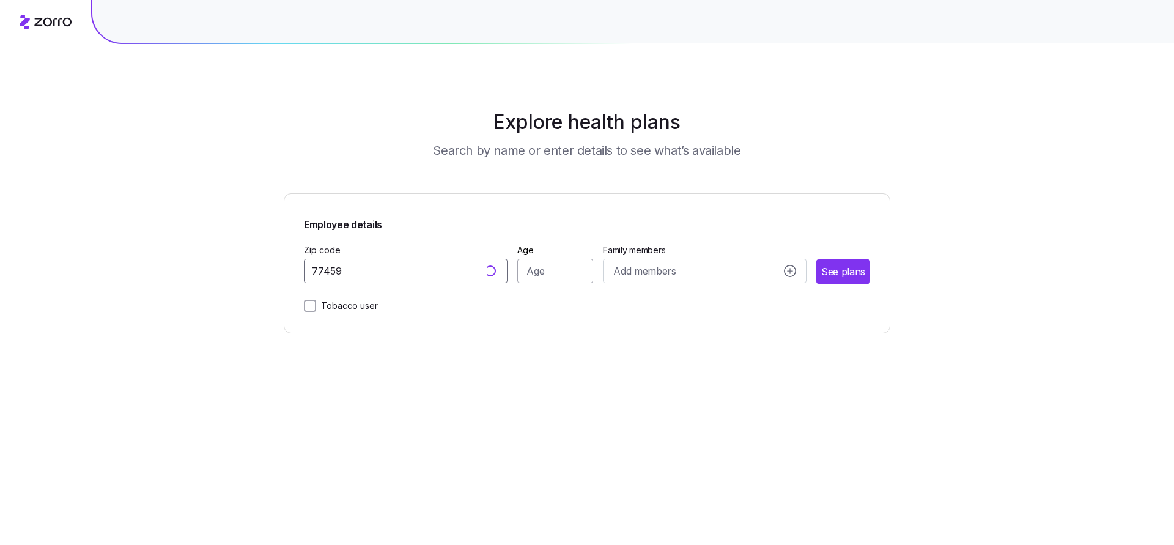
type input "77459"
click at [531, 271] on input "Age" at bounding box center [555, 271] width 76 height 24
type input "36"
click at [851, 271] on span "See plans" at bounding box center [843, 271] width 43 height 15
click at [391, 272] on input "Zip code" at bounding box center [406, 271] width 204 height 24
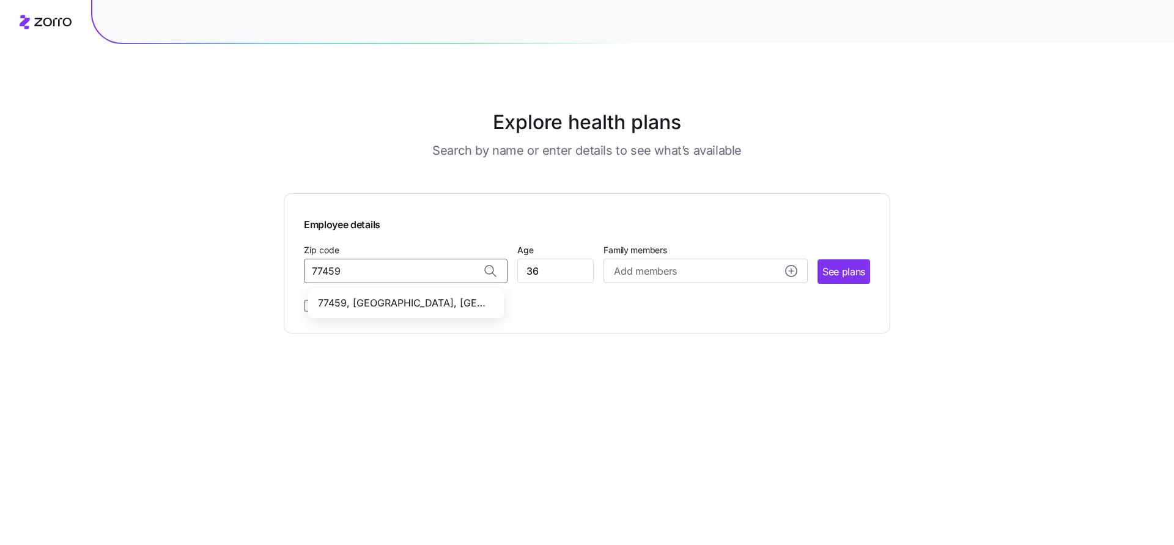
click at [391, 307] on span "77459, Fort Bend County, TX" at bounding box center [403, 302] width 171 height 15
type input "77459, Fort Bend County, TX"
click at [833, 270] on span "See plans" at bounding box center [843, 271] width 43 height 15
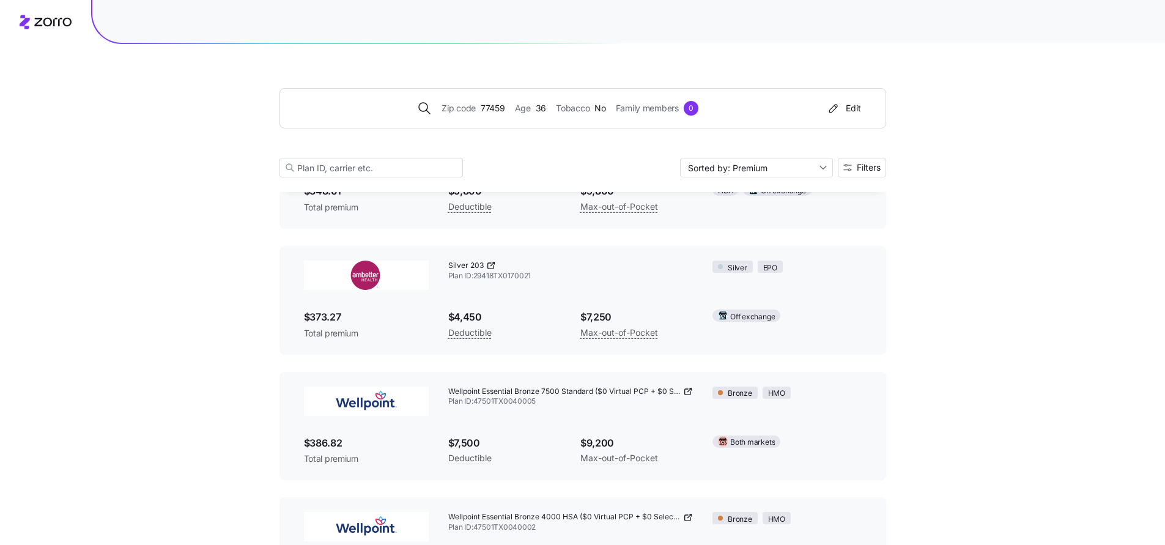
scroll to position [151, 0]
drag, startPoint x: 479, startPoint y: 275, endPoint x: 533, endPoint y: 268, distance: 54.2
click at [532, 268] on span "Plan ID: 29418TX0170021" at bounding box center [570, 273] width 245 height 10
click at [536, 271] on span "Plan ID: 29418TX0170021" at bounding box center [570, 273] width 245 height 10
drag, startPoint x: 534, startPoint y: 274, endPoint x: 445, endPoint y: 275, distance: 89.3
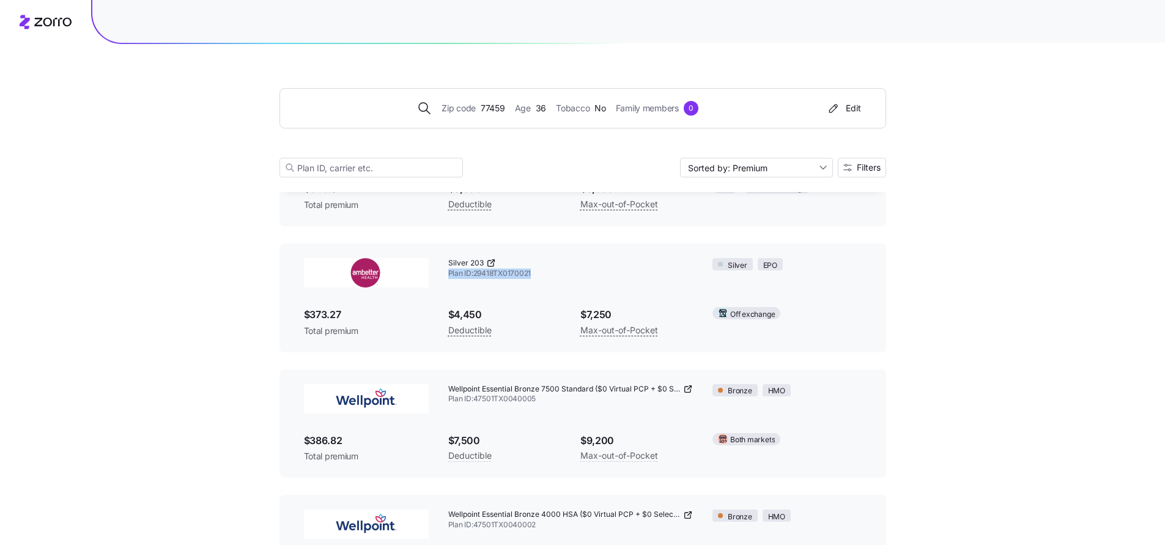
click at [445, 275] on div "Silver 203 Plan ID: 29418TX0170021" at bounding box center [570, 268] width 265 height 40
click at [463, 275] on span "Plan ID: 29418TX0170021" at bounding box center [570, 273] width 245 height 10
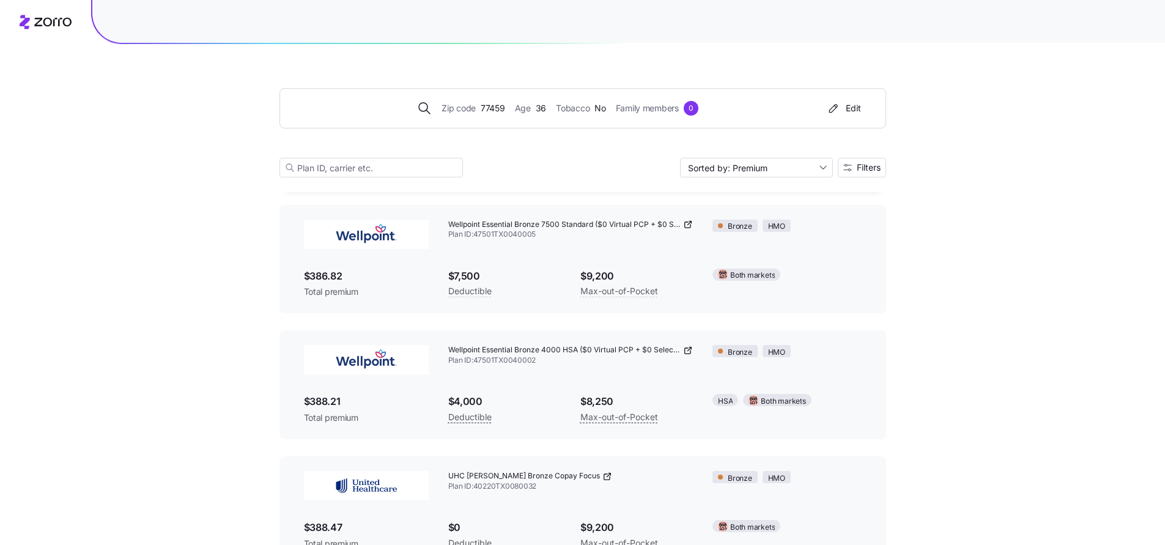
scroll to position [293, 0]
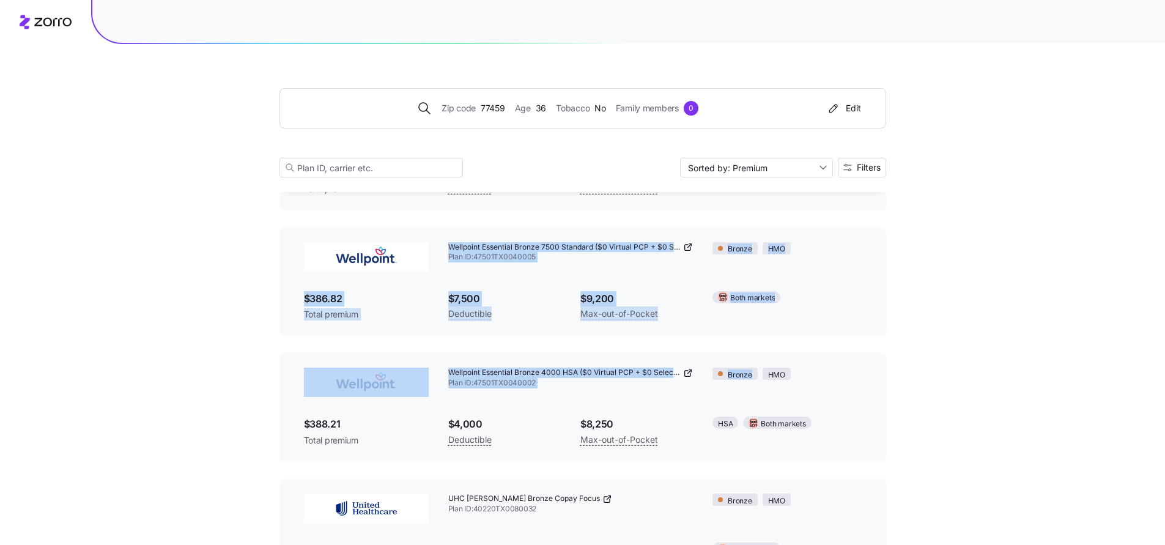
drag, startPoint x: 248, startPoint y: 215, endPoint x: 944, endPoint y: 331, distance: 705.5
click at [950, 334] on div "Zip code 77459 Age 36 Tobacco No Family members 0 Edit Sorted by: Premium Filte…" at bounding box center [582, 462] width 1165 height 1510
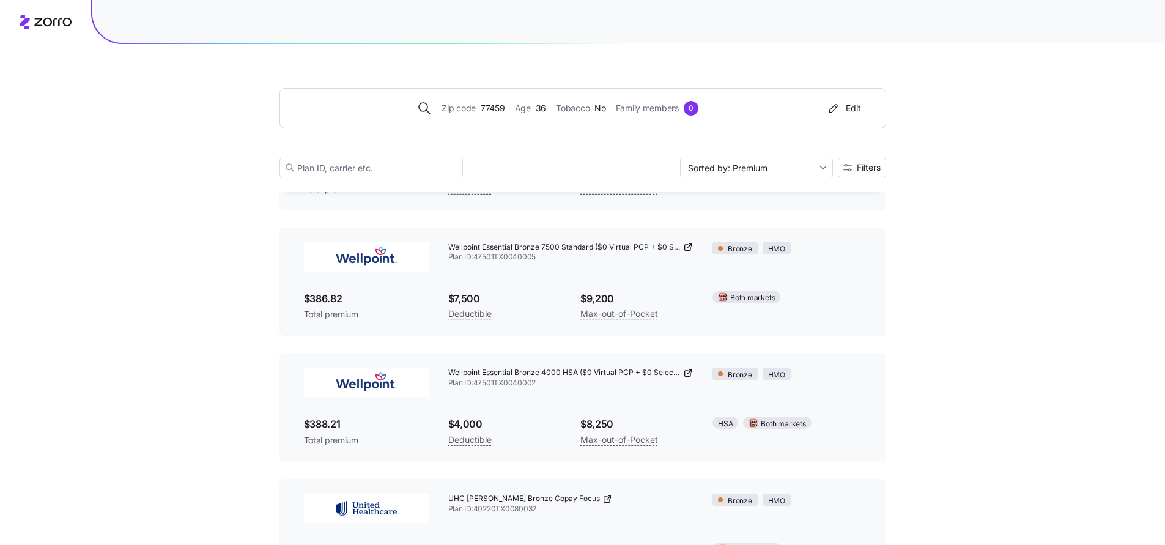
click at [937, 323] on div "Zip code 77459 Age 36 Tobacco No Family members 0 Edit Sorted by: Premium Filte…" at bounding box center [582, 462] width 1165 height 1510
drag, startPoint x: 476, startPoint y: 259, endPoint x: 550, endPoint y: 254, distance: 74.1
click at [550, 254] on span "Plan ID: 47501TX0040005" at bounding box center [570, 257] width 245 height 10
copy span "47501TX0040005"
